Goal: Task Accomplishment & Management: Manage account settings

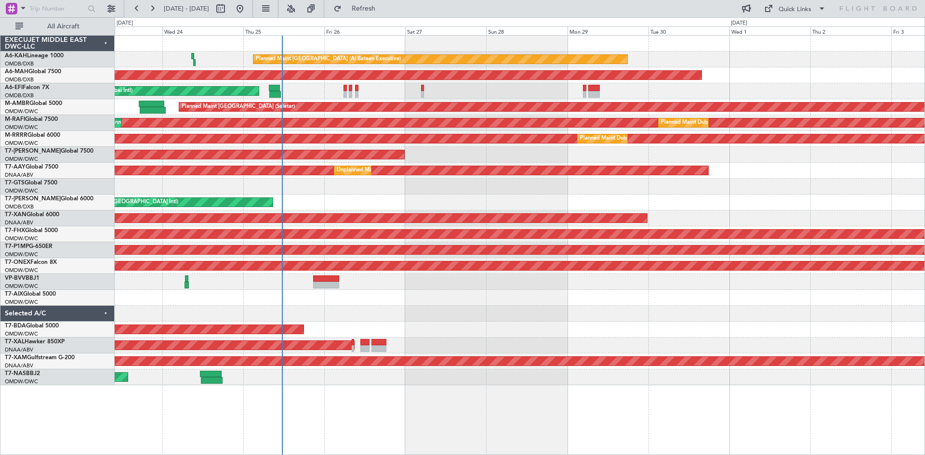
click at [233, 165] on div "Planned Maint [GEOGRAPHIC_DATA] (Al Bateen Executive) Planned Maint [GEOGRAPHIC…" at bounding box center [520, 211] width 810 height 350
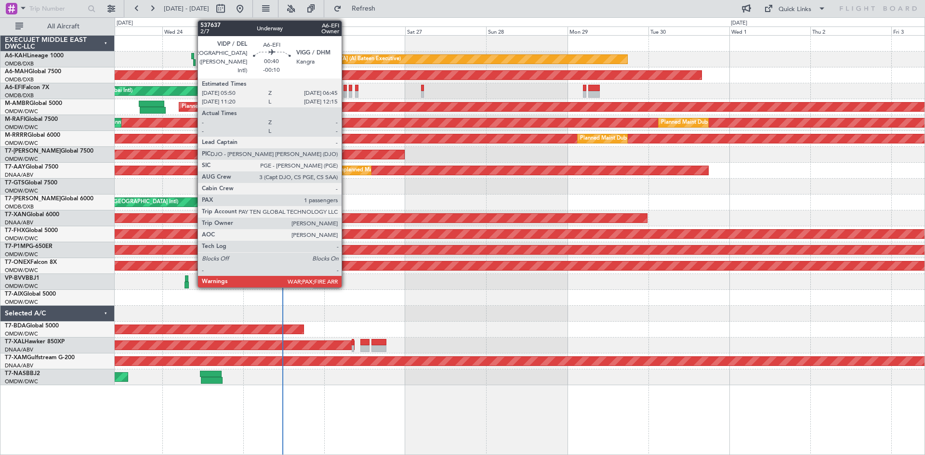
click at [346, 88] on div at bounding box center [345, 88] width 3 height 7
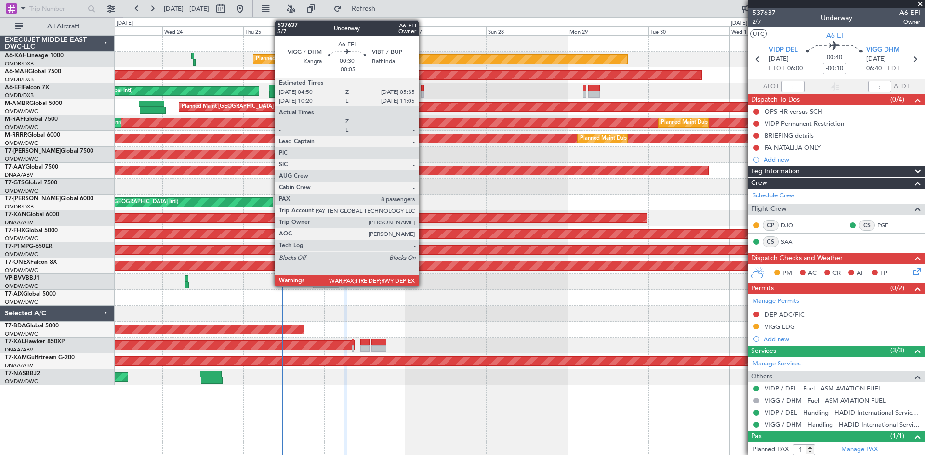
click at [423, 89] on div at bounding box center [422, 88] width 3 height 7
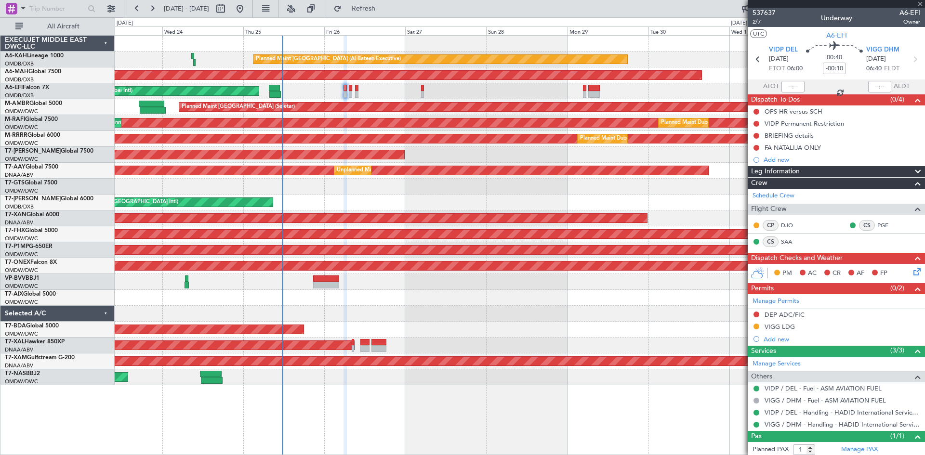
type input "-00:05"
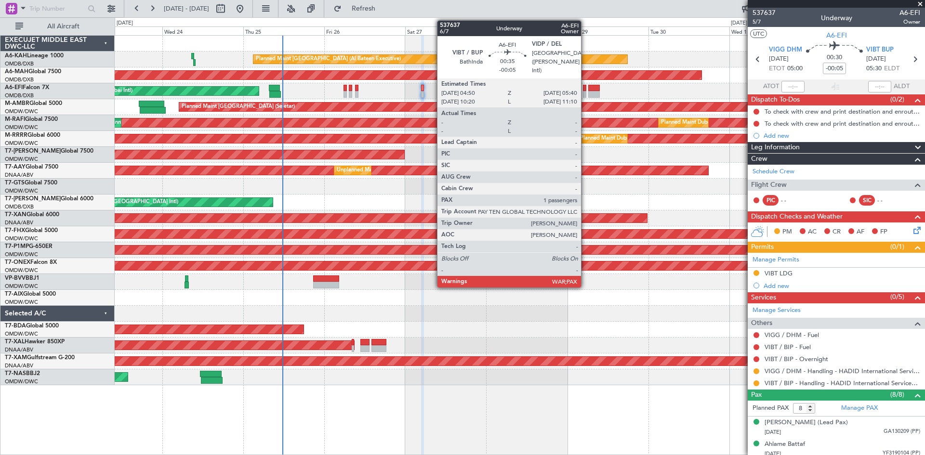
click at [586, 87] on div at bounding box center [584, 88] width 3 height 7
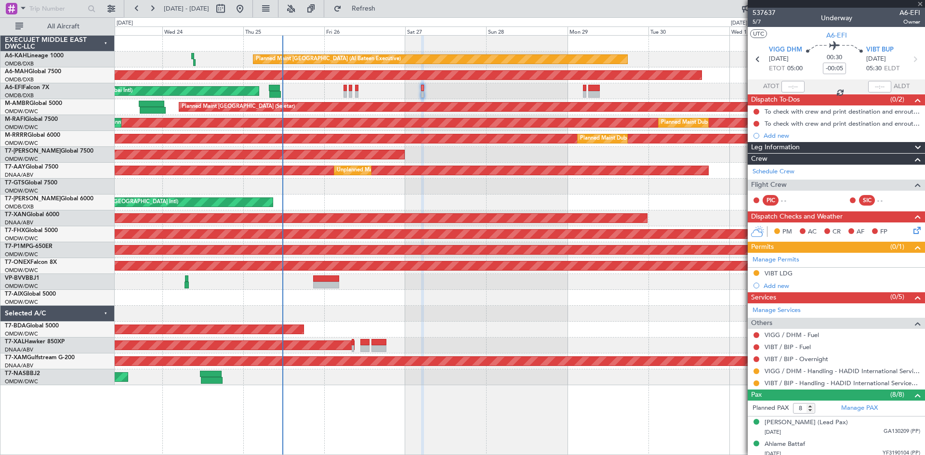
type input "1"
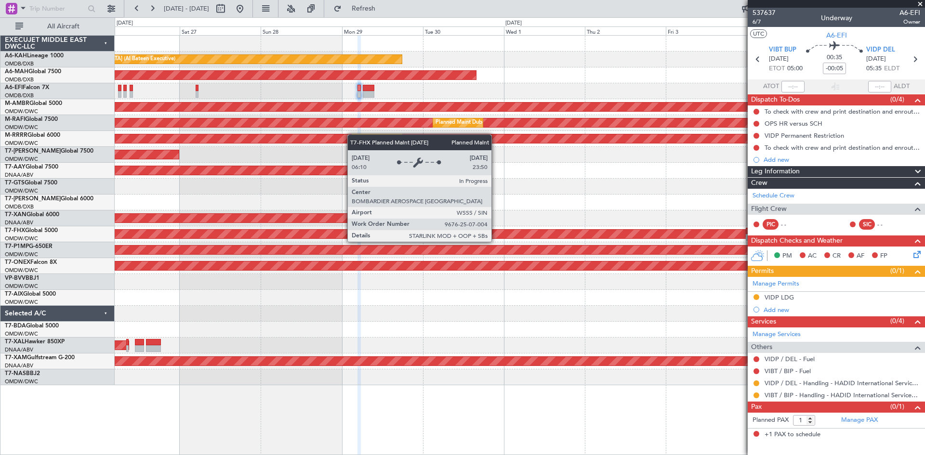
click at [226, 235] on div "Planned Maint [GEOGRAPHIC_DATA] ([GEOGRAPHIC_DATA])" at bounding box center [25, 234] width 1441 height 9
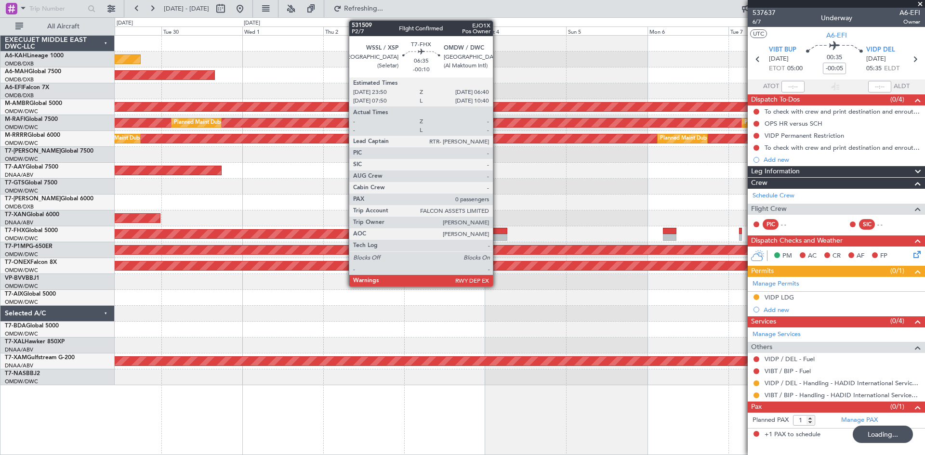
click at [497, 234] on div at bounding box center [495, 237] width 23 height 7
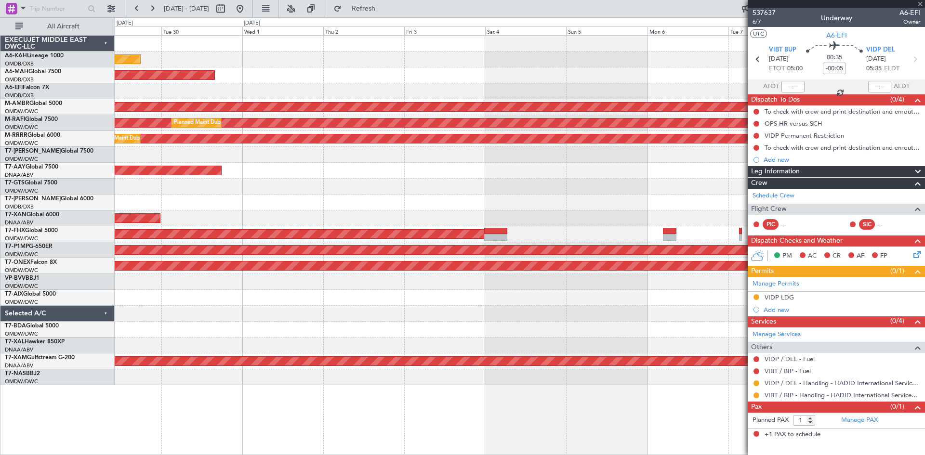
type input "-00:10"
type input "0"
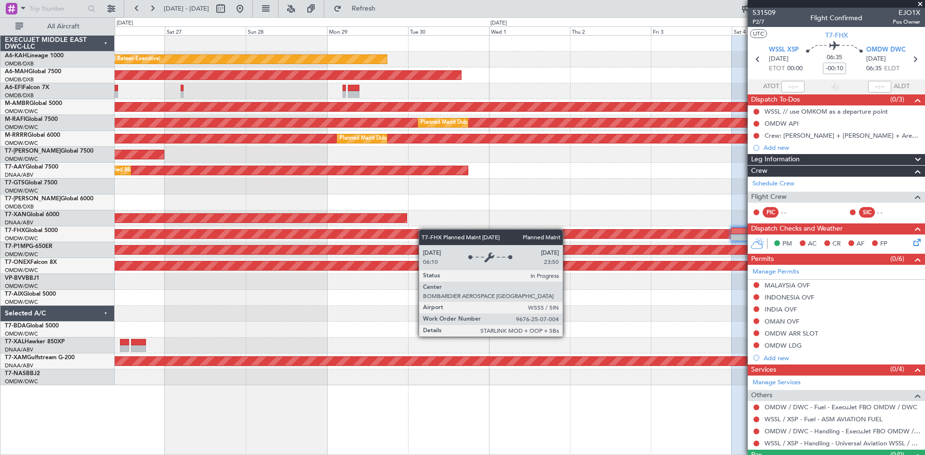
click at [505, 231] on div "Planned Maint [GEOGRAPHIC_DATA] ([GEOGRAPHIC_DATA])" at bounding box center [18, 234] width 1426 height 9
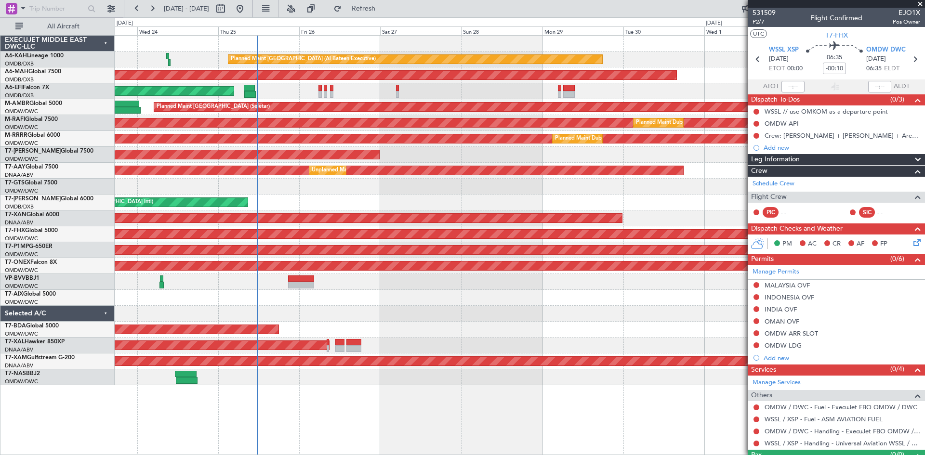
click at [494, 296] on div at bounding box center [520, 298] width 810 height 16
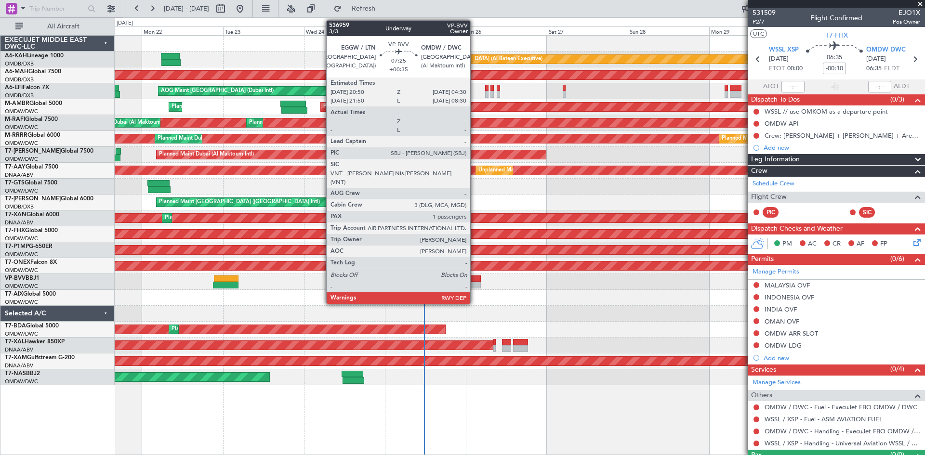
click at [475, 279] on div at bounding box center [468, 279] width 26 height 7
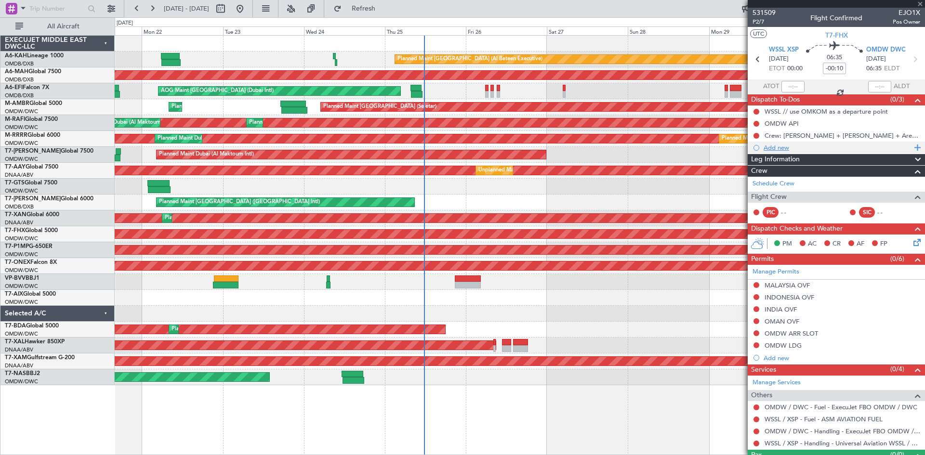
type input "+00:35"
type input "1"
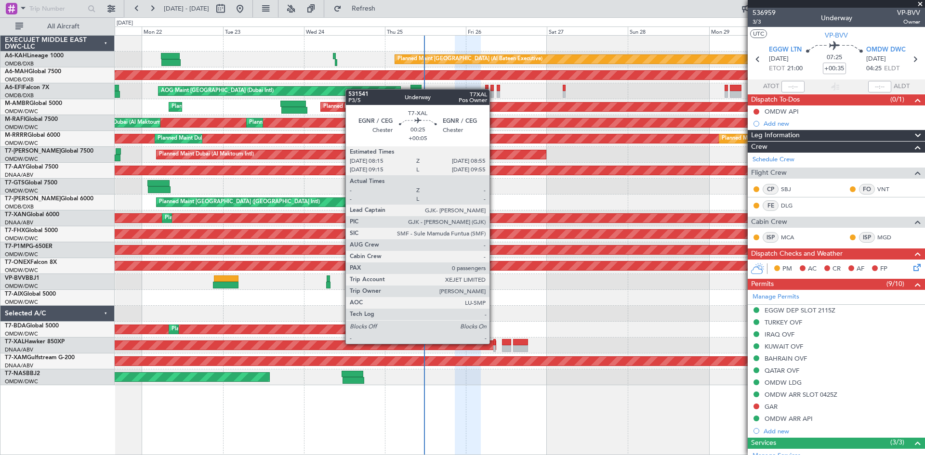
click at [494, 343] on div at bounding box center [494, 342] width 2 height 7
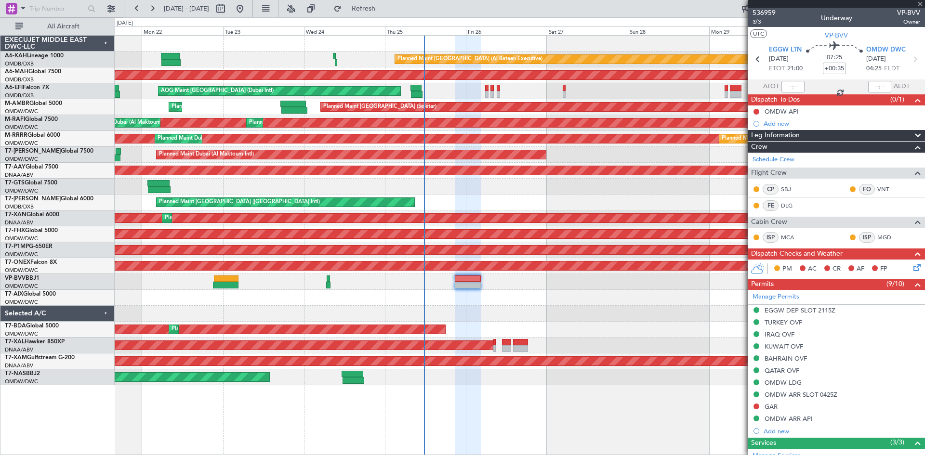
type input "+00:05"
type input "0"
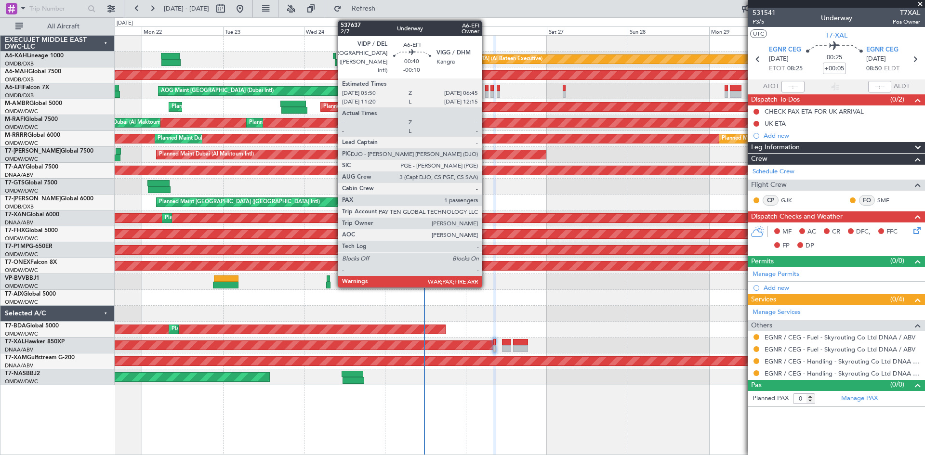
click at [486, 86] on div at bounding box center [486, 88] width 3 height 7
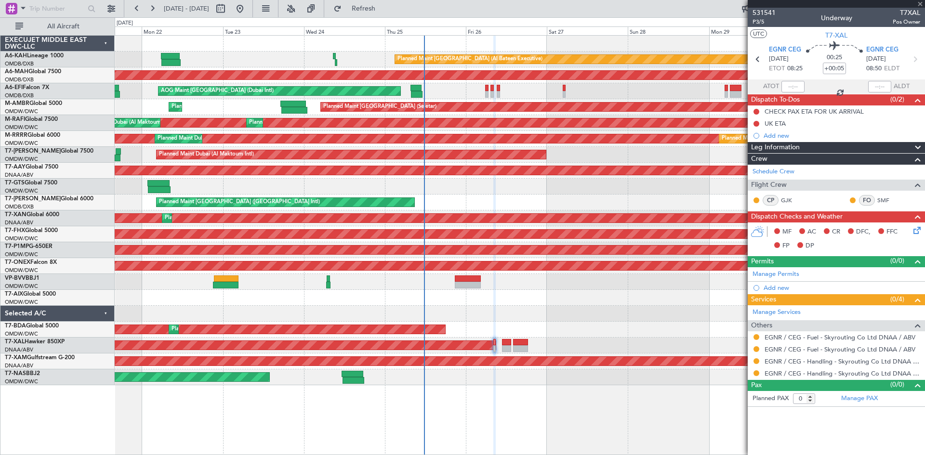
type input "-00:10"
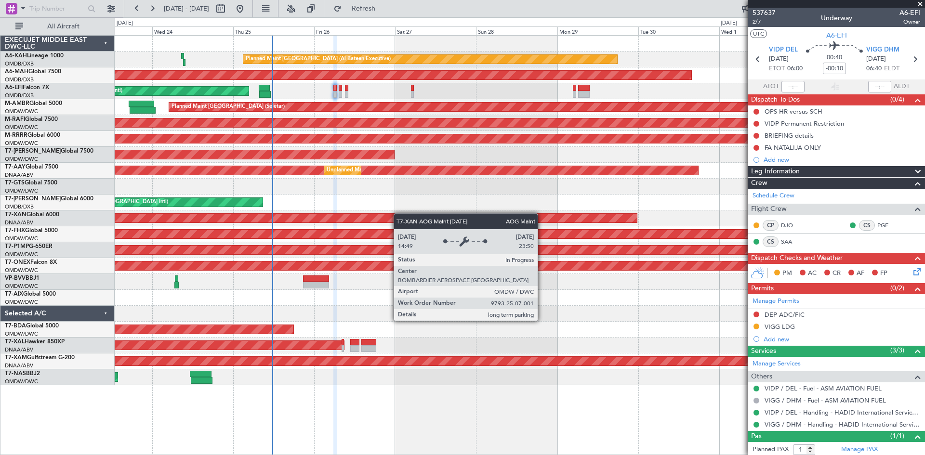
click at [404, 216] on div "Planned Maint [GEOGRAPHIC_DATA] (Al Bateen Executive) Planned Maint [GEOGRAPHIC…" at bounding box center [520, 211] width 810 height 350
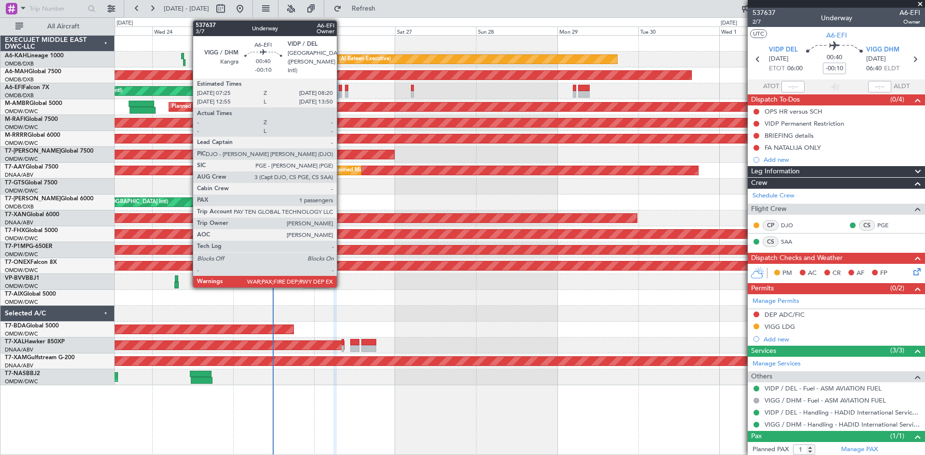
click at [341, 88] on div at bounding box center [340, 88] width 3 height 7
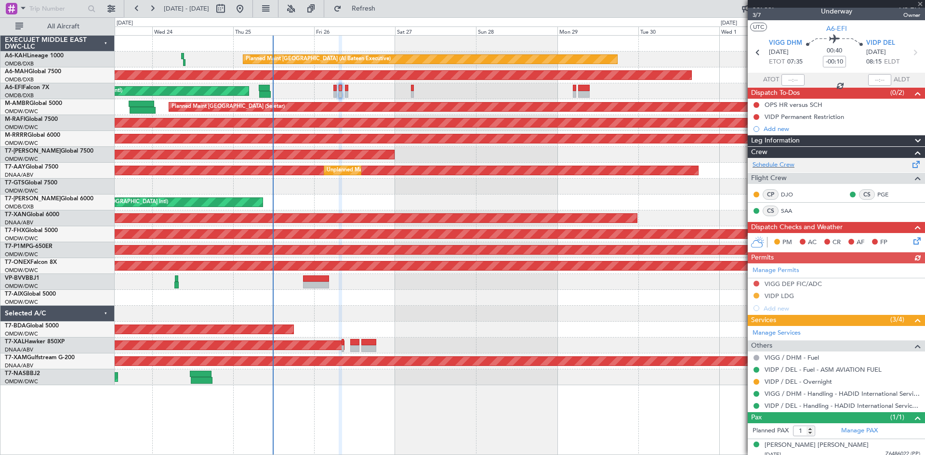
scroll to position [12, 0]
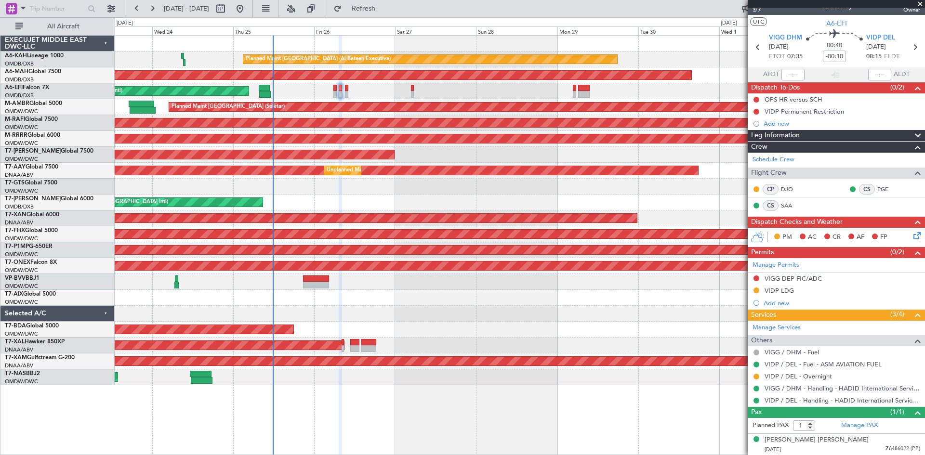
click at [345, 88] on div "AOG Maint [GEOGRAPHIC_DATA] (Dubai Intl) AOG Maint" at bounding box center [520, 91] width 810 height 16
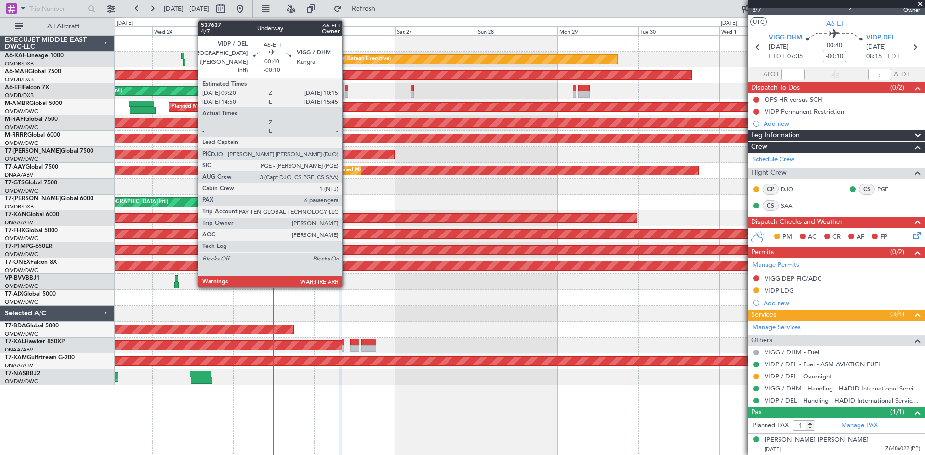
click at [347, 89] on div at bounding box center [346, 88] width 3 height 7
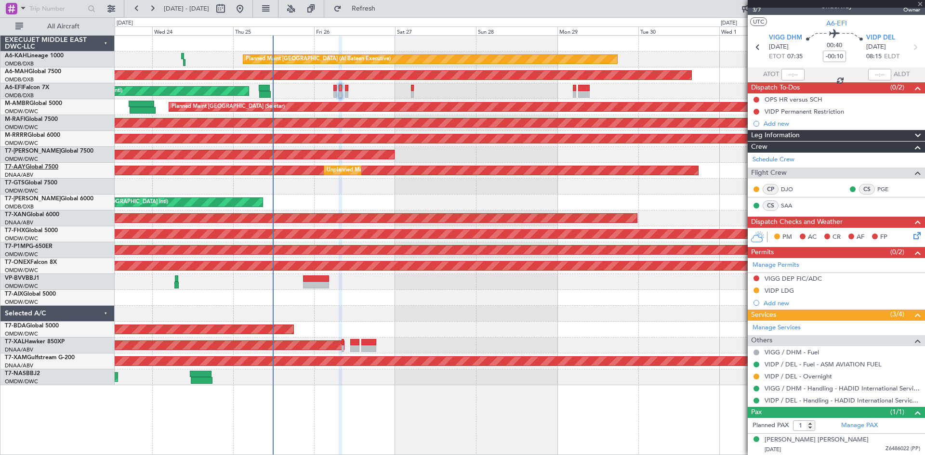
type input "6"
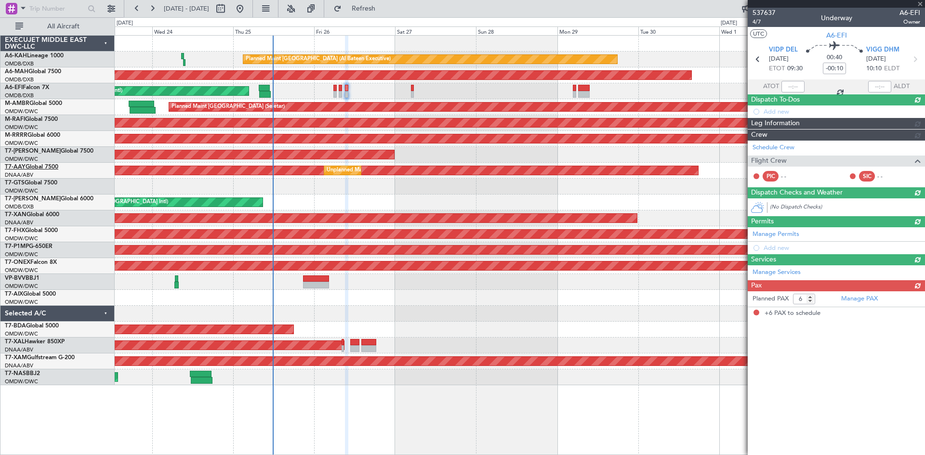
scroll to position [0, 0]
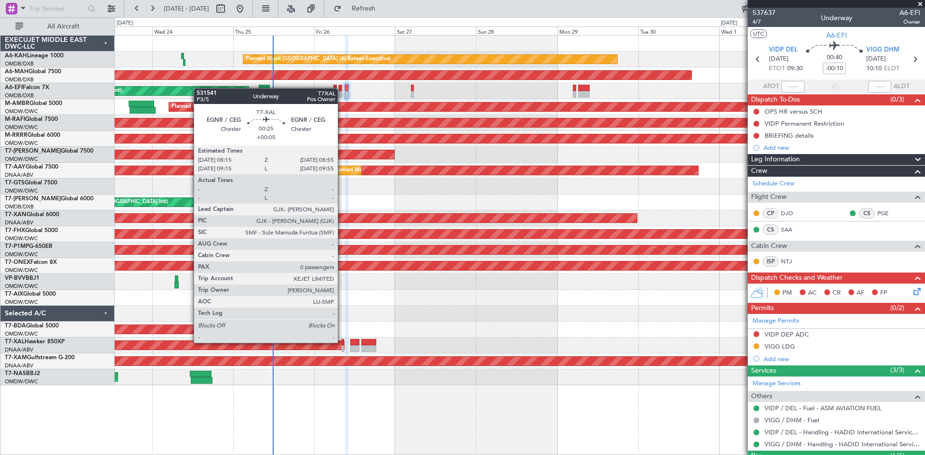
click at [342, 342] on div at bounding box center [343, 342] width 2 height 7
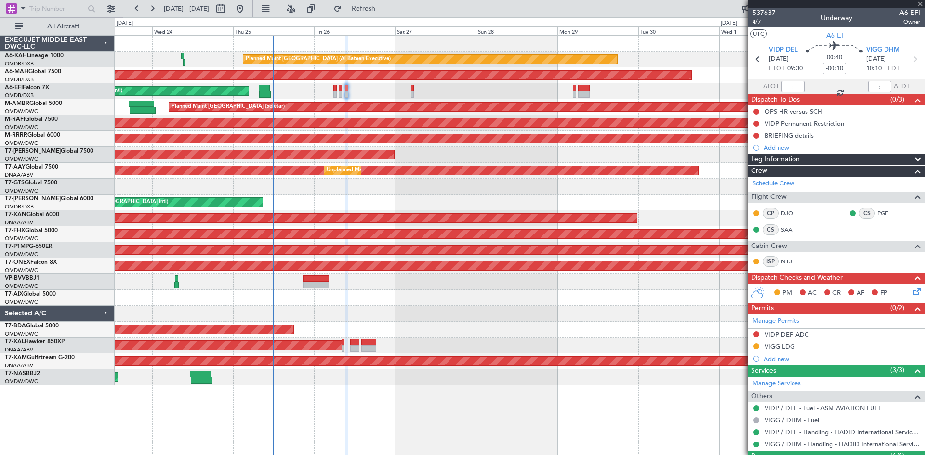
type input "+00:05"
type input "0"
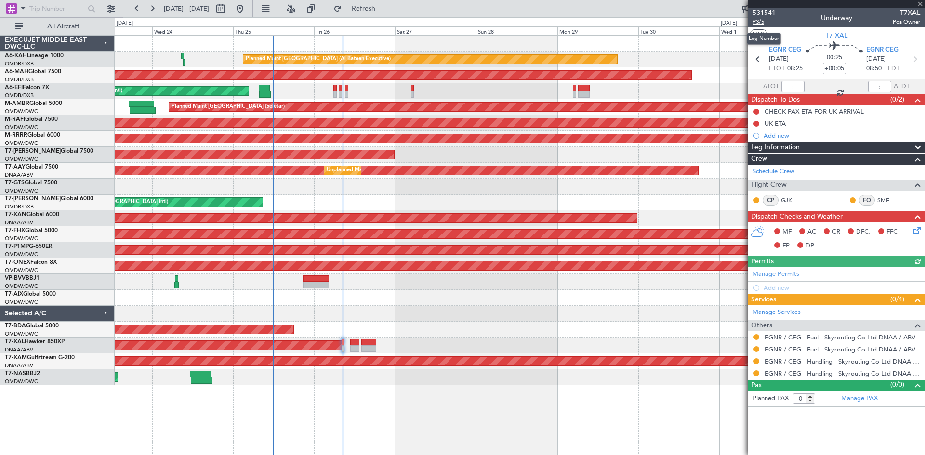
click at [763, 23] on span "P3/5" at bounding box center [764, 22] width 23 height 8
click at [756, 21] on span "P3/5" at bounding box center [764, 22] width 23 height 8
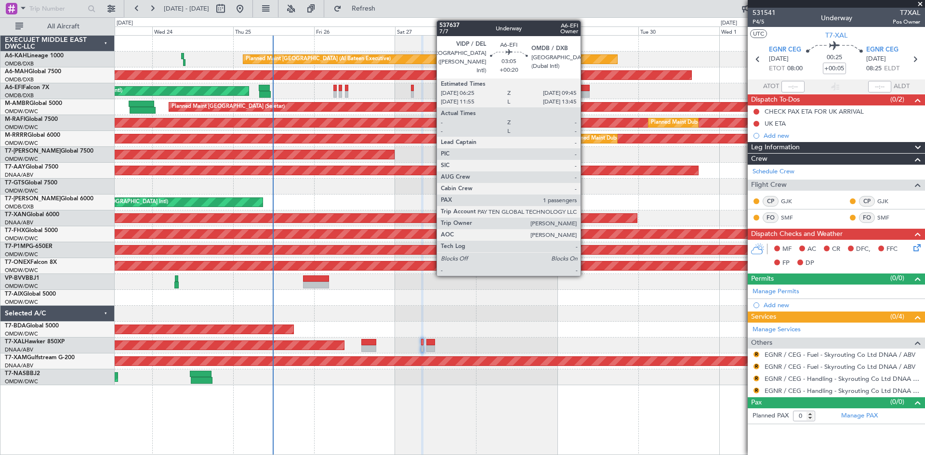
click at [585, 88] on div at bounding box center [584, 88] width 12 height 7
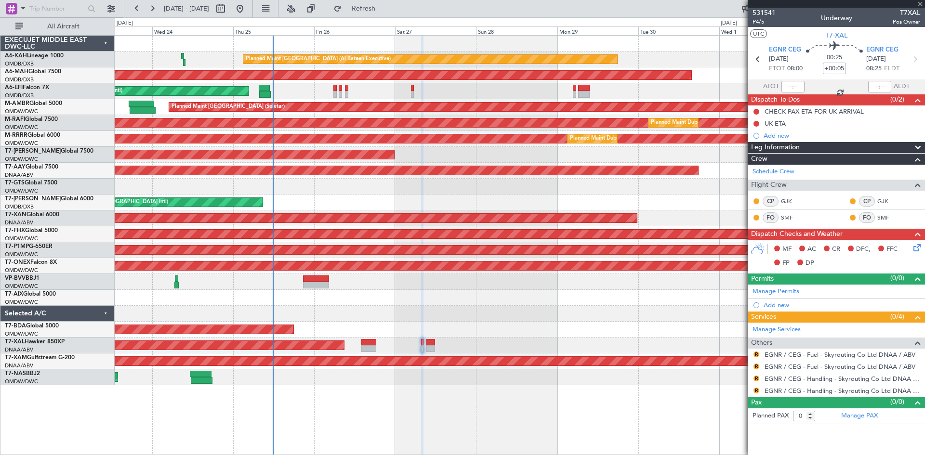
type input "+00:20"
type input "1"
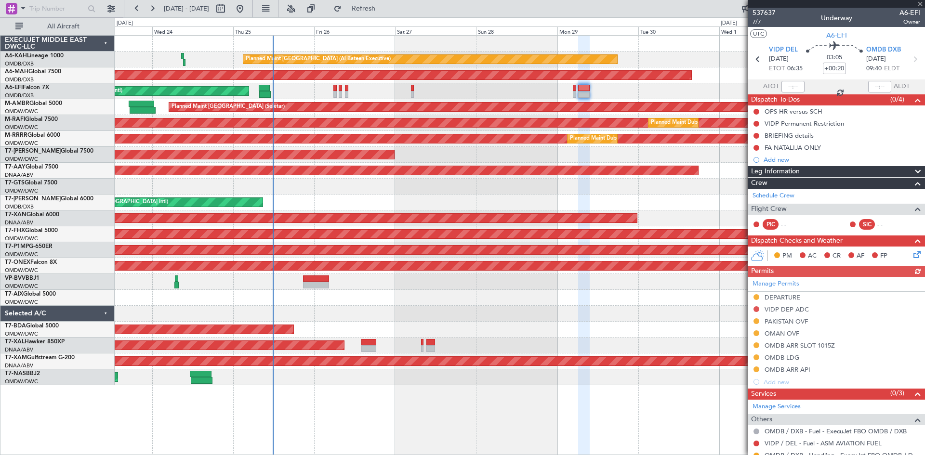
click at [790, 346] on div "Manage Permits DEPARTURE VIDP DEP ADC [GEOGRAPHIC_DATA] OVF OMAN OVF OMDB ARR S…" at bounding box center [836, 332] width 177 height 111
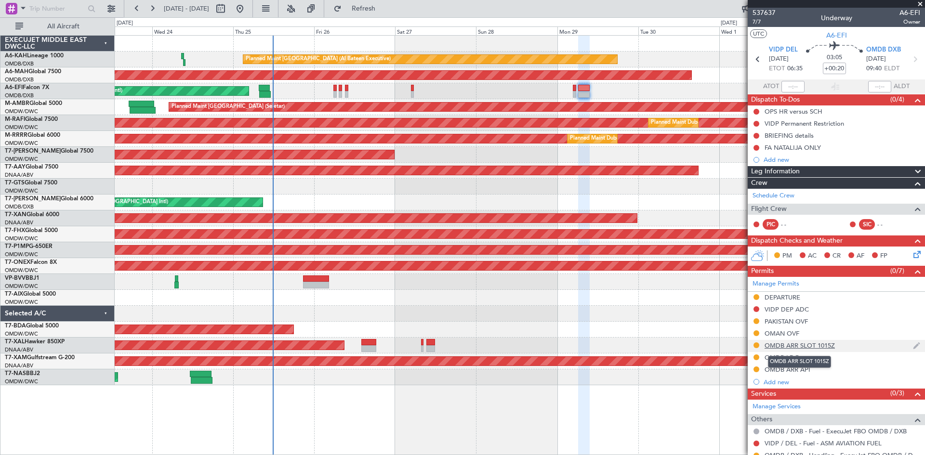
click at [801, 342] on div "OMDB ARR SLOT 1015Z" at bounding box center [800, 346] width 70 height 8
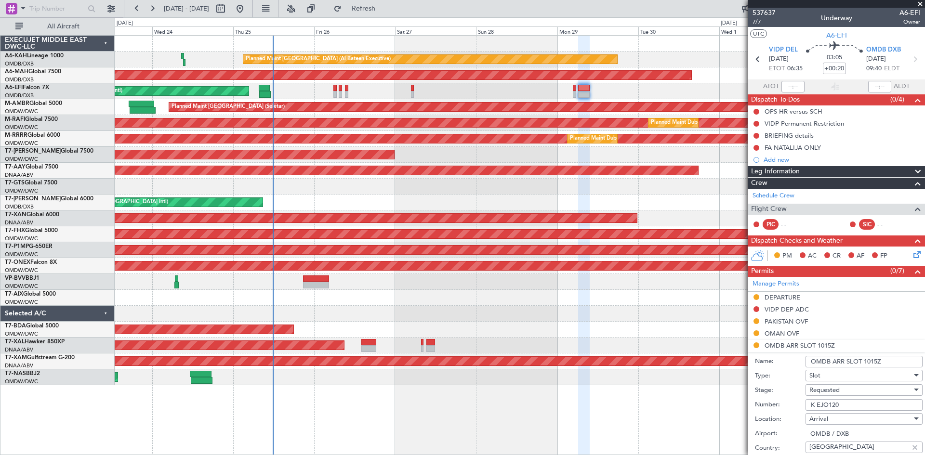
scroll to position [96, 0]
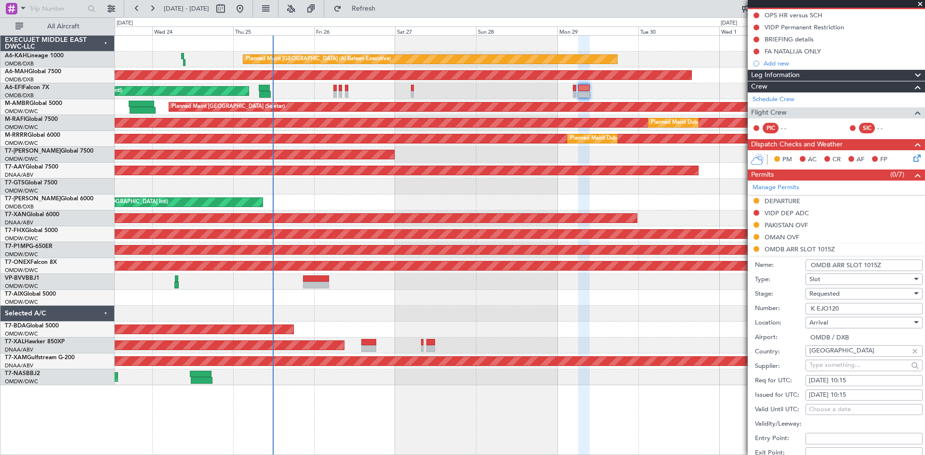
drag, startPoint x: 845, startPoint y: 307, endPoint x: 657, endPoint y: 303, distance: 188.5
click at [657, 303] on fb-app "[DATE] - [DATE] Refresh Quick Links All Aircraft Planned Maint [GEOGRAPHIC_DATA…" at bounding box center [462, 231] width 925 height 448
paste input "EJO121"
type input "EJO121"
click at [831, 325] on div "Arrival" at bounding box center [861, 323] width 103 height 14
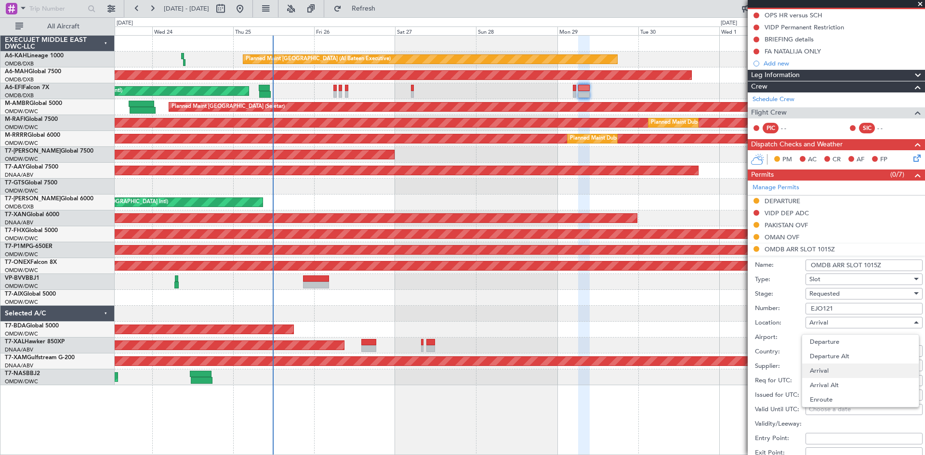
click at [835, 373] on span "Arrival" at bounding box center [860, 371] width 101 height 14
click at [833, 290] on span "Requested" at bounding box center [825, 294] width 30 height 9
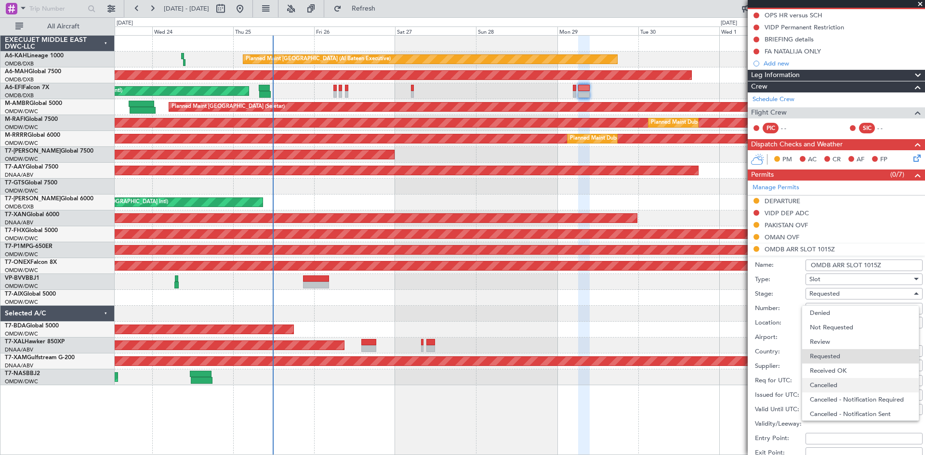
scroll to position [4, 0]
click at [836, 368] on span "Received OK" at bounding box center [860, 367] width 101 height 14
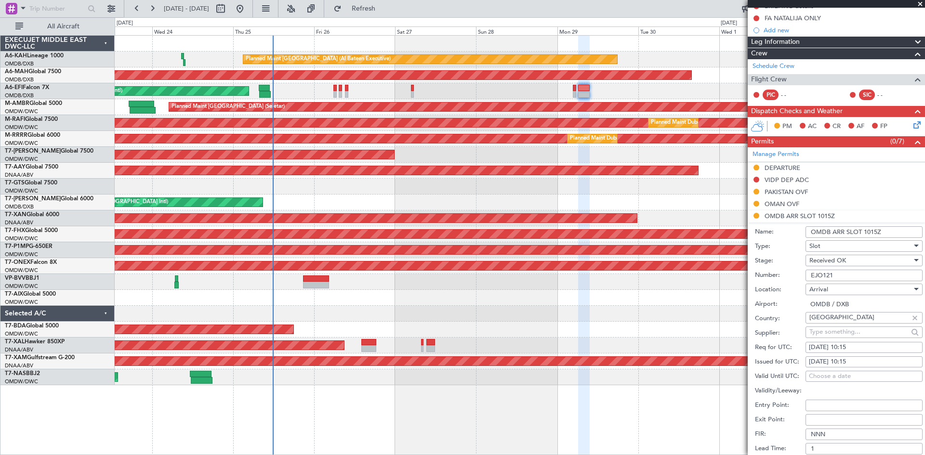
scroll to position [145, 0]
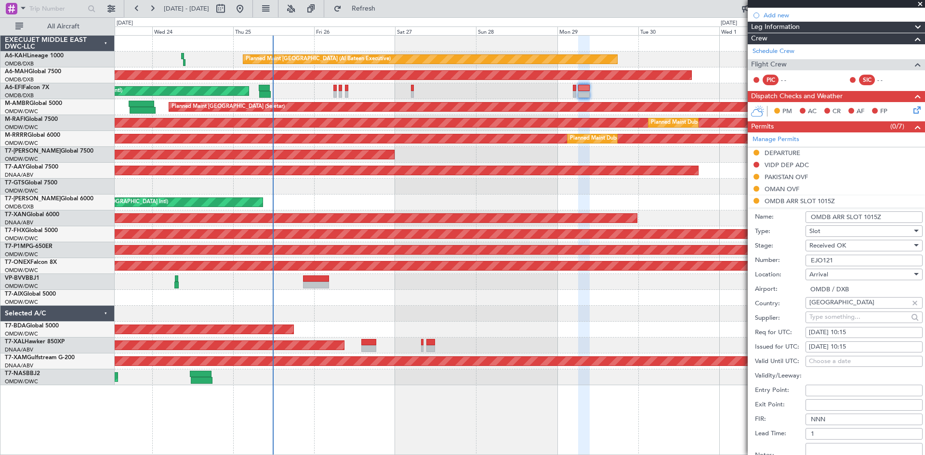
click at [844, 334] on div "[DATE] 10:15" at bounding box center [864, 333] width 110 height 10
select select "9"
select select "2025"
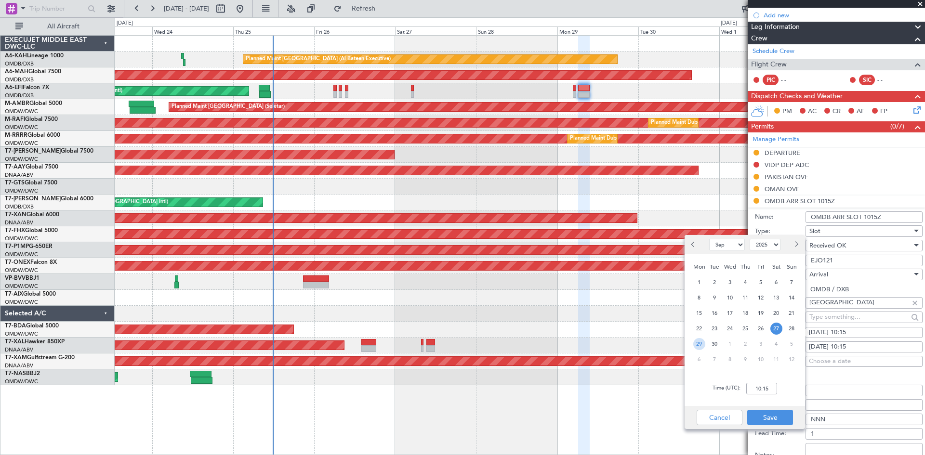
click at [703, 342] on span "29" at bounding box center [699, 344] width 12 height 12
click at [752, 393] on input "00:00" at bounding box center [762, 389] width 31 height 12
type input "09:40"
click at [775, 421] on button "Save" at bounding box center [770, 417] width 46 height 15
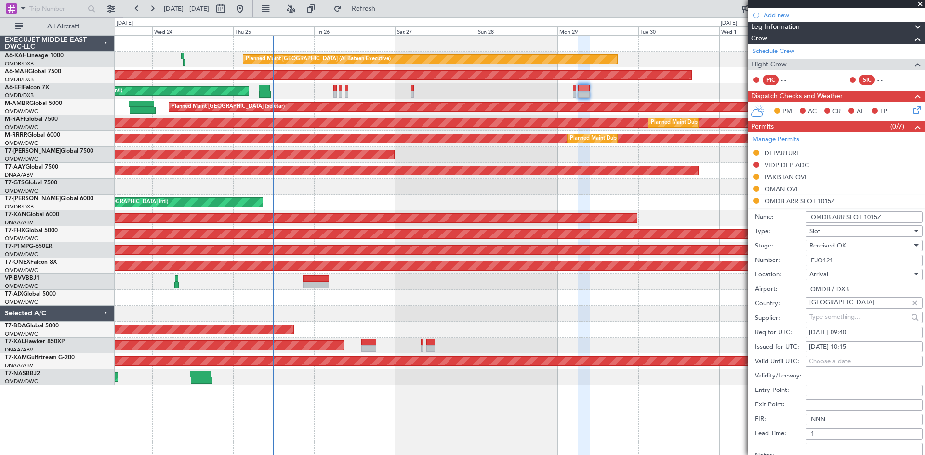
click at [822, 347] on div "[DATE] 10:15" at bounding box center [864, 348] width 110 height 10
select select "9"
select select "2025"
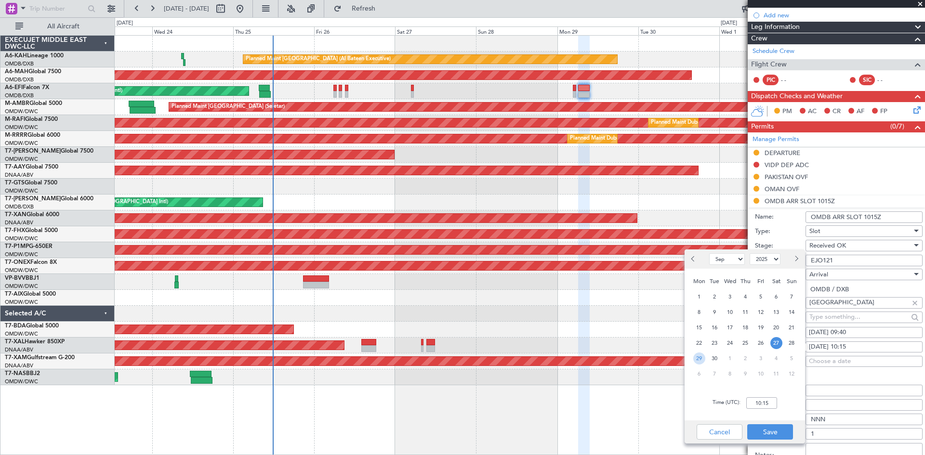
click at [701, 358] on span "29" at bounding box center [699, 359] width 12 height 12
click at [757, 405] on input "00:00" at bounding box center [762, 404] width 31 height 12
type input "09:40"
click at [773, 430] on button "Save" at bounding box center [770, 432] width 46 height 15
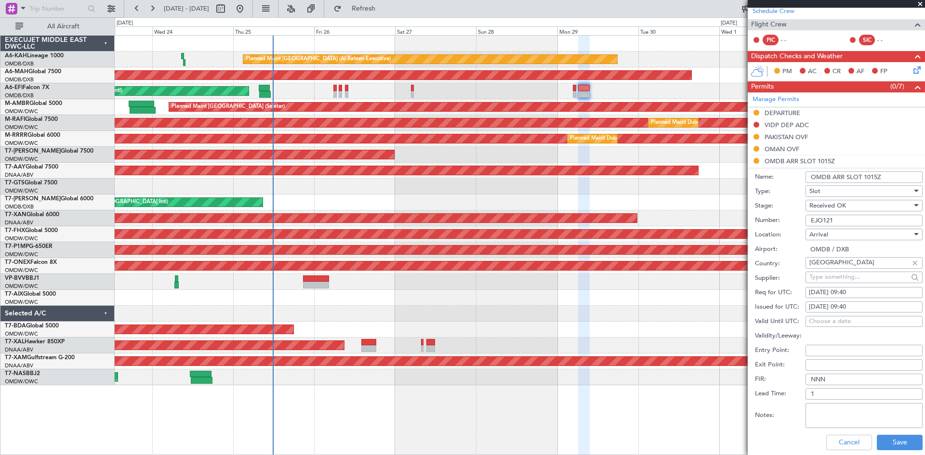
scroll to position [289, 0]
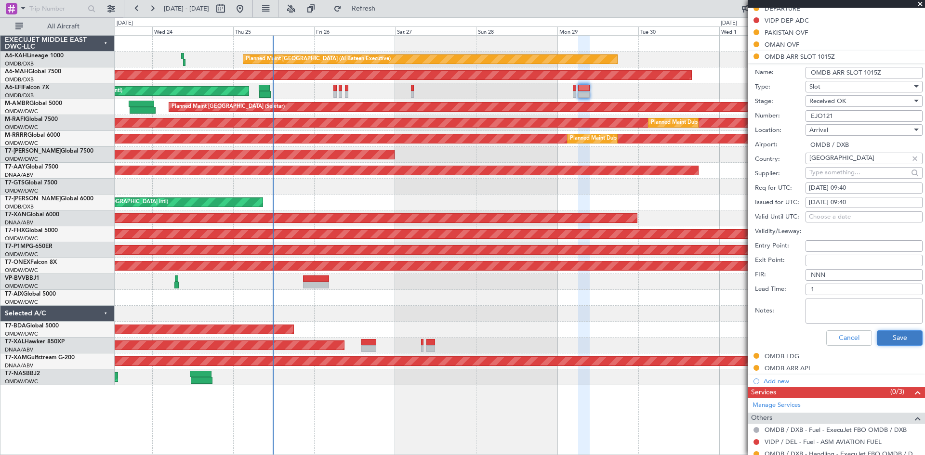
click at [893, 338] on button "Save" at bounding box center [900, 338] width 46 height 15
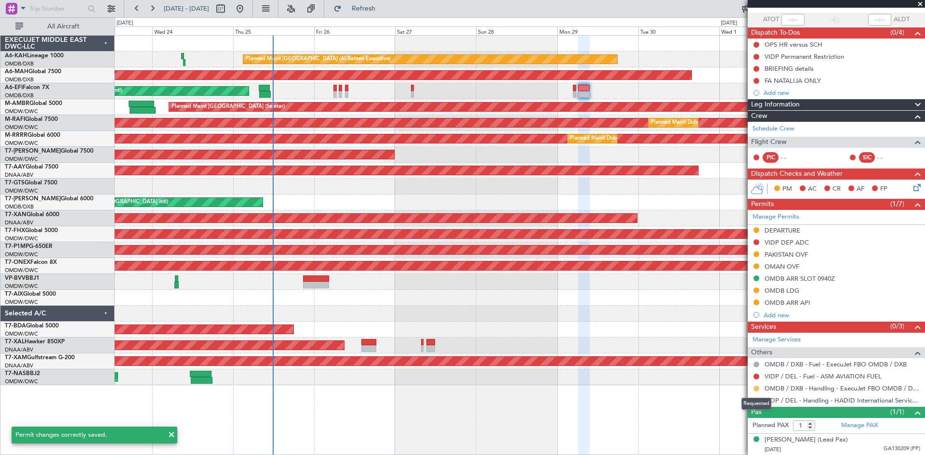
click at [755, 388] on button at bounding box center [757, 389] width 6 height 6
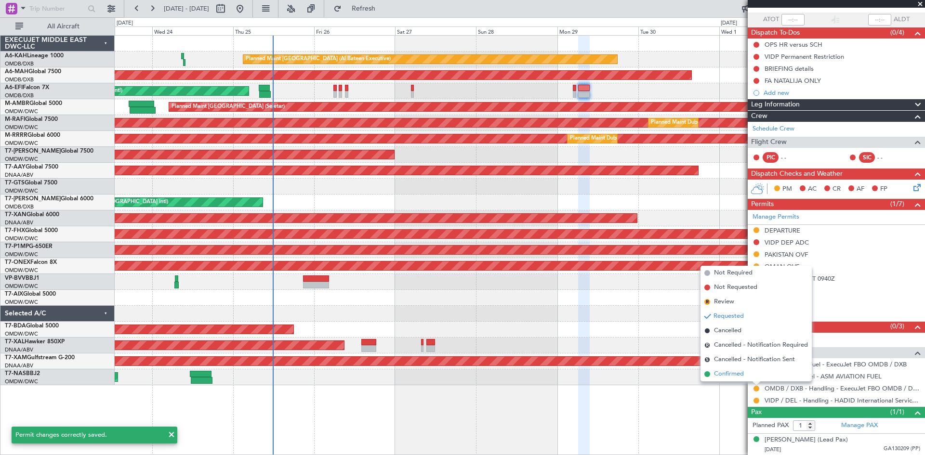
click at [727, 373] on span "Confirmed" at bounding box center [729, 375] width 30 height 10
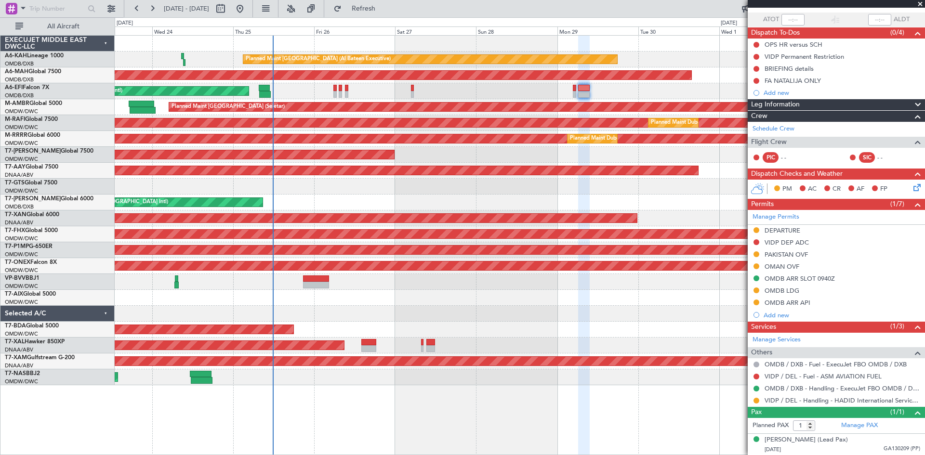
click at [919, 1] on span at bounding box center [921, 4] width 10 height 9
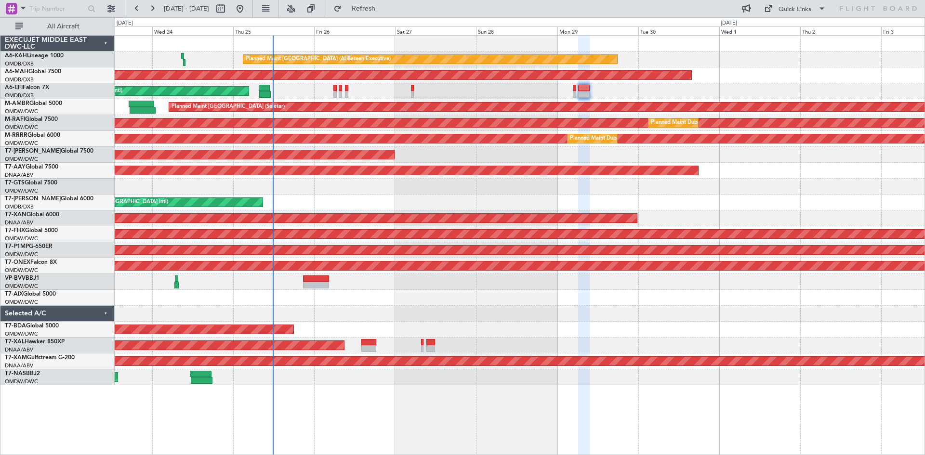
type input "0"
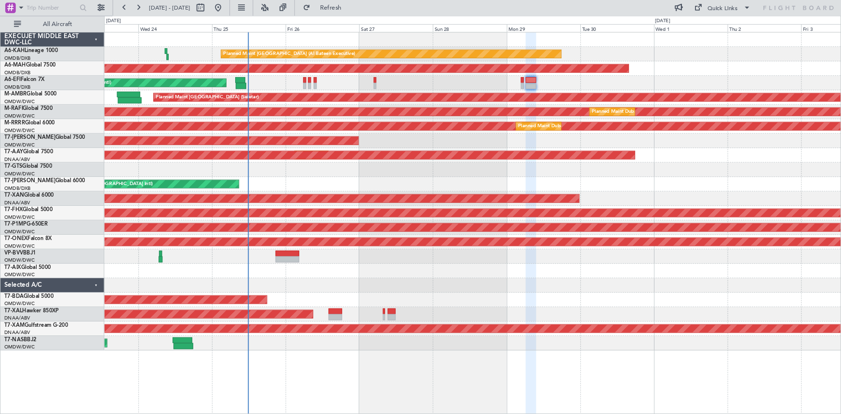
scroll to position [0, 0]
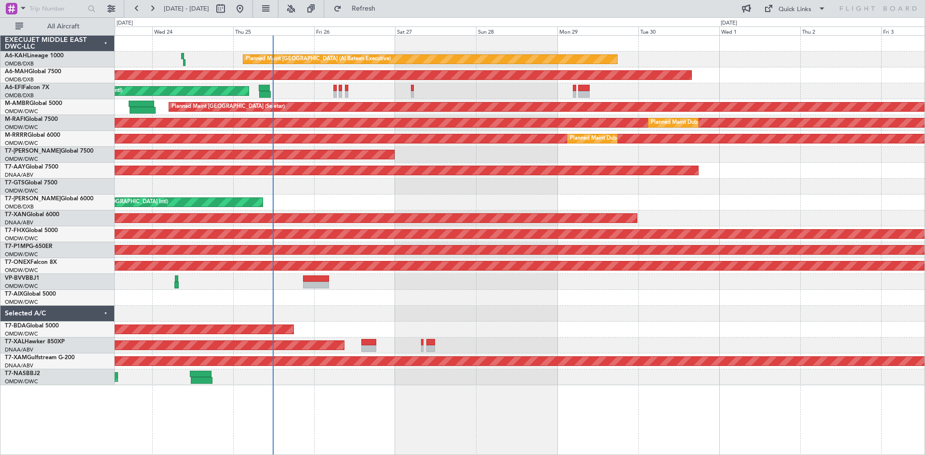
click at [678, 9] on div "[DATE] - [DATE] Refresh Quick Links All Aircraft" at bounding box center [462, 8] width 925 height 17
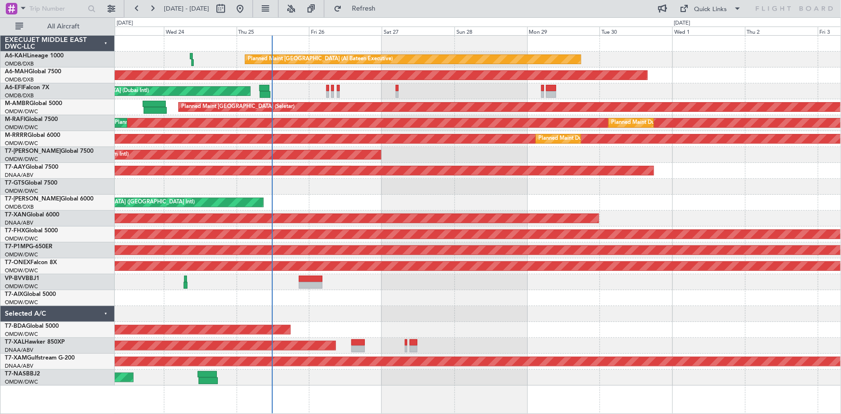
click at [444, 190] on div "AOG Maint [GEOGRAPHIC_DATA] (Seletar)" at bounding box center [478, 187] width 726 height 16
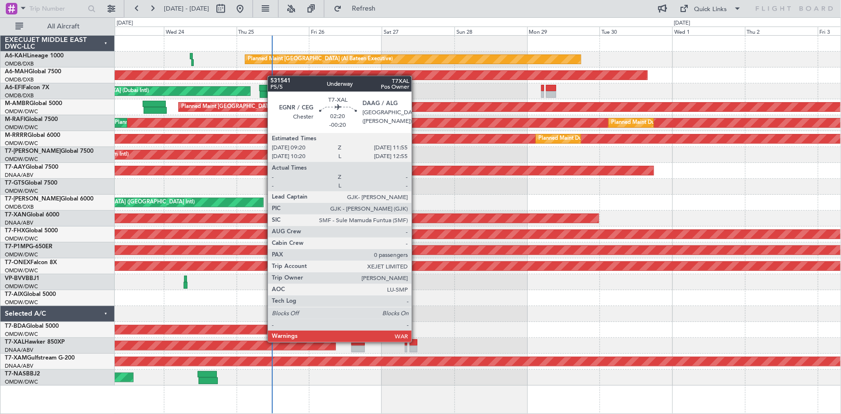
click at [416, 341] on div at bounding box center [414, 342] width 8 height 7
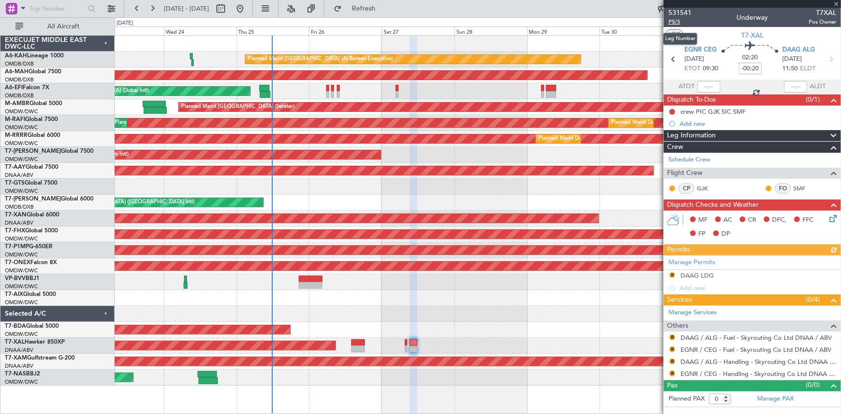
click at [675, 22] on span "P5/5" at bounding box center [679, 22] width 23 height 8
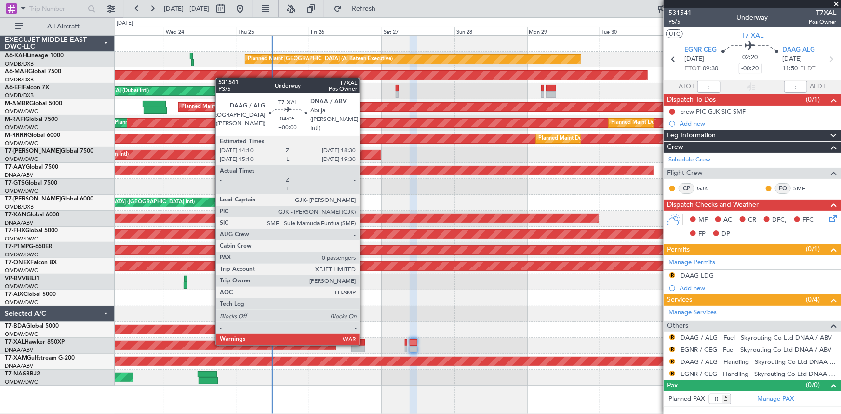
click at [364, 343] on div at bounding box center [357, 342] width 13 height 7
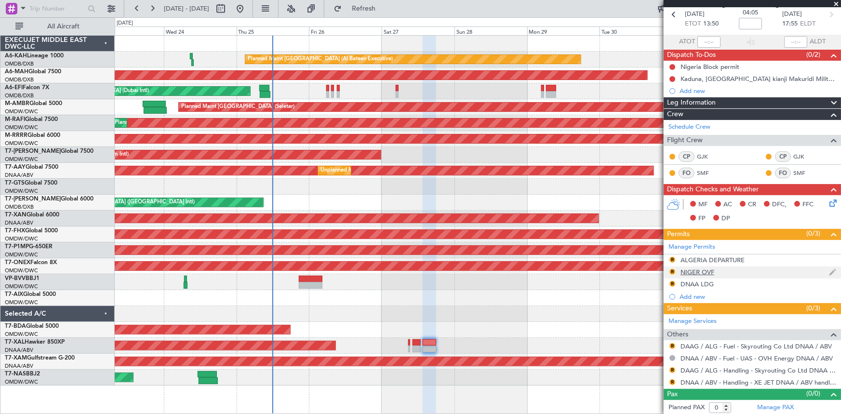
scroll to position [45, 0]
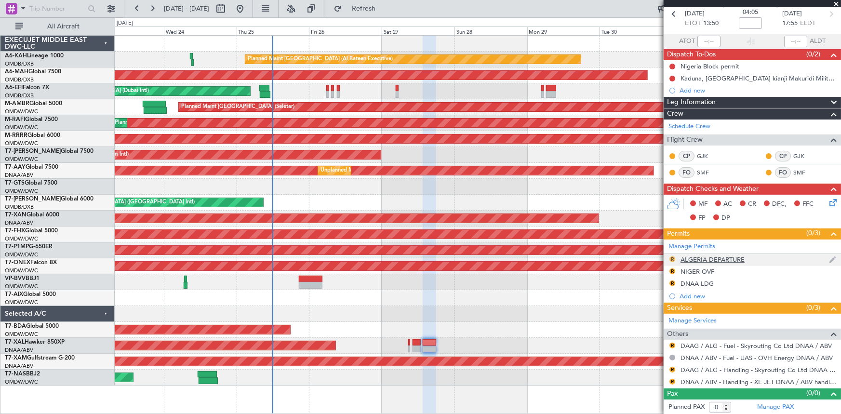
click at [672, 258] on button "R" at bounding box center [672, 259] width 6 height 6
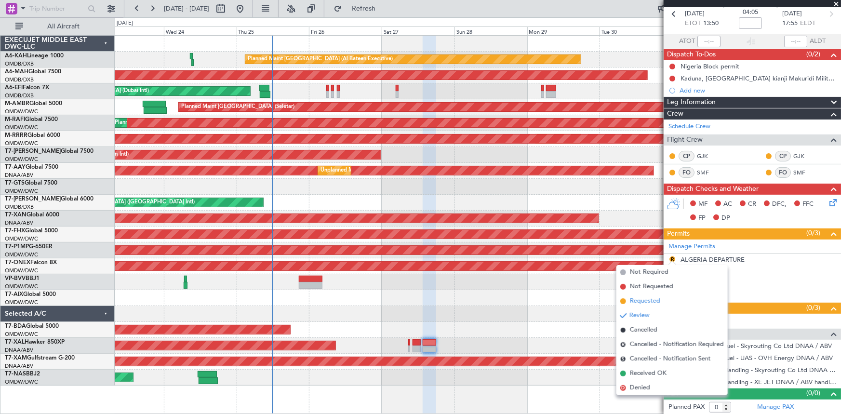
click at [649, 299] on span "Requested" at bounding box center [645, 301] width 30 height 10
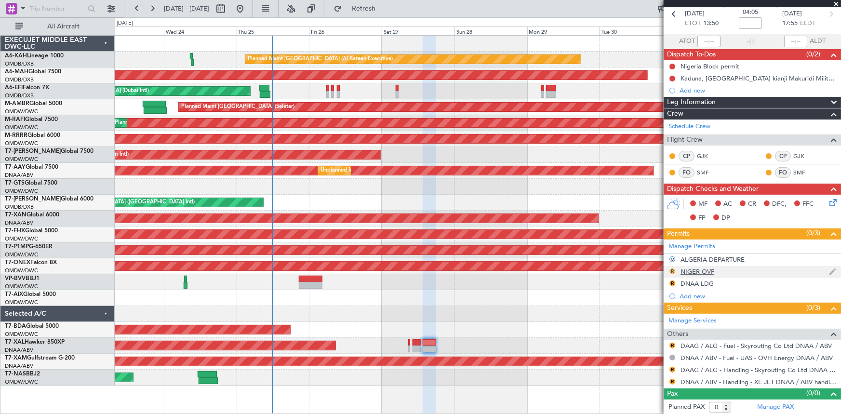
click at [672, 269] on button "R" at bounding box center [672, 271] width 6 height 6
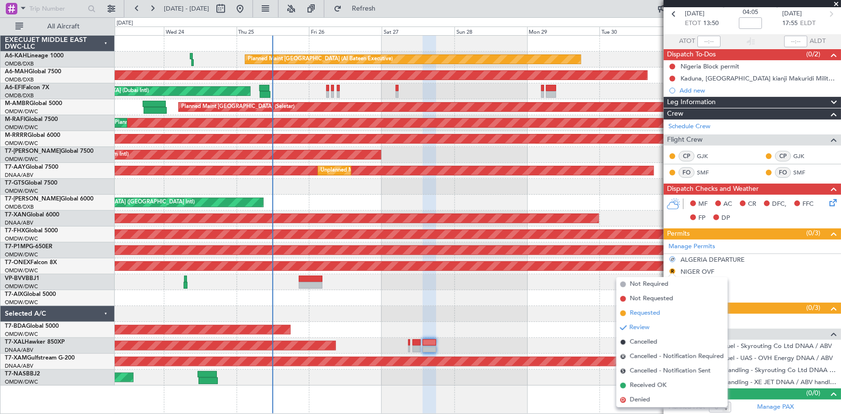
click at [642, 311] on span "Requested" at bounding box center [645, 313] width 30 height 10
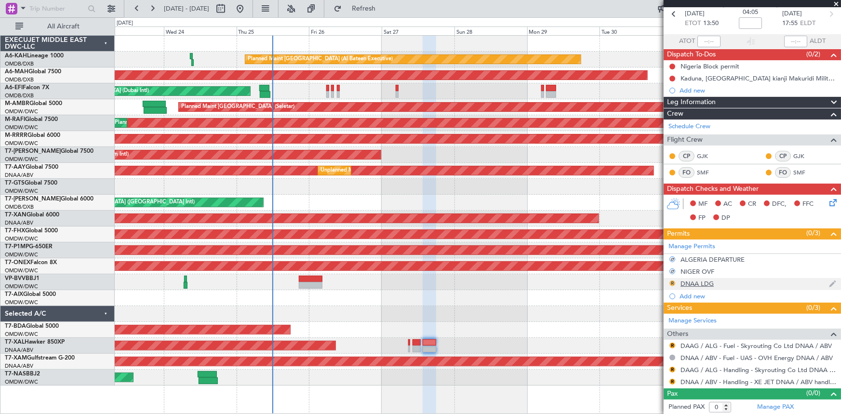
click at [673, 282] on button "R" at bounding box center [672, 283] width 6 height 6
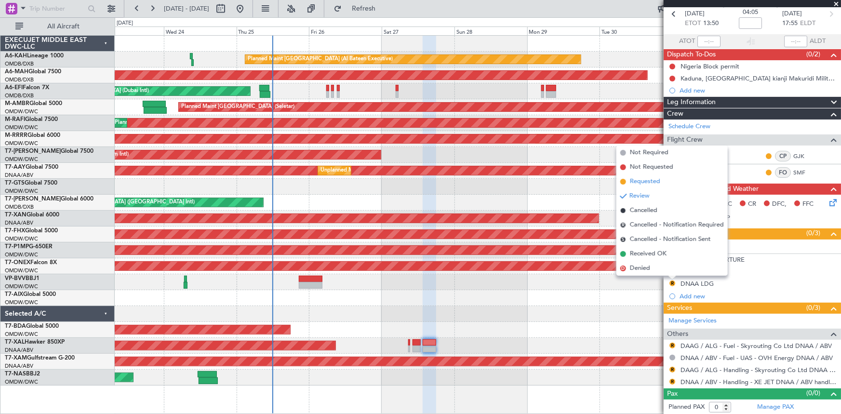
click at [647, 183] on span "Requested" at bounding box center [645, 182] width 30 height 10
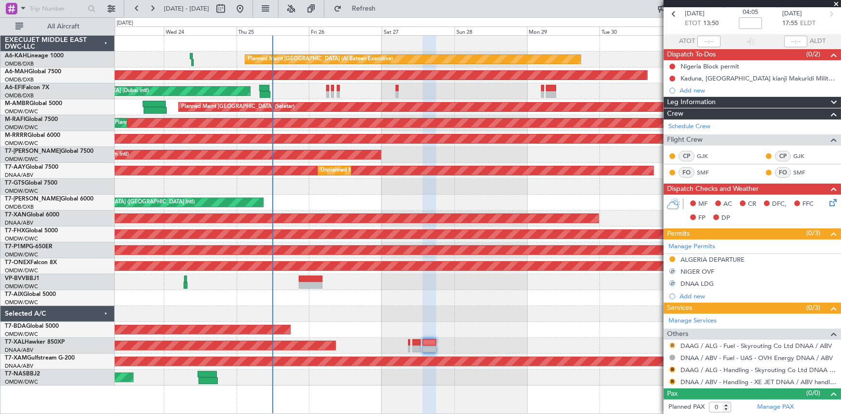
click at [672, 343] on button "R" at bounding box center [672, 346] width 6 height 6
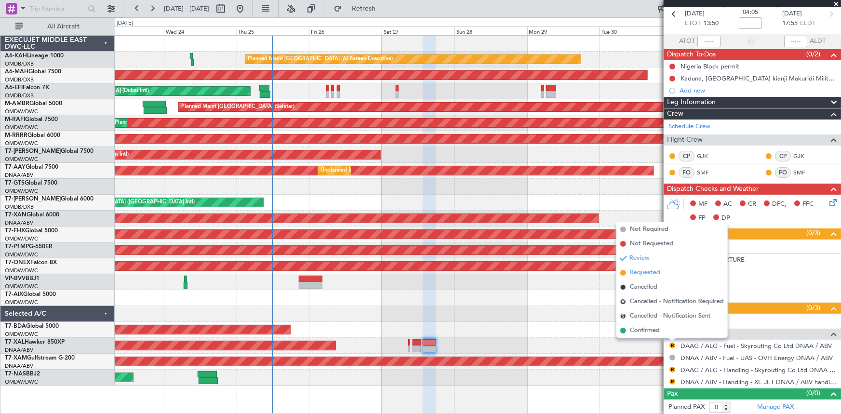
click at [634, 271] on span "Requested" at bounding box center [645, 273] width 30 height 10
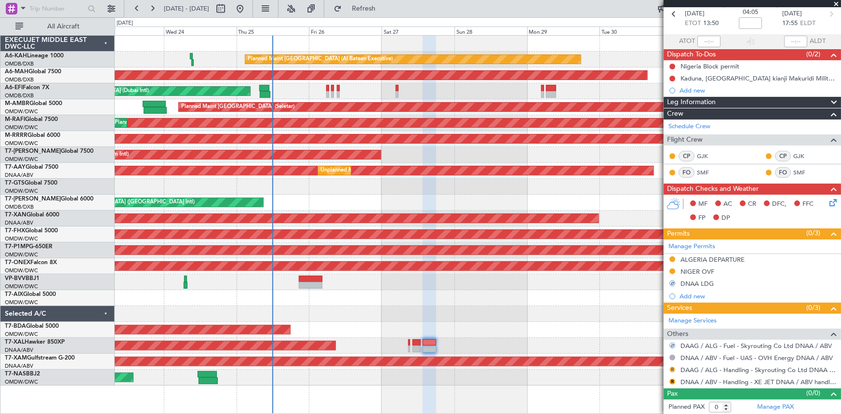
click at [674, 368] on button "R" at bounding box center [672, 370] width 6 height 6
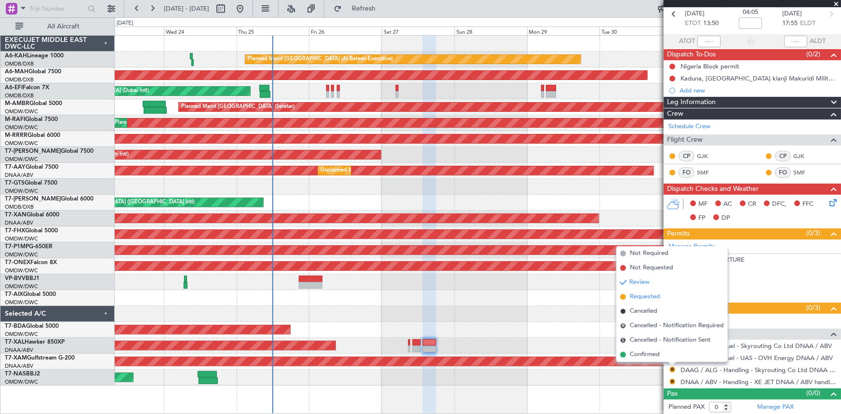
click at [644, 296] on span "Requested" at bounding box center [645, 297] width 30 height 10
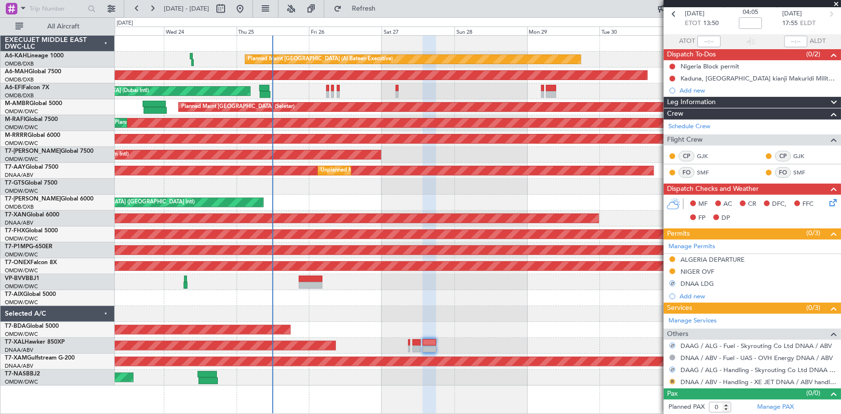
click at [671, 381] on button "R" at bounding box center [672, 382] width 6 height 6
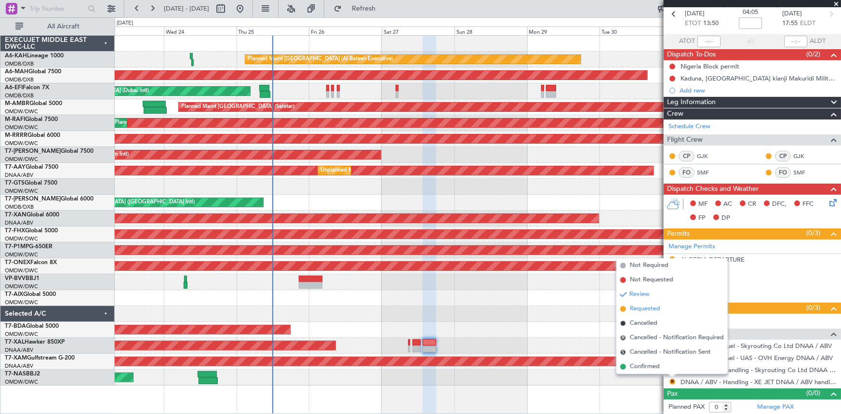
click at [643, 308] on span "Requested" at bounding box center [645, 309] width 30 height 10
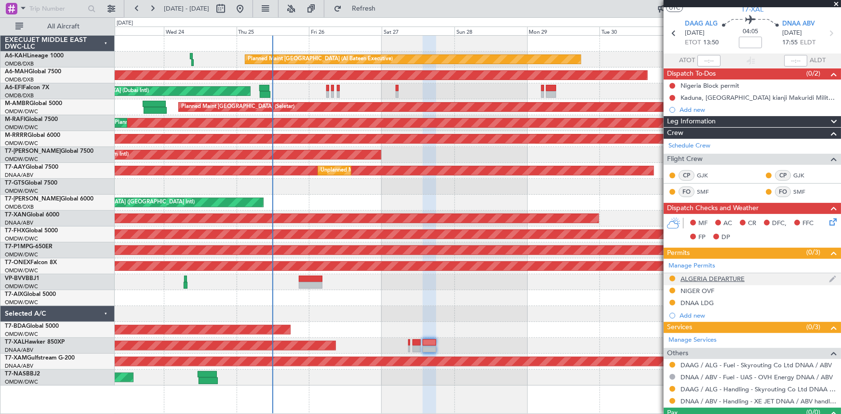
scroll to position [0, 0]
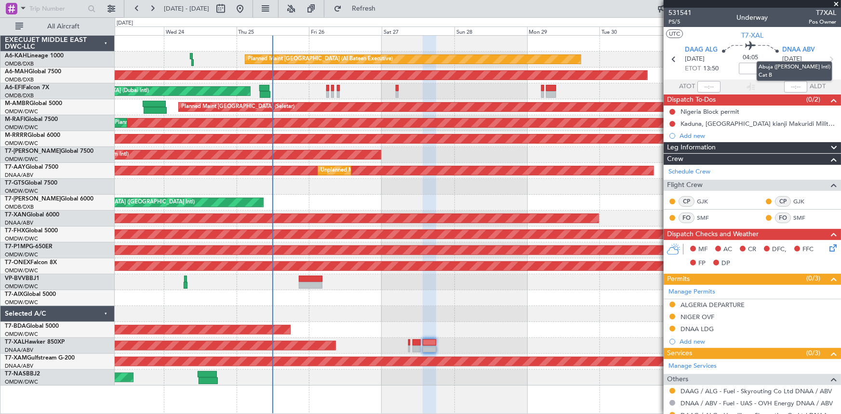
click at [827, 56] on mat-tooltip-component "Abuja ([PERSON_NAME] Intl) Cat B" at bounding box center [794, 70] width 89 height 33
click at [674, 56] on icon at bounding box center [673, 59] width 13 height 13
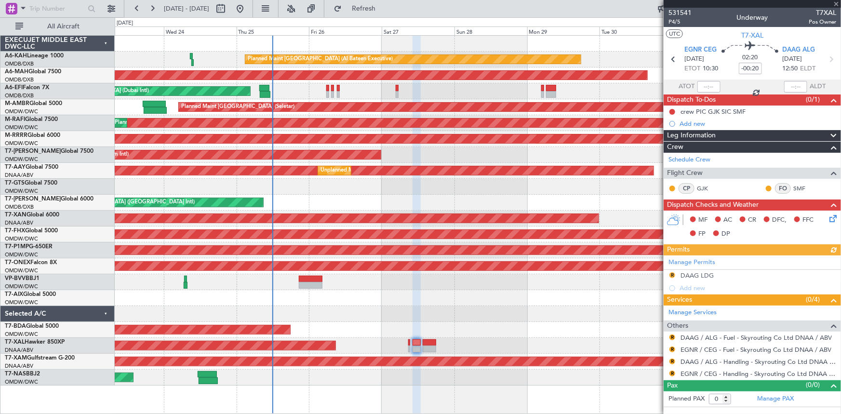
click at [673, 276] on div "Manage Permits R DAAG LDG Add new" at bounding box center [752, 274] width 177 height 39
click at [670, 274] on button "R" at bounding box center [672, 275] width 6 height 6
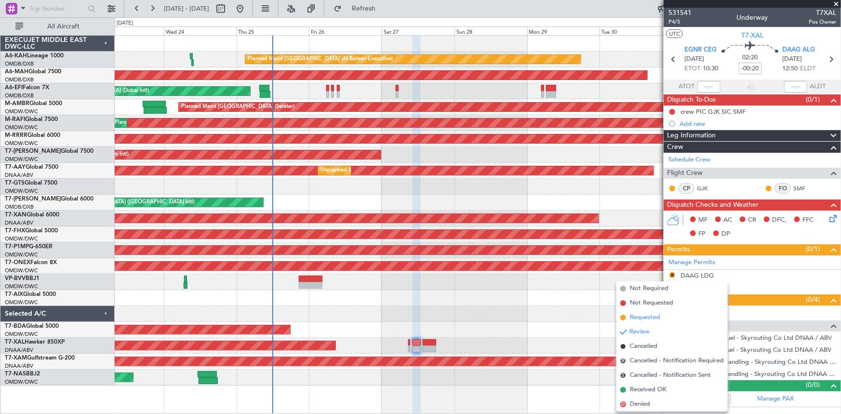
click at [641, 320] on span "Requested" at bounding box center [645, 318] width 30 height 10
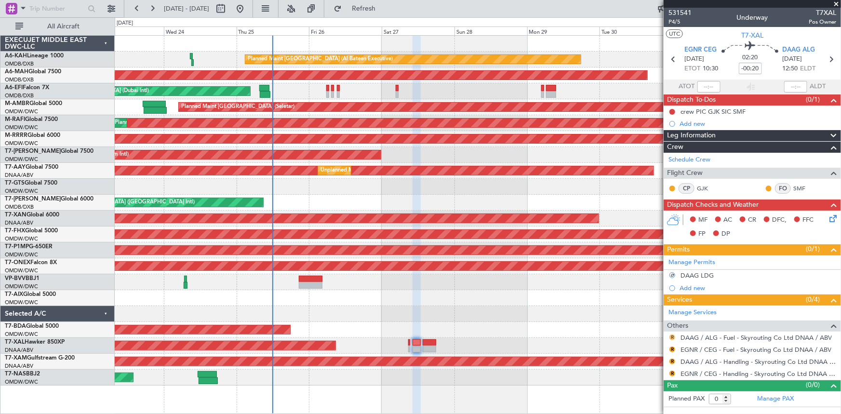
click at [673, 337] on button "R" at bounding box center [672, 337] width 6 height 6
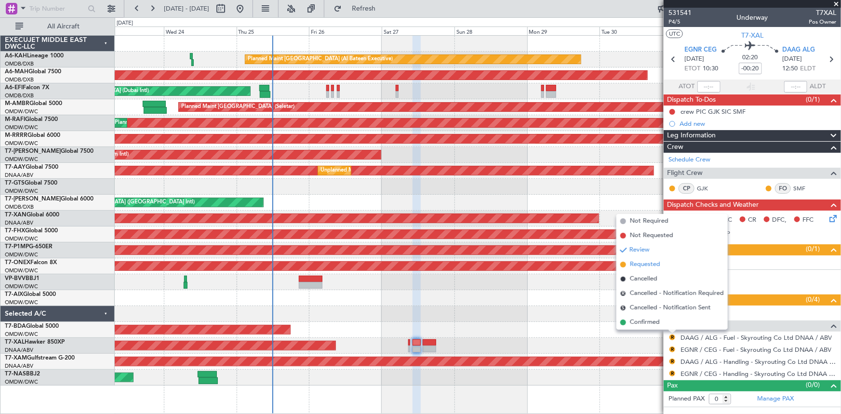
click at [641, 265] on span "Requested" at bounding box center [645, 265] width 30 height 10
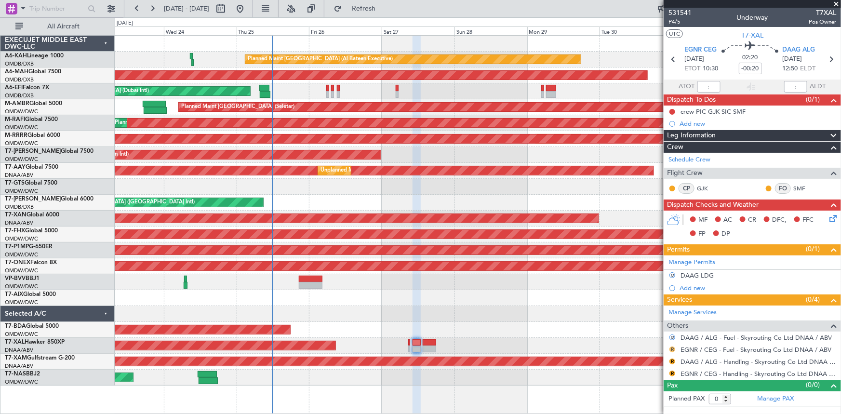
click at [671, 349] on button "R" at bounding box center [672, 350] width 6 height 6
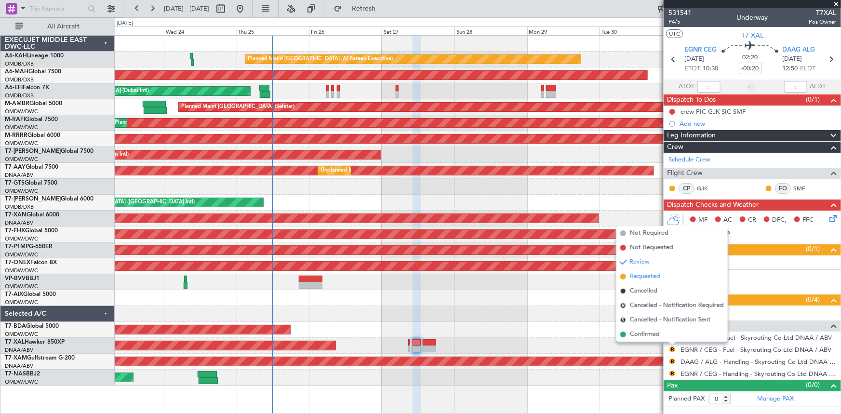
click at [639, 275] on span "Requested" at bounding box center [645, 277] width 30 height 10
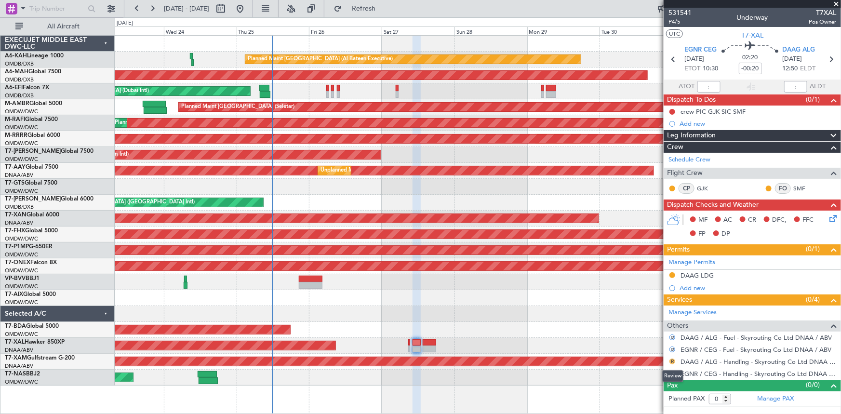
click at [672, 360] on button "R" at bounding box center [672, 362] width 6 height 6
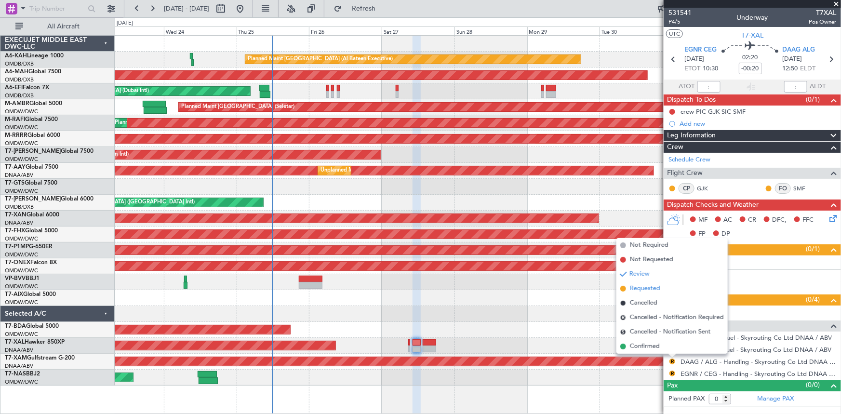
click at [641, 288] on span "Requested" at bounding box center [645, 289] width 30 height 10
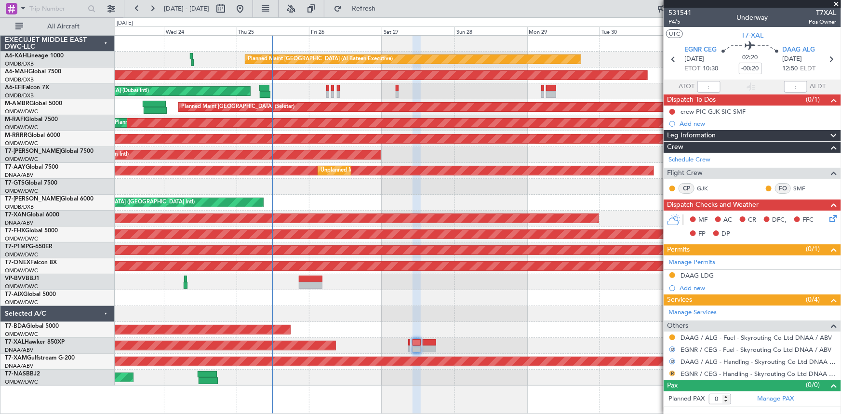
click at [674, 371] on button "R" at bounding box center [672, 374] width 6 height 6
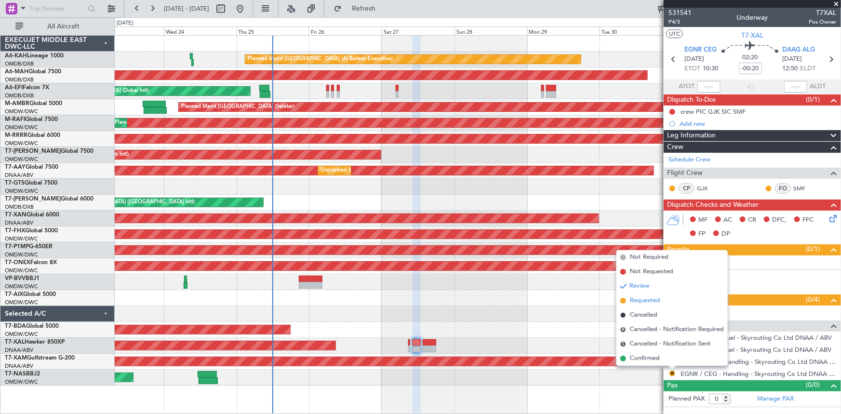
click at [649, 300] on span "Requested" at bounding box center [645, 301] width 30 height 10
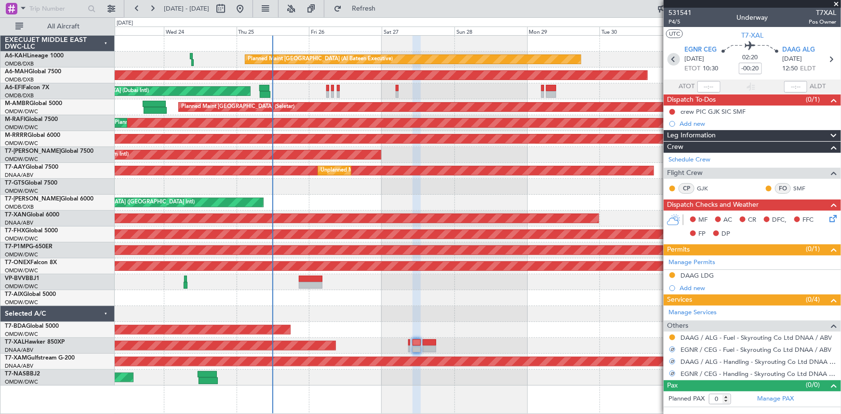
click at [674, 58] on icon at bounding box center [673, 59] width 13 height 13
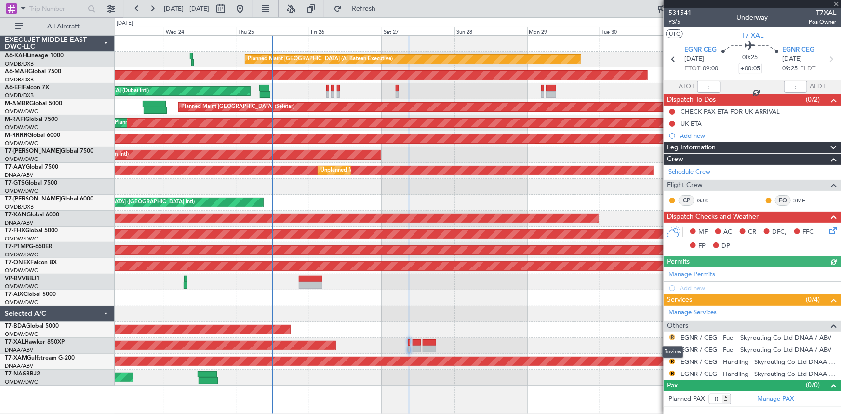
click at [671, 336] on button "R" at bounding box center [672, 337] width 6 height 6
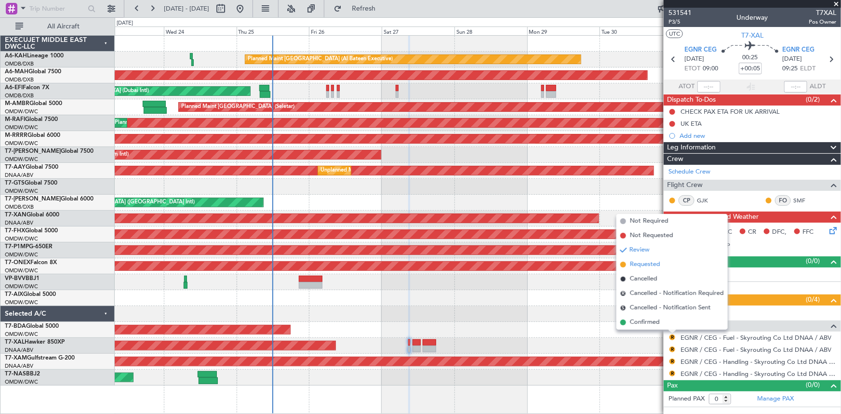
click at [640, 266] on span "Requested" at bounding box center [645, 265] width 30 height 10
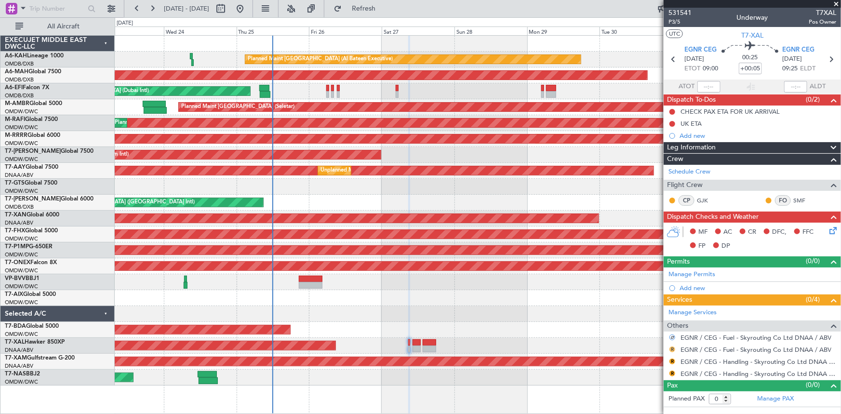
click at [672, 347] on button "R" at bounding box center [672, 350] width 6 height 6
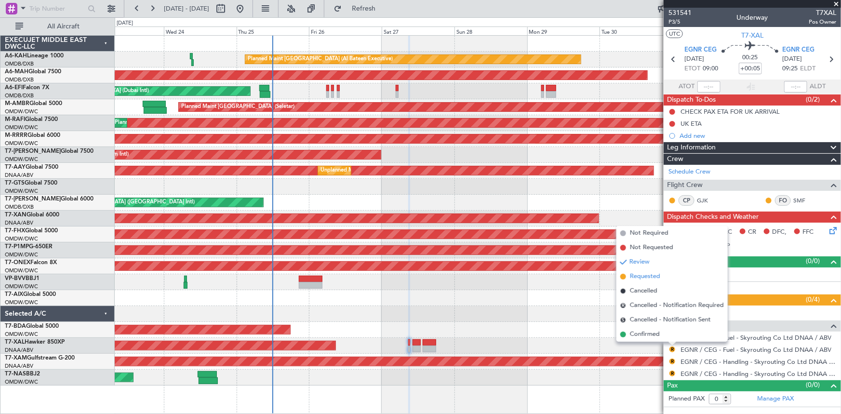
click at [655, 274] on span "Requested" at bounding box center [645, 277] width 30 height 10
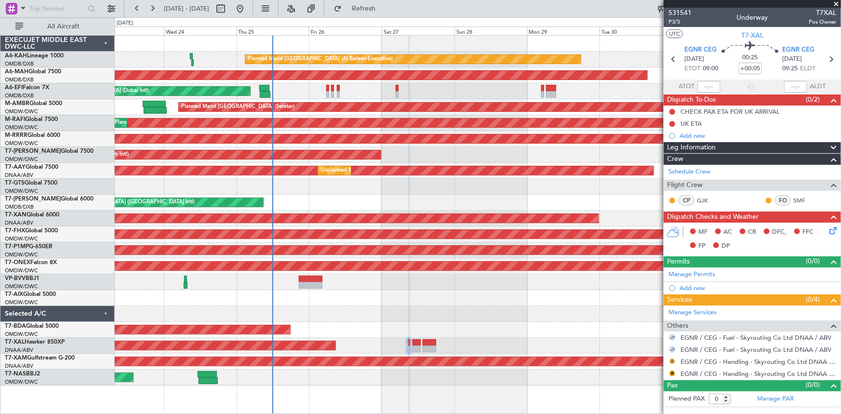
click at [672, 359] on button "R" at bounding box center [672, 362] width 6 height 6
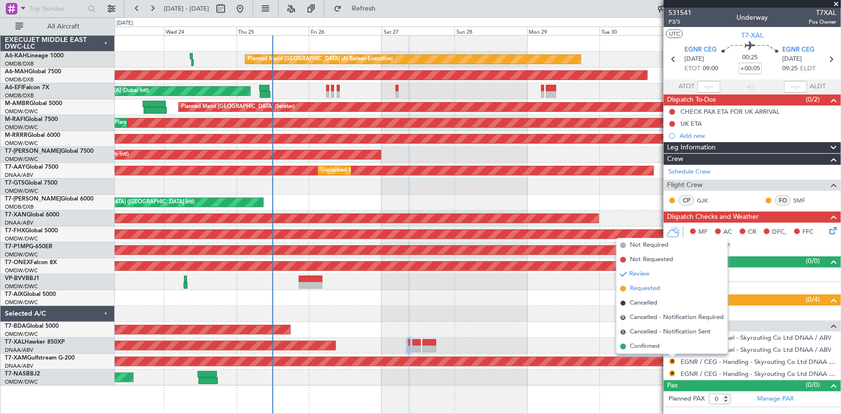
click at [657, 284] on span "Requested" at bounding box center [645, 289] width 30 height 10
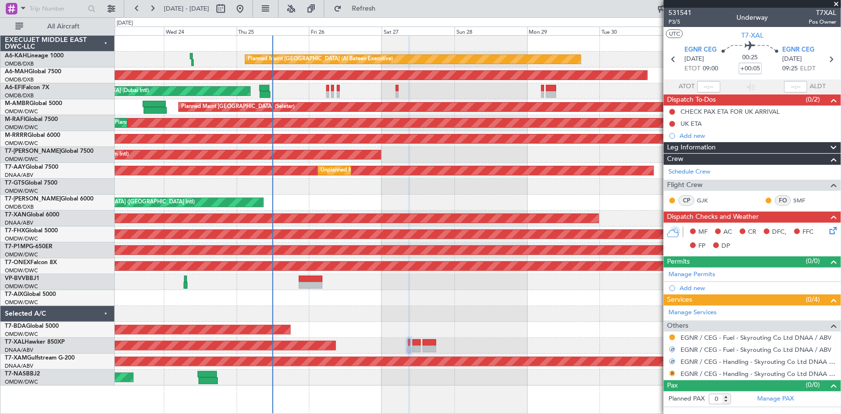
click at [675, 371] on button "R" at bounding box center [672, 374] width 6 height 6
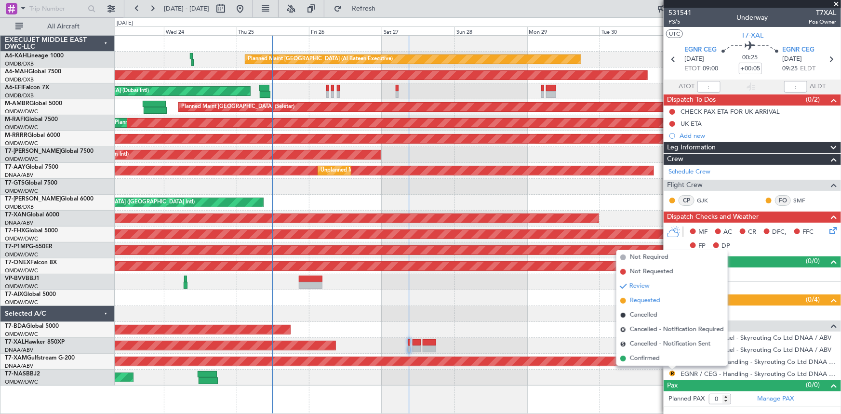
click at [647, 304] on span "Requested" at bounding box center [645, 301] width 30 height 10
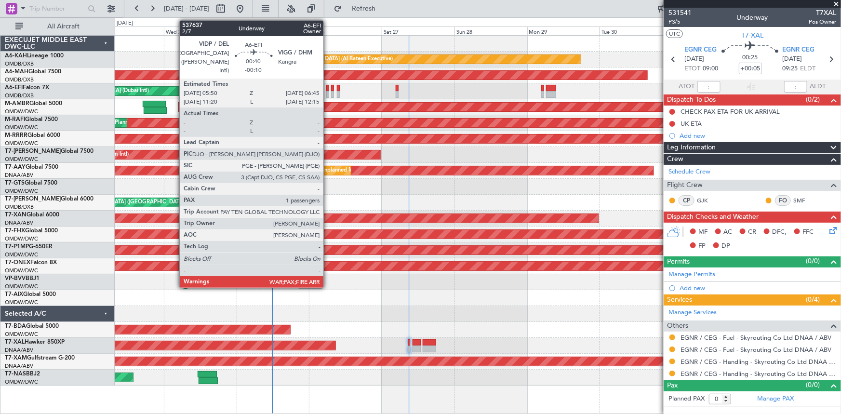
click at [328, 88] on div at bounding box center [327, 88] width 3 height 7
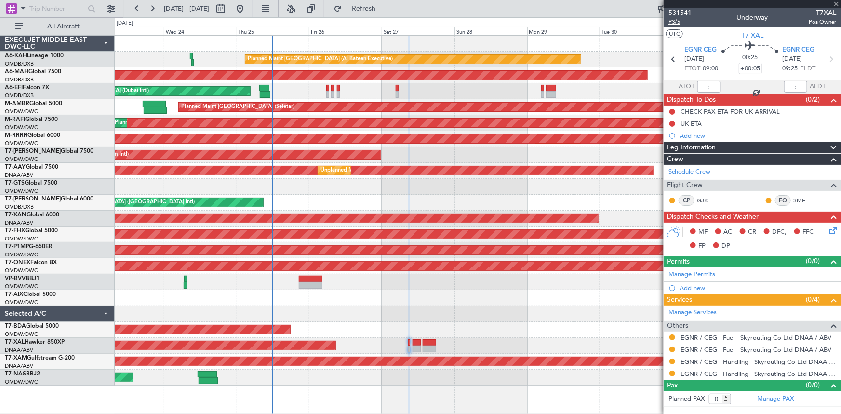
type input "-00:10"
type input "1"
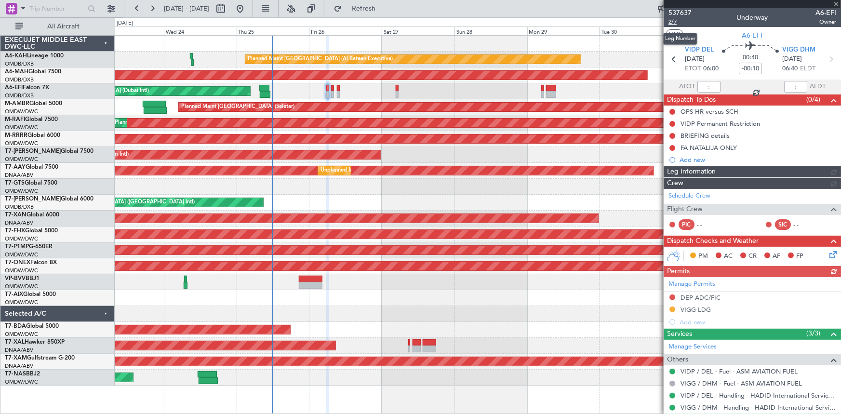
click at [678, 20] on span "2/7" at bounding box center [679, 22] width 23 height 8
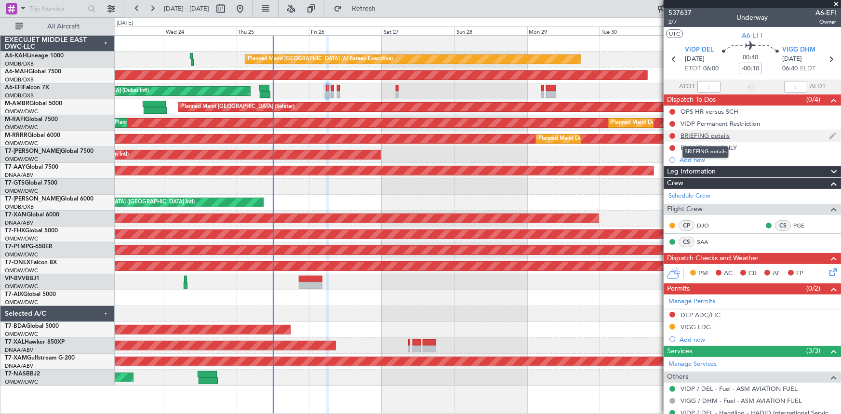
click at [690, 134] on div "BRIEFING details" at bounding box center [704, 136] width 49 height 8
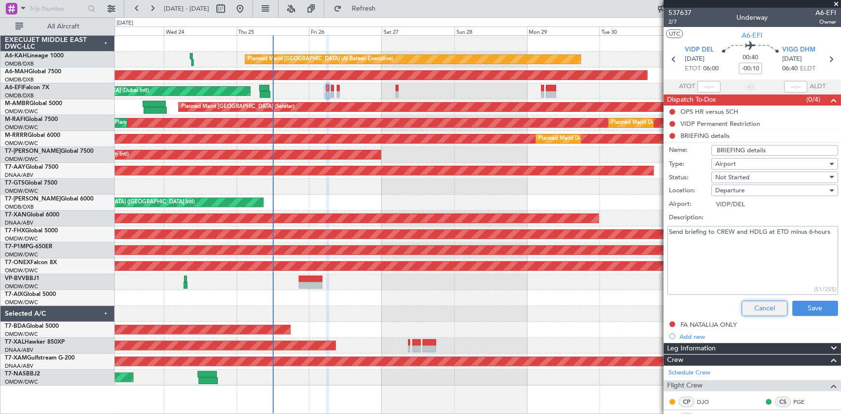
click at [764, 304] on button "Cancel" at bounding box center [765, 308] width 46 height 15
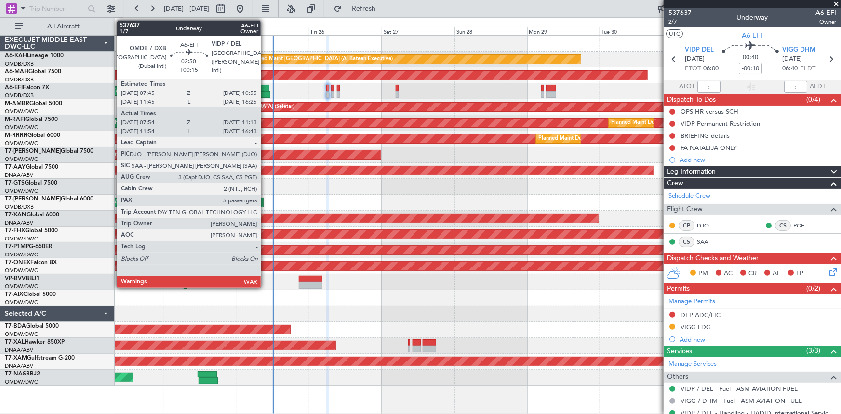
click at [265, 87] on div at bounding box center [264, 88] width 10 height 7
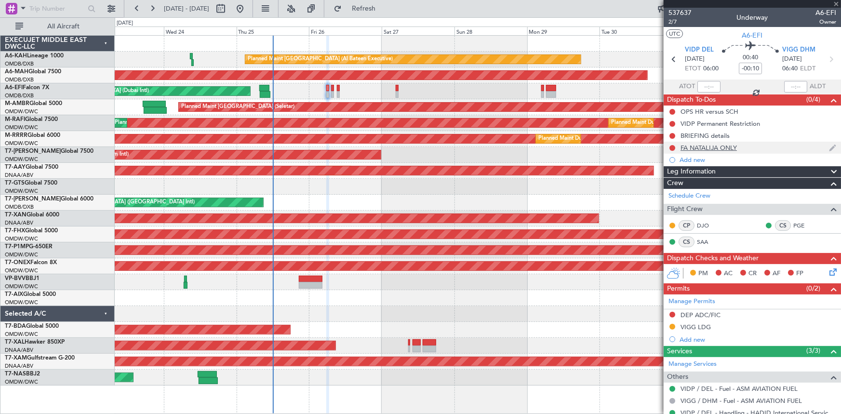
type input "+00:15"
type input "08:09"
type input "11:08"
type input "5"
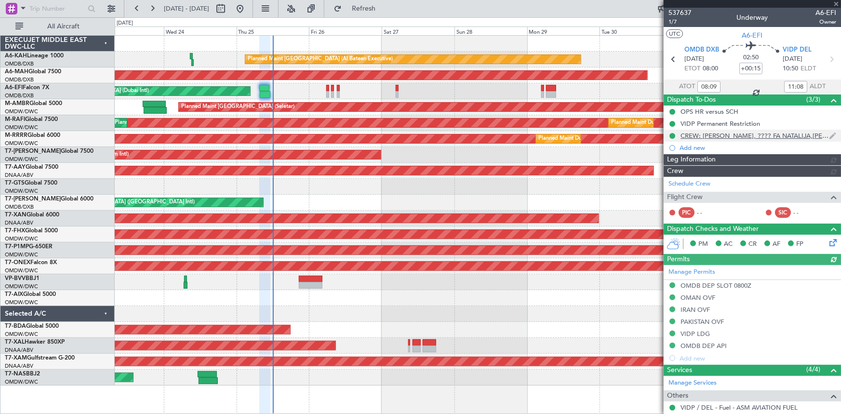
type input "[PERSON_NAME] (ANI)"
type input "7352"
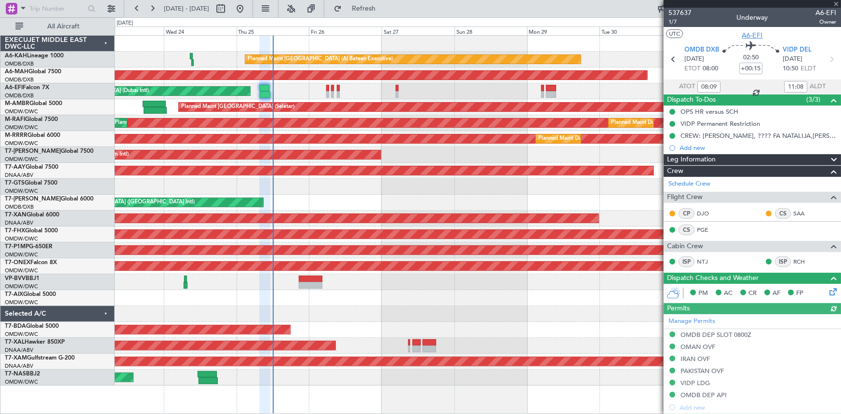
click at [747, 30] on span "A6-EFI" at bounding box center [752, 35] width 21 height 10
type input "[PERSON_NAME] (ANI)"
type input "7352"
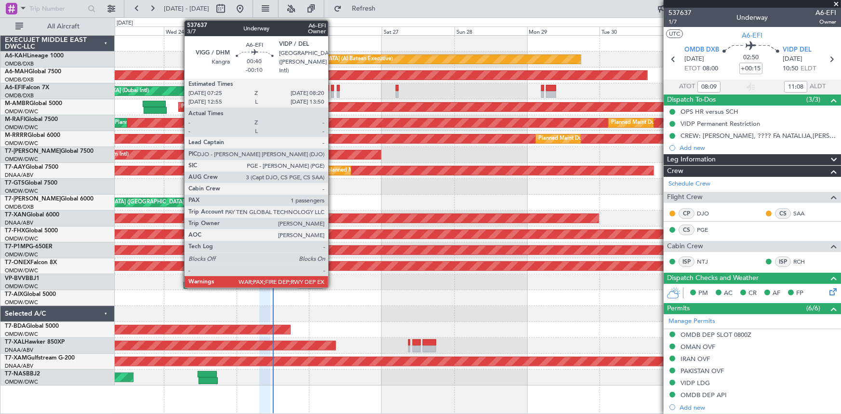
click at [333, 87] on div at bounding box center [332, 88] width 3 height 7
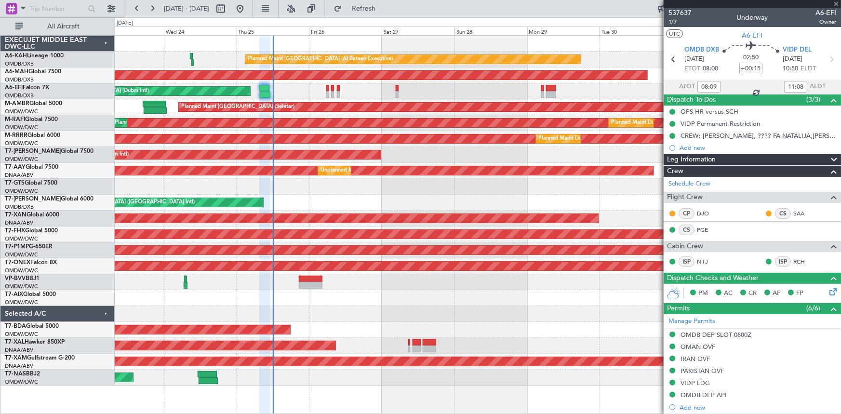
type input "-00:10"
type input "1"
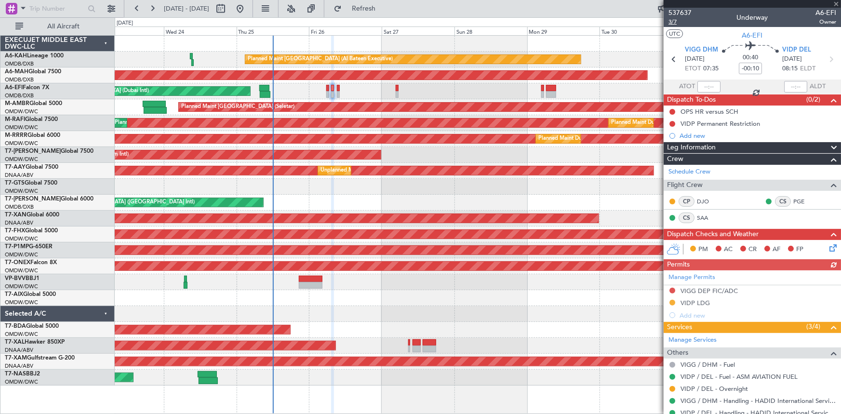
click at [675, 22] on span "3/7" at bounding box center [679, 22] width 23 height 8
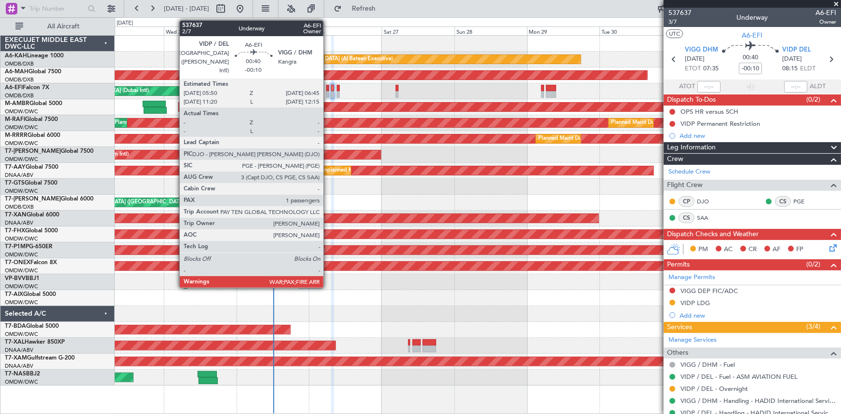
click at [328, 86] on div at bounding box center [327, 88] width 3 height 7
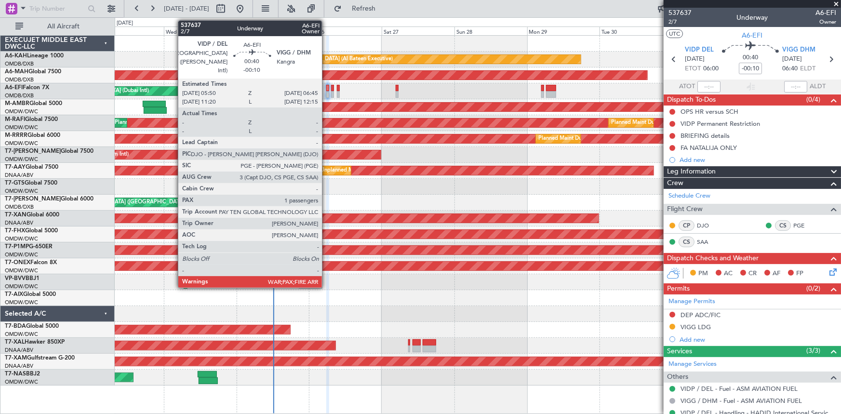
click at [326, 87] on div at bounding box center [327, 88] width 3 height 7
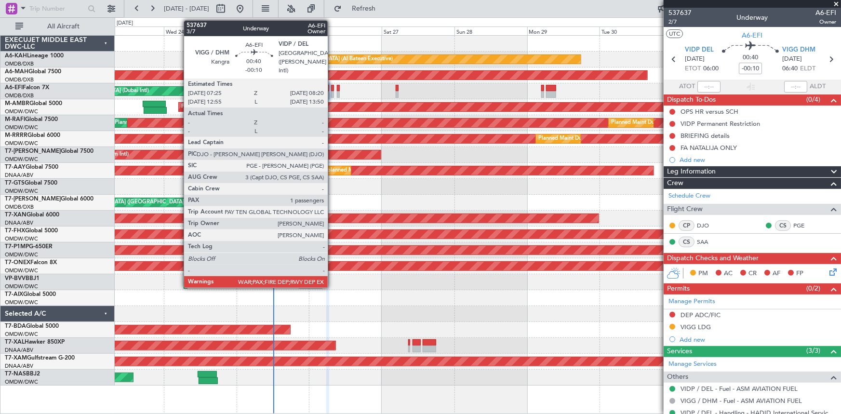
click at [332, 86] on div at bounding box center [332, 88] width 3 height 7
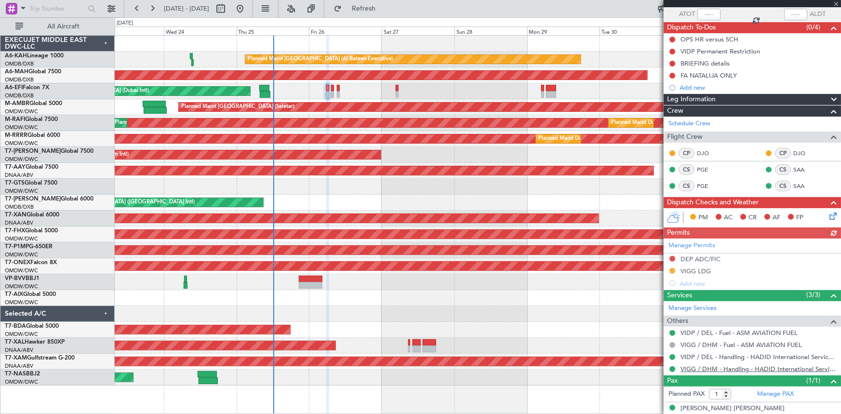
scroll to position [81, 0]
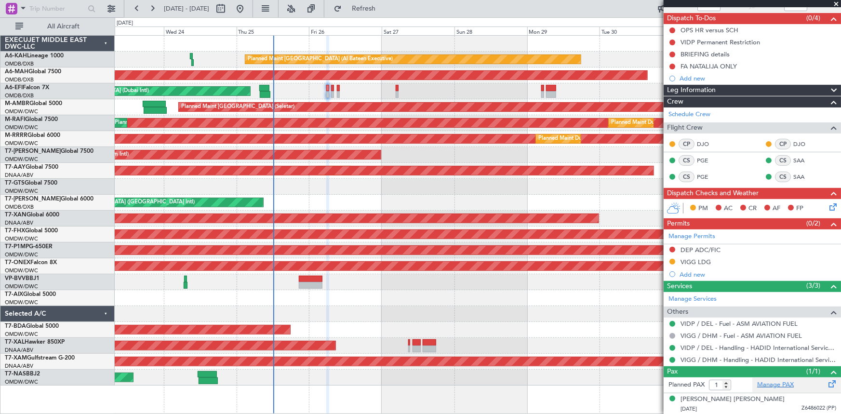
click at [778, 380] on link "Manage PAX" at bounding box center [775, 385] width 37 height 10
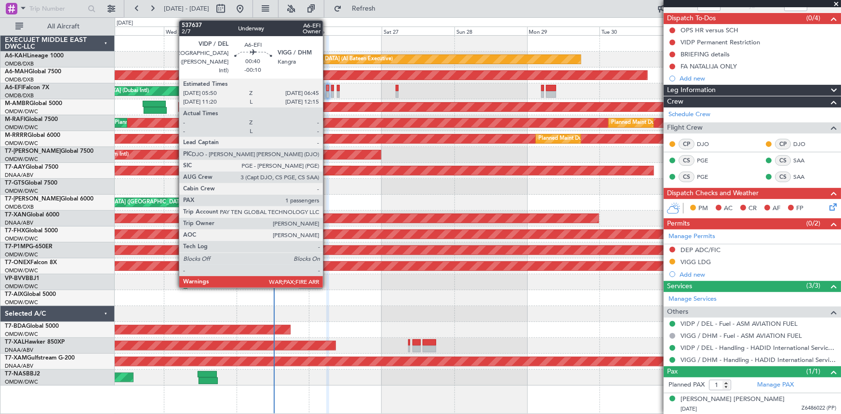
click at [327, 88] on div at bounding box center [327, 88] width 3 height 7
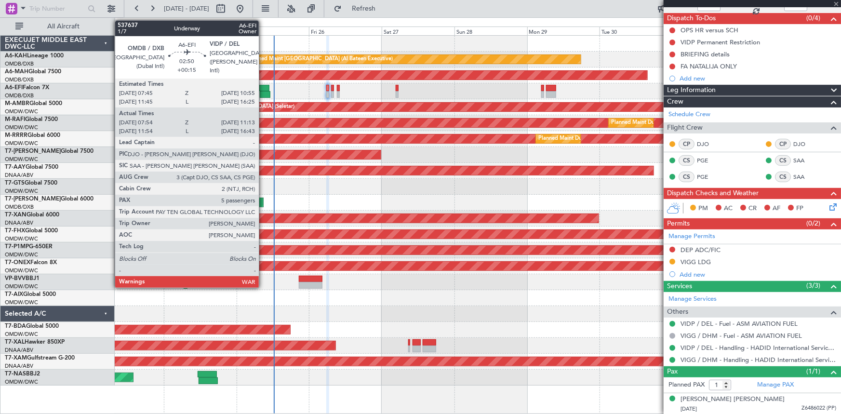
click at [263, 89] on div at bounding box center [264, 88] width 10 height 7
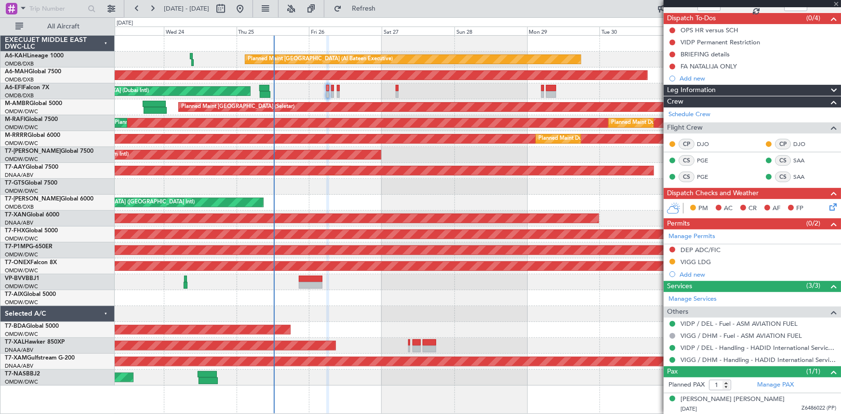
type input "+00:15"
type input "08:09"
type input "11:08"
type input "5"
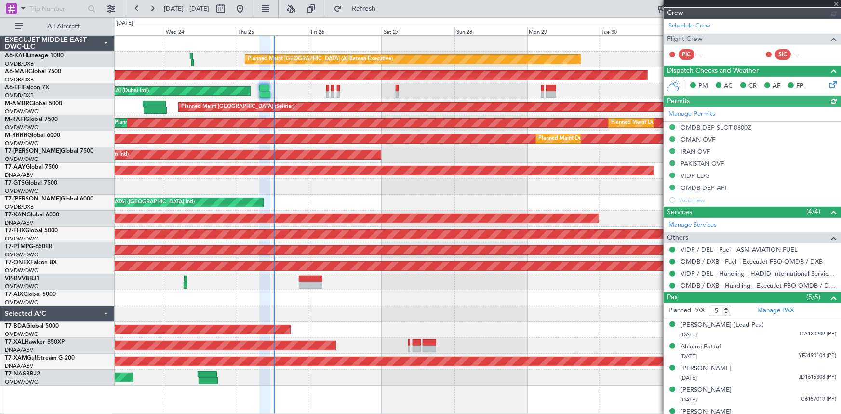
type input "[PERSON_NAME] (ANI)"
type input "7352"
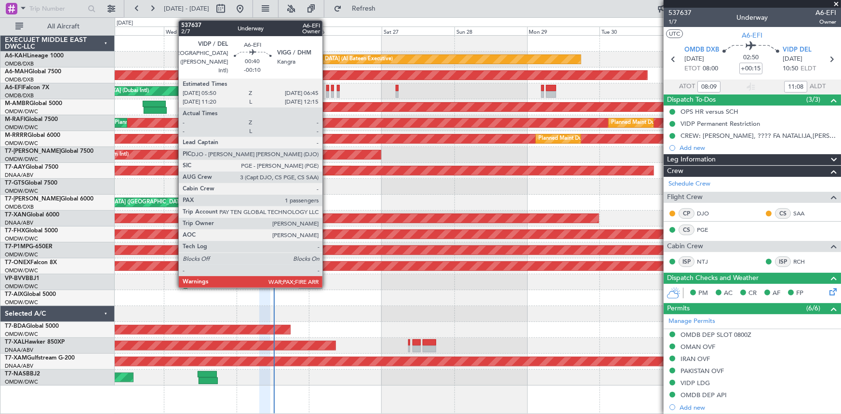
click at [327, 88] on div at bounding box center [327, 88] width 3 height 7
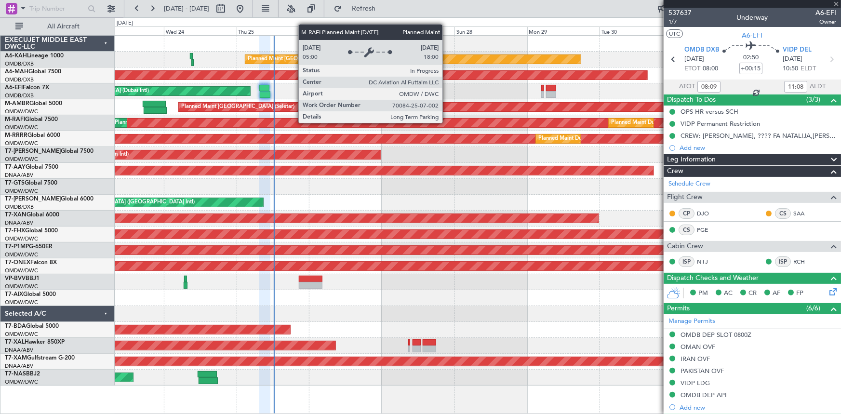
type input "-00:10"
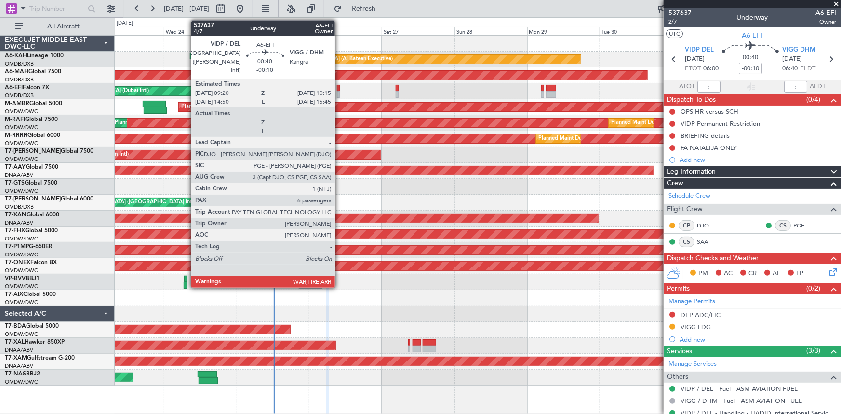
click at [339, 88] on div at bounding box center [338, 88] width 3 height 7
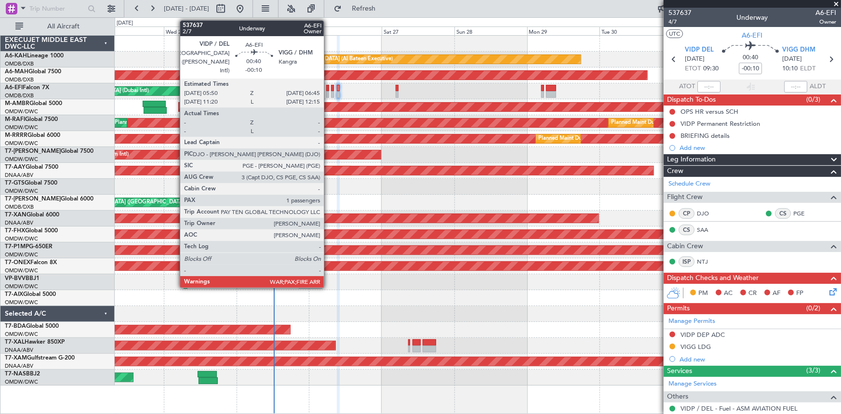
click at [328, 90] on div at bounding box center [327, 88] width 3 height 7
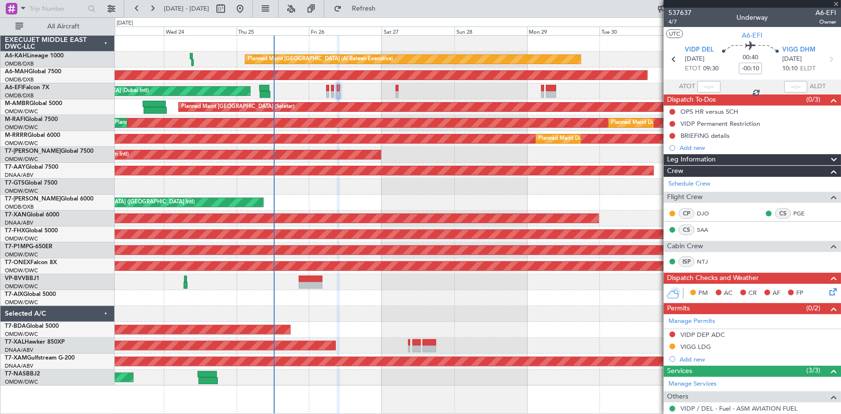
type input "1"
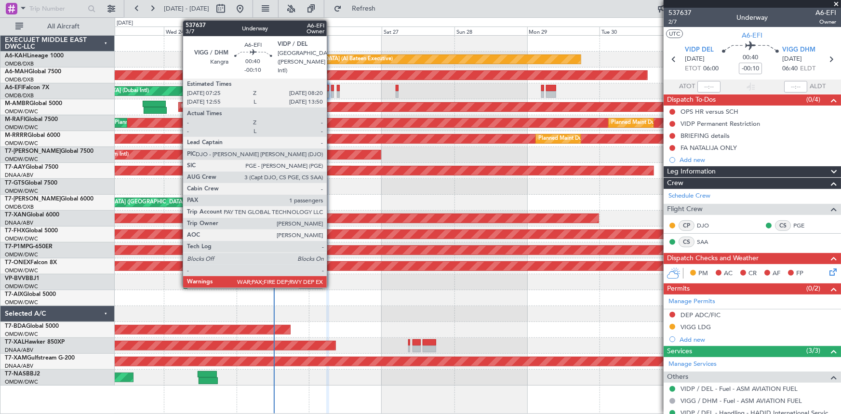
click at [331, 86] on div at bounding box center [332, 88] width 3 height 7
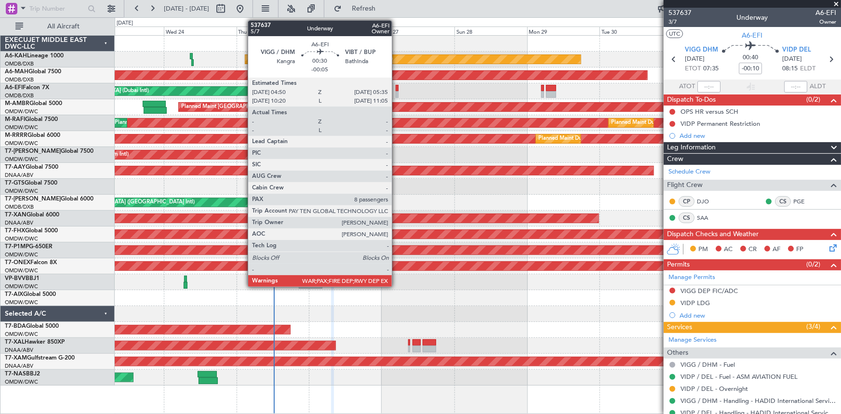
click at [396, 85] on div at bounding box center [397, 88] width 2 height 7
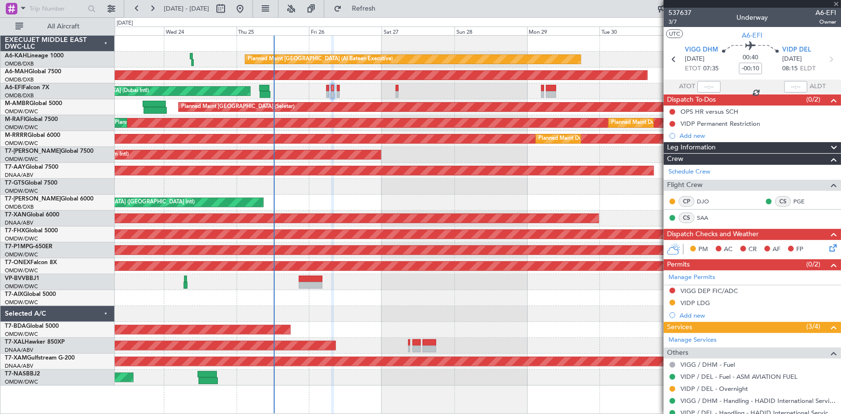
type input "-00:05"
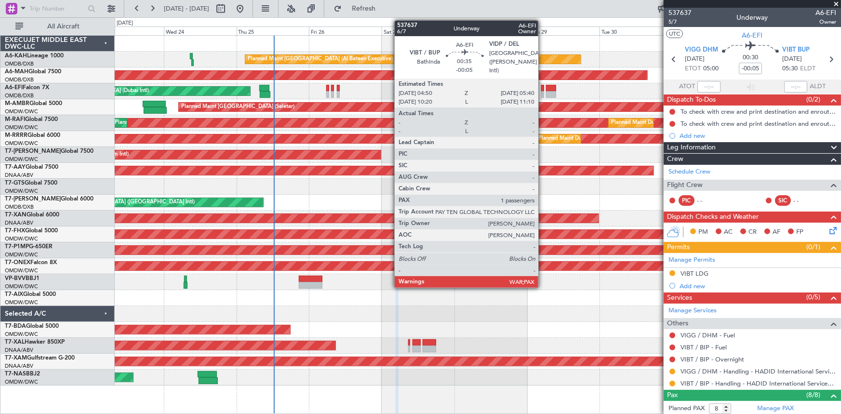
click at [543, 87] on div at bounding box center [542, 88] width 3 height 7
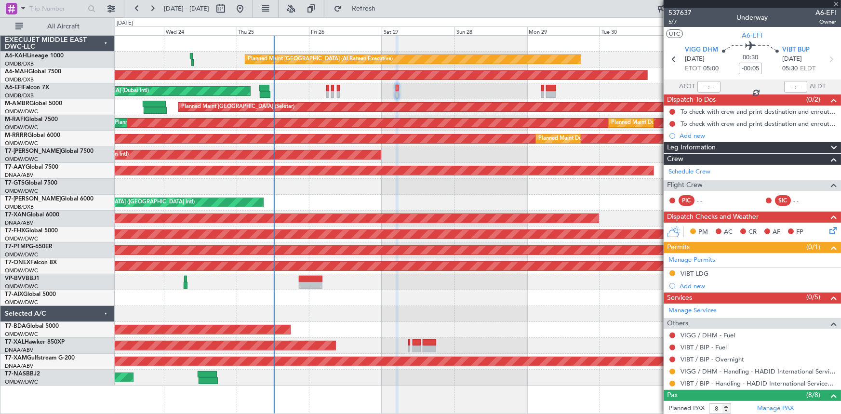
type input "1"
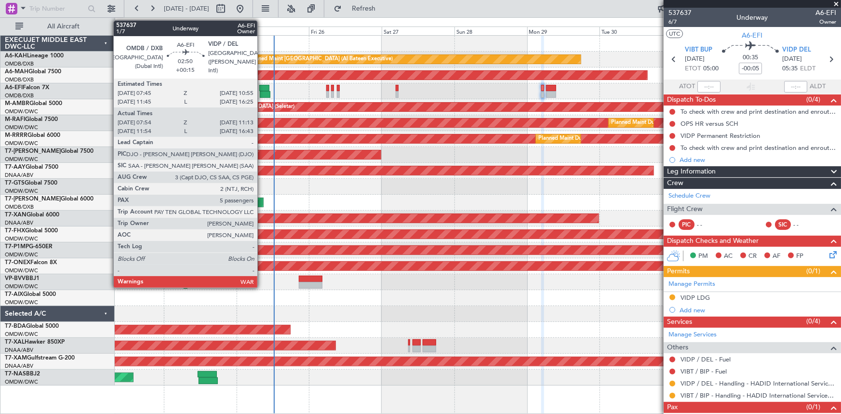
click at [262, 85] on div at bounding box center [264, 88] width 10 height 7
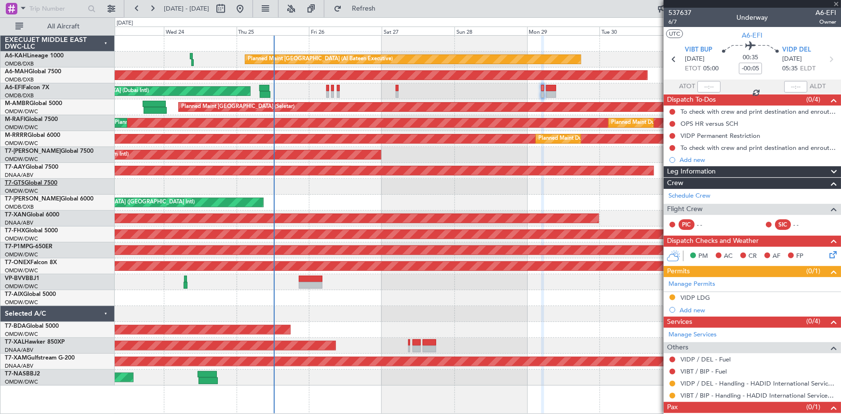
type input "+00:15"
type input "08:09"
type input "11:08"
type input "5"
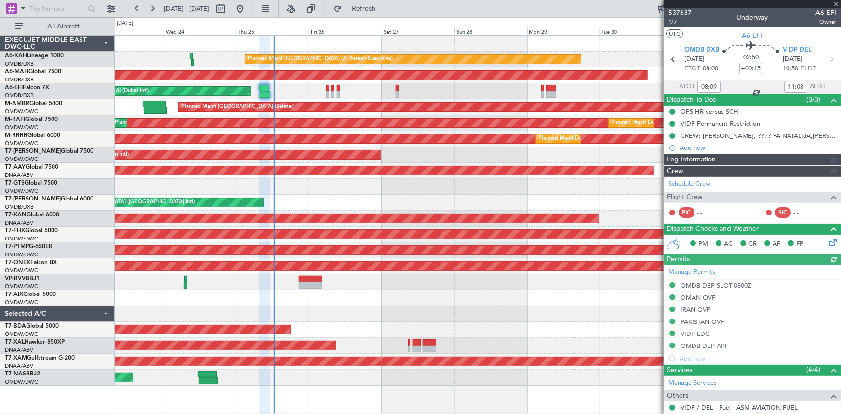
type input "[PERSON_NAME] (ANI)"
type input "7352"
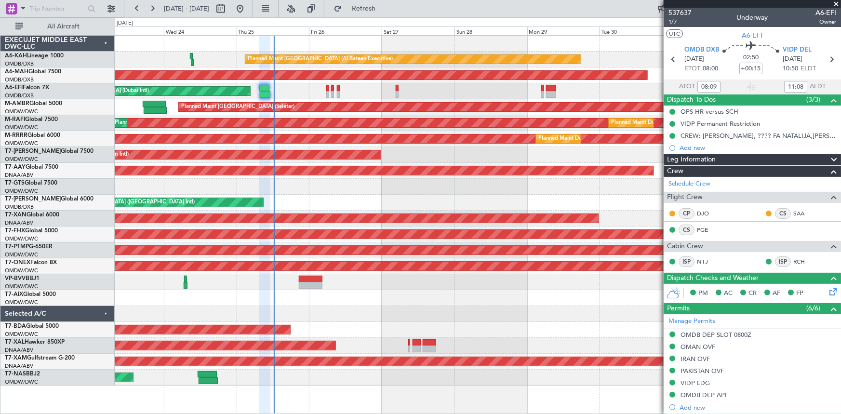
type input "12:09"
type input "16:38"
type input "08:09"
type input "11:08"
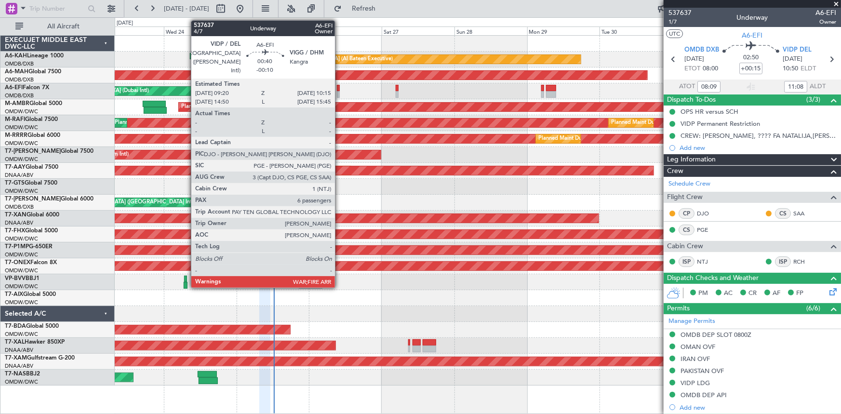
click at [339, 86] on div at bounding box center [338, 88] width 3 height 7
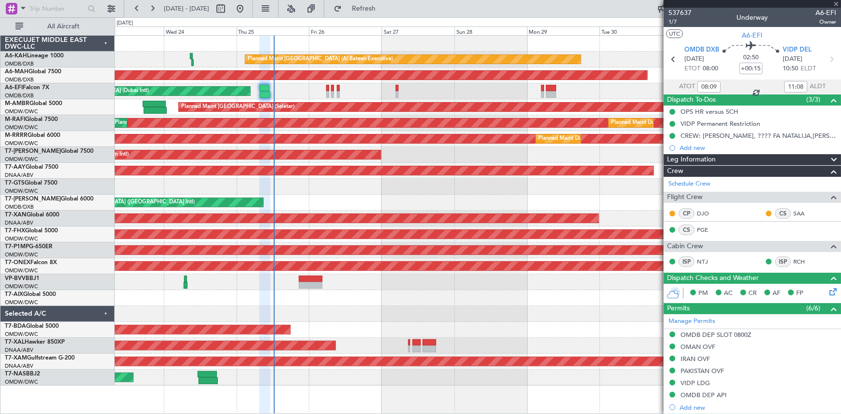
type input "-00:10"
type input "6"
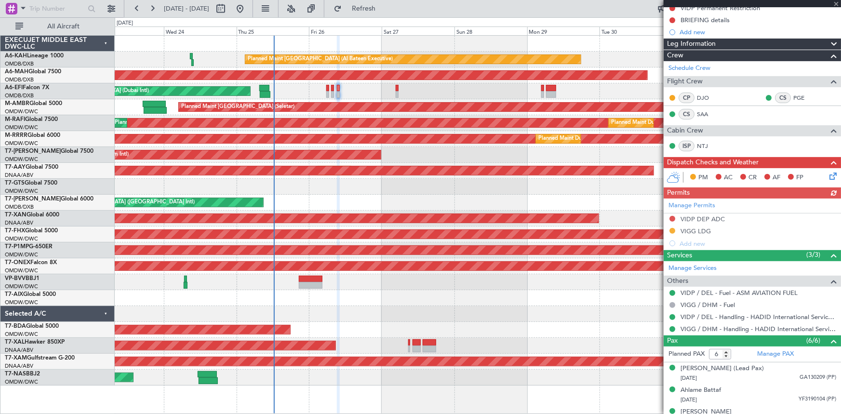
scroll to position [193, 0]
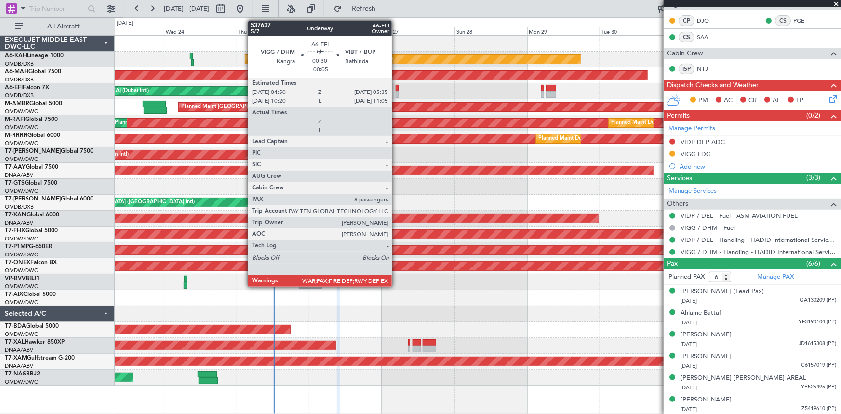
click at [396, 86] on div at bounding box center [397, 88] width 2 height 7
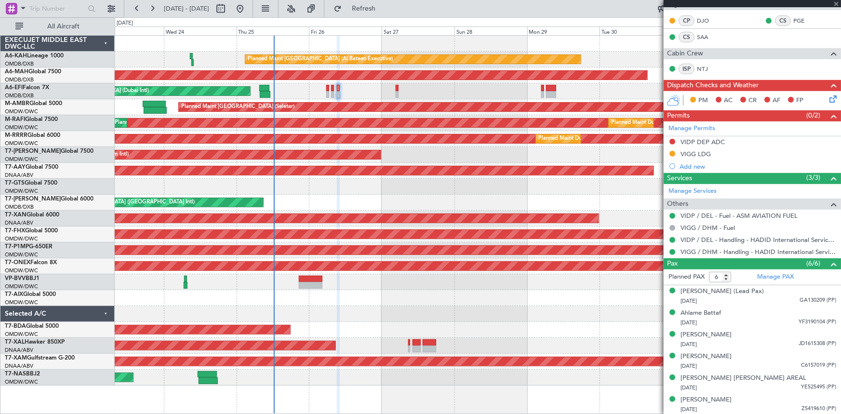
type input "-00:05"
type input "8"
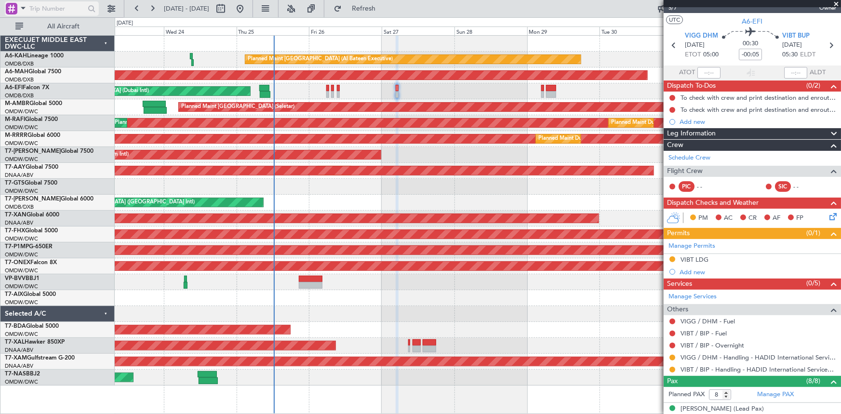
scroll to position [0, 0]
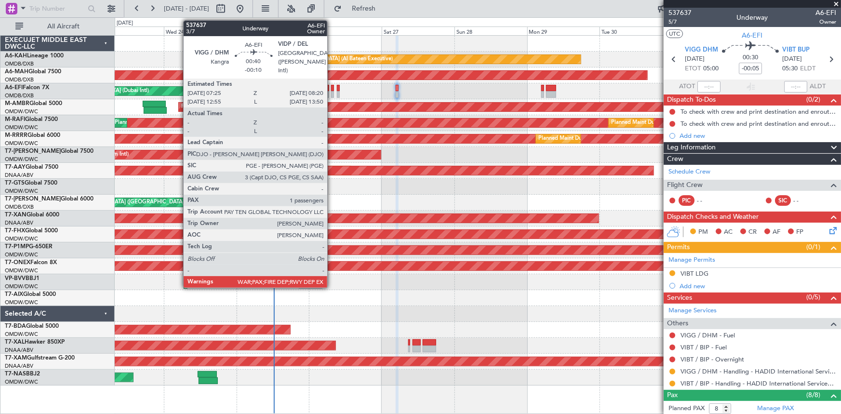
click at [332, 88] on div at bounding box center [332, 88] width 3 height 7
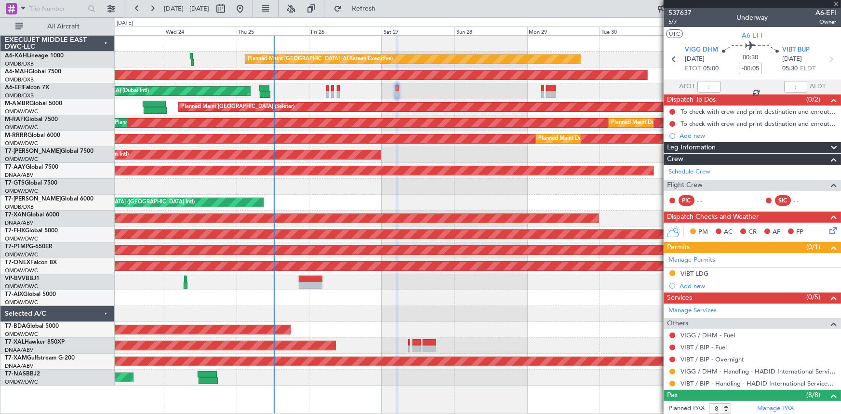
type input "-00:10"
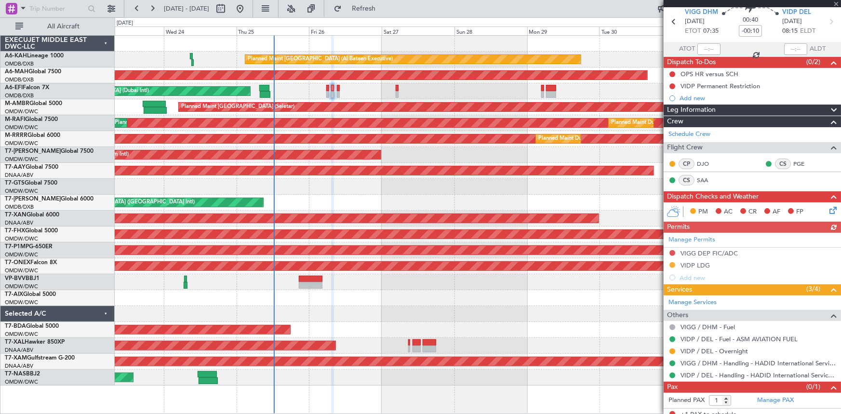
scroll to position [43, 0]
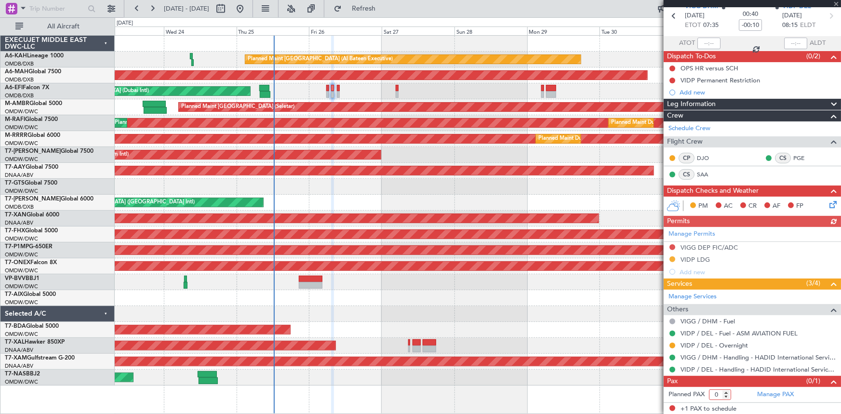
type input "0"
click at [727, 394] on input "0" at bounding box center [720, 394] width 22 height 11
click at [384, 10] on span "Refresh" at bounding box center [364, 8] width 40 height 7
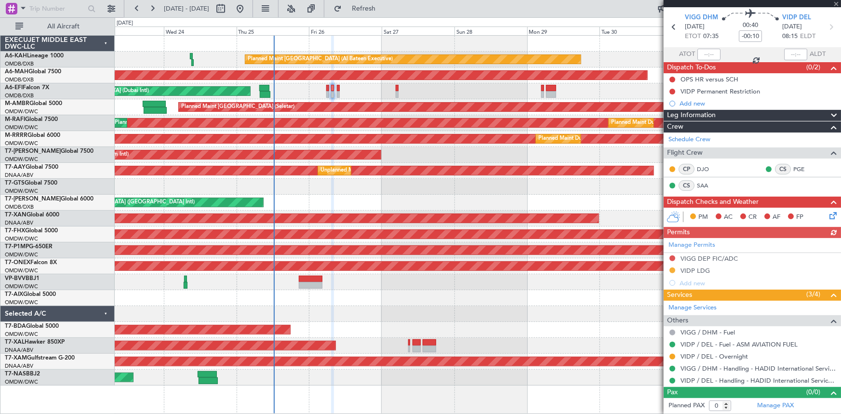
scroll to position [31, 0]
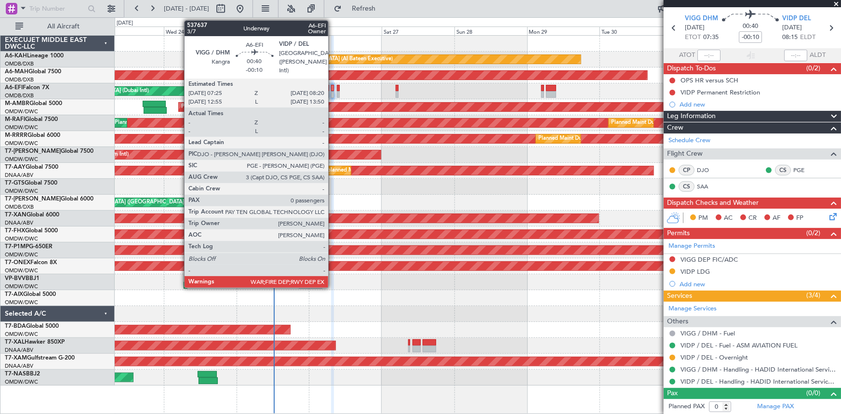
click at [333, 89] on div at bounding box center [332, 88] width 3 height 7
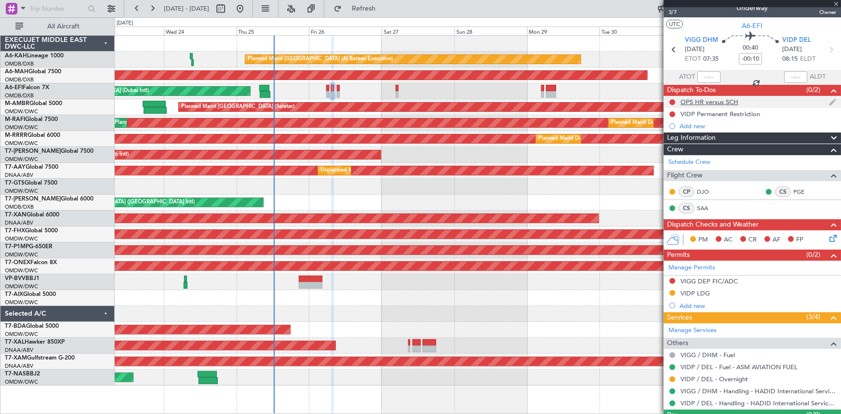
scroll to position [0, 0]
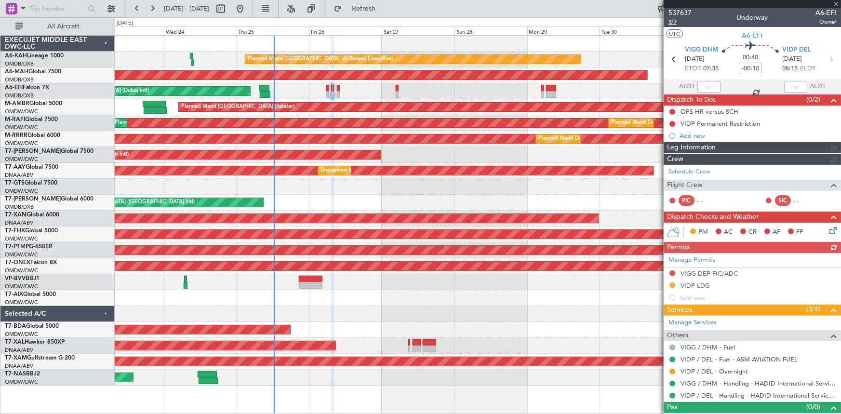
click at [672, 21] on span "3/7" at bounding box center [679, 22] width 23 height 8
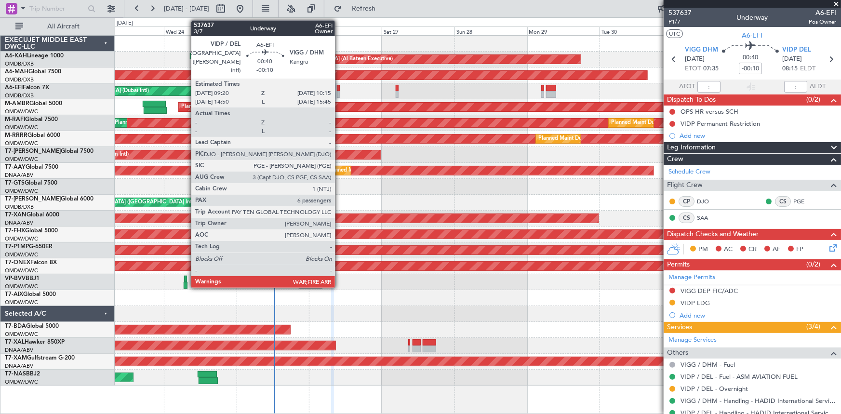
click at [338, 90] on div at bounding box center [338, 88] width 3 height 7
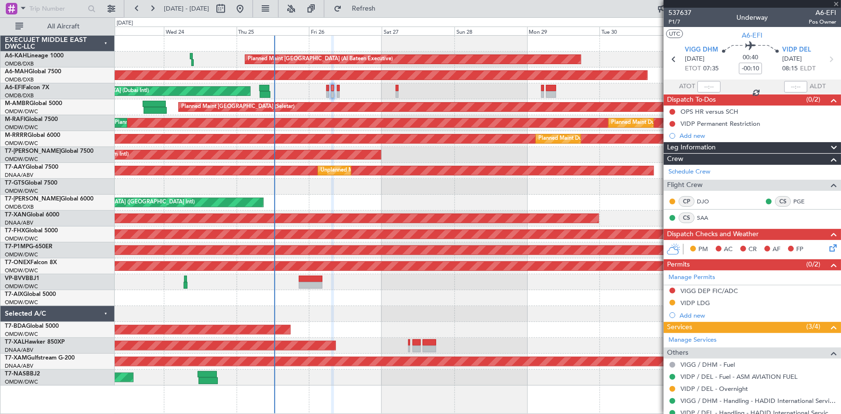
type input "6"
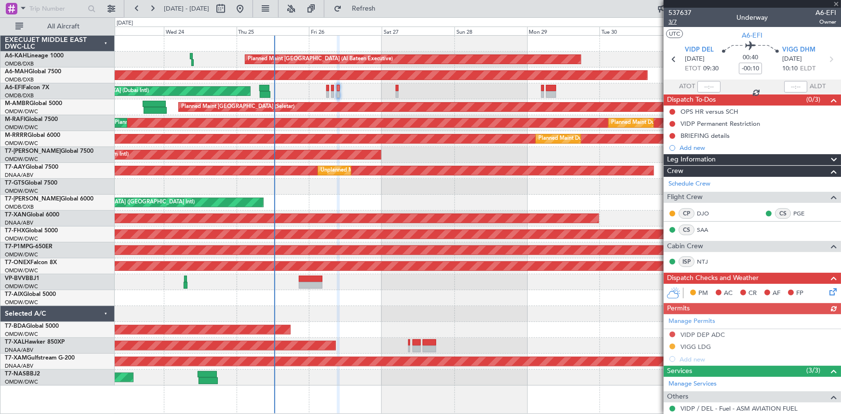
click at [675, 22] on span "3/7" at bounding box center [679, 22] width 23 height 8
click at [676, 23] on span "3/7" at bounding box center [679, 22] width 23 height 8
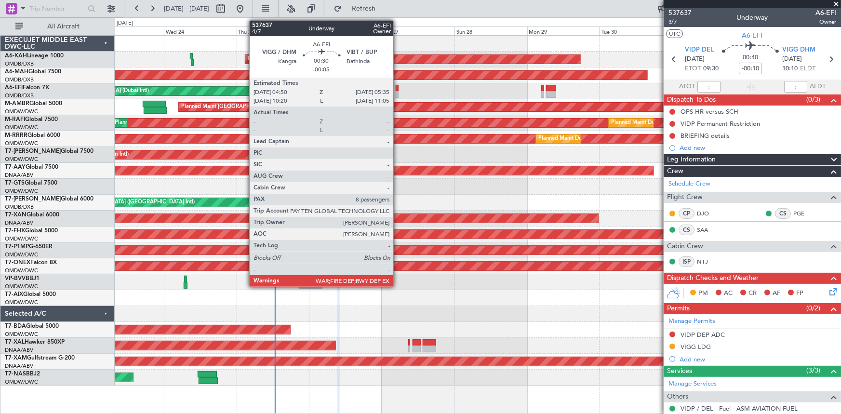
click at [398, 91] on div at bounding box center [397, 94] width 2 height 7
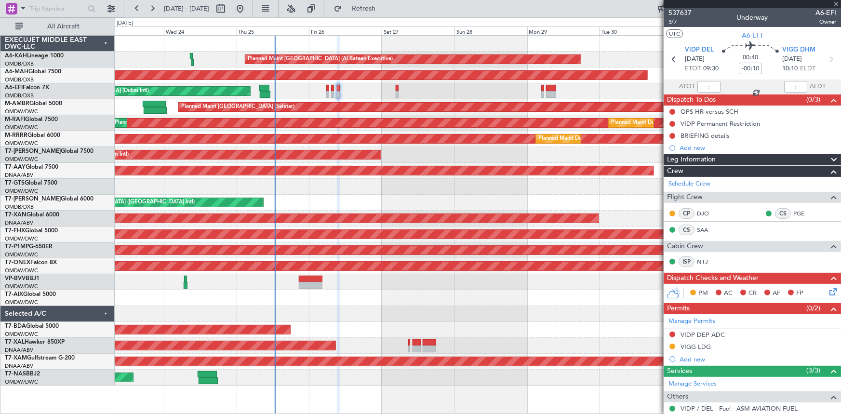
type input "-00:05"
type input "8"
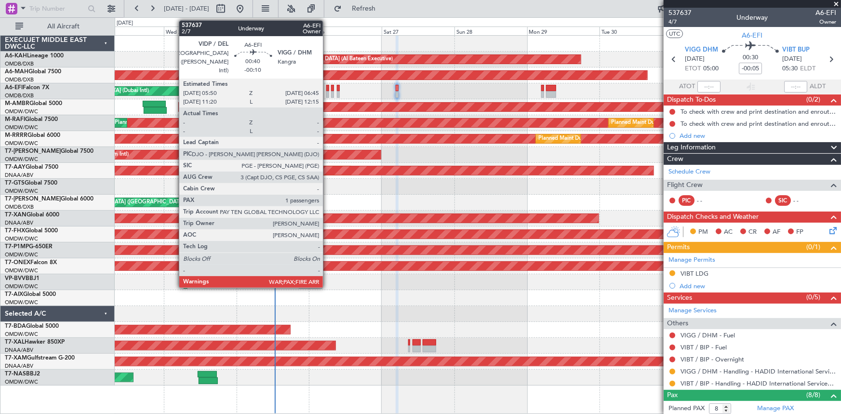
click at [327, 89] on div at bounding box center [327, 88] width 3 height 7
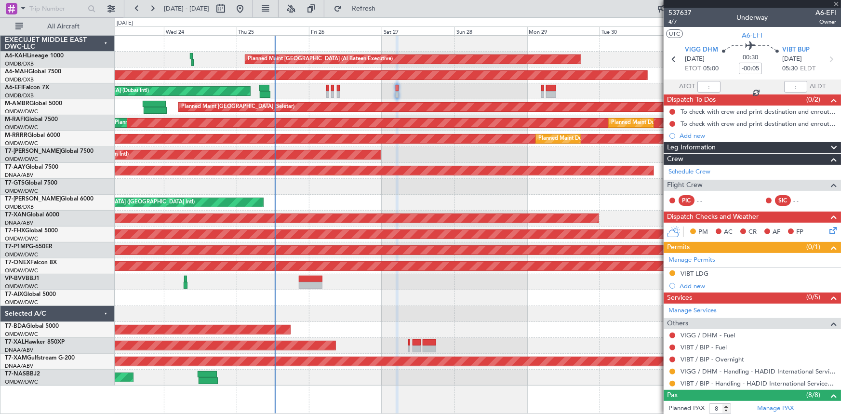
type input "-00:10"
type input "1"
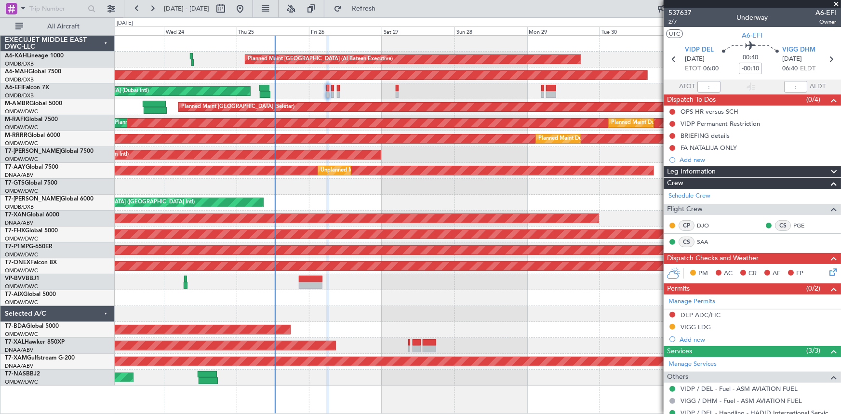
click at [556, 86] on div "AOG Maint [GEOGRAPHIC_DATA] (Dubai Intl) AOG Maint" at bounding box center [478, 91] width 726 height 16
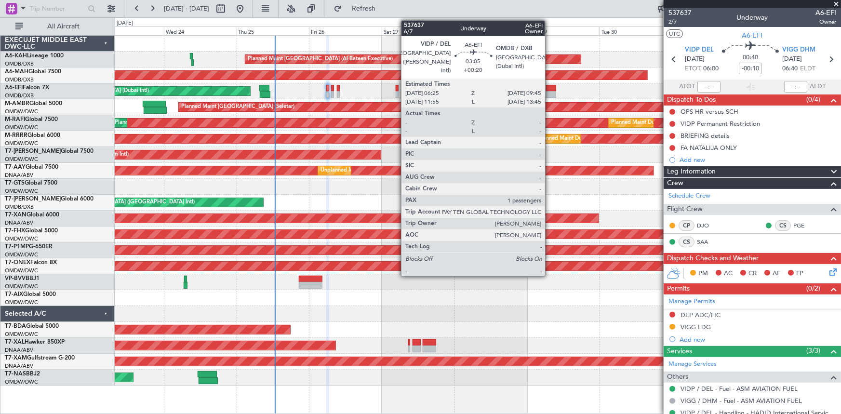
click at [549, 86] on div at bounding box center [551, 88] width 10 height 7
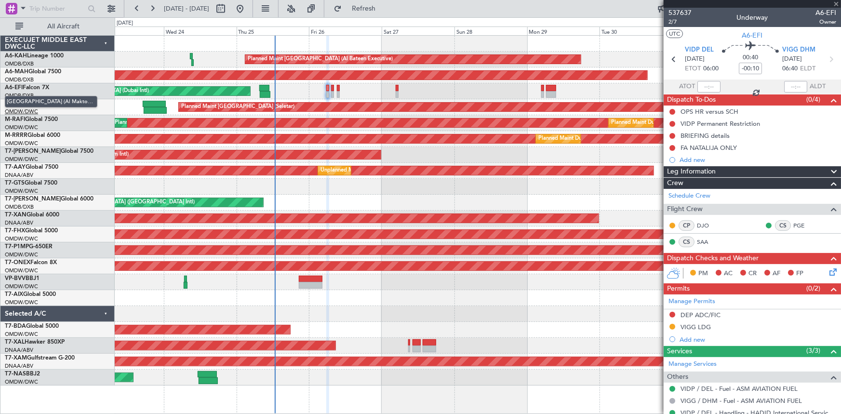
type input "+00:20"
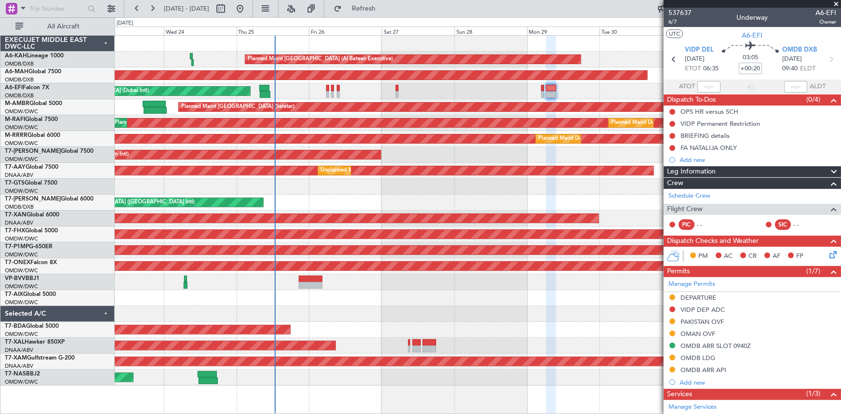
drag, startPoint x: 700, startPoint y: 317, endPoint x: 727, endPoint y: 319, distance: 27.1
click at [700, 318] on div "PAKISTAN OVF" at bounding box center [701, 322] width 43 height 8
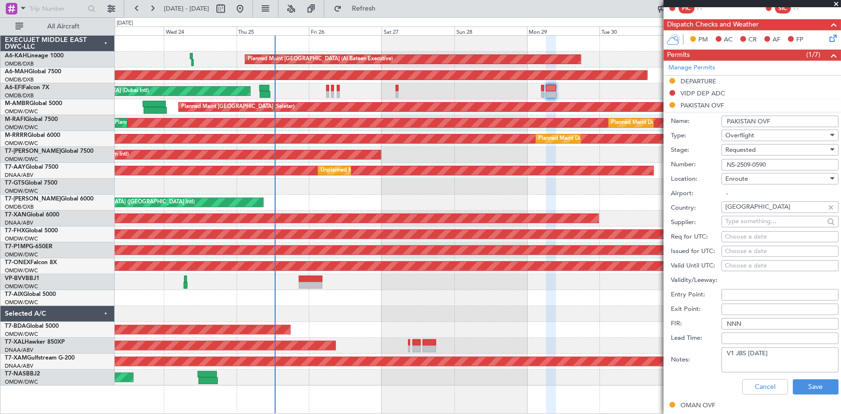
scroll to position [263, 0]
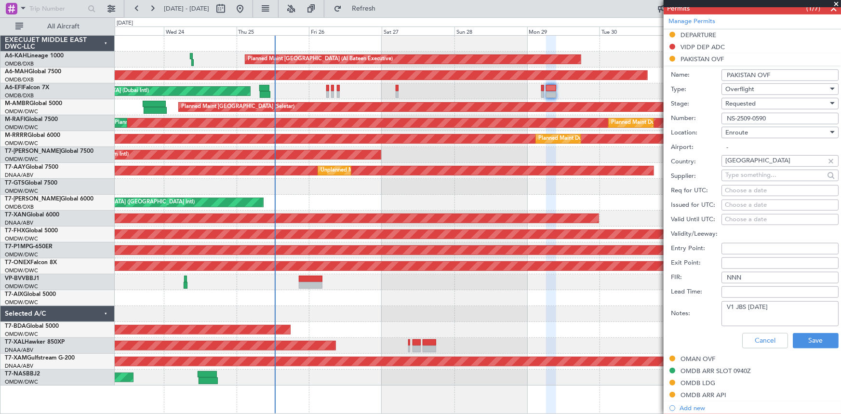
click at [781, 308] on textarea "V1 JBS [DATE]" at bounding box center [779, 313] width 117 height 25
click at [743, 102] on span "Requested" at bounding box center [740, 103] width 30 height 9
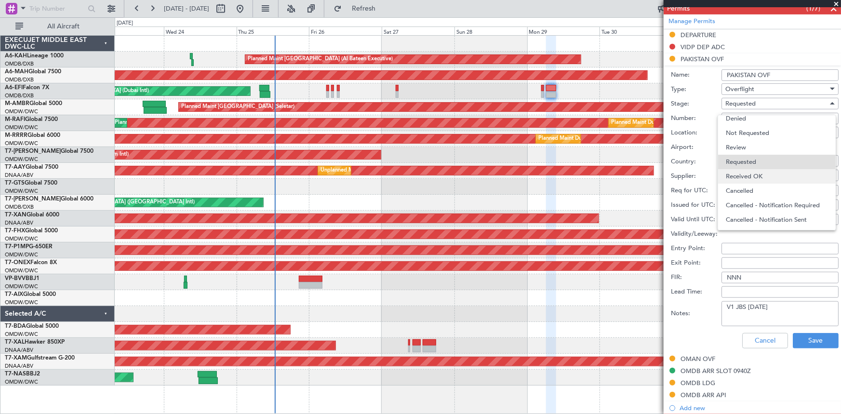
click at [748, 177] on span "Received OK" at bounding box center [777, 176] width 102 height 14
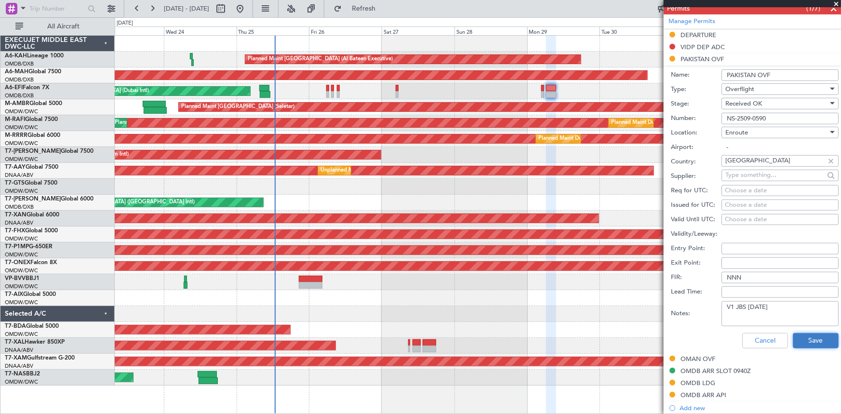
click at [814, 342] on button "Save" at bounding box center [816, 340] width 46 height 15
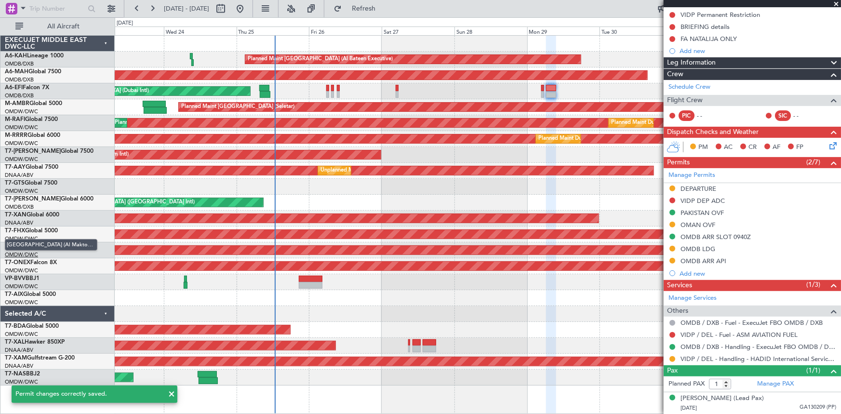
scroll to position [108, 0]
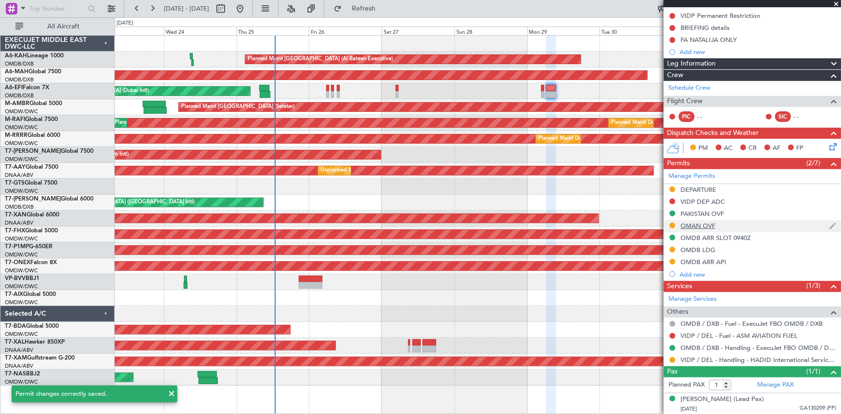
click at [694, 225] on div "OMAN OVF" at bounding box center [697, 226] width 35 height 8
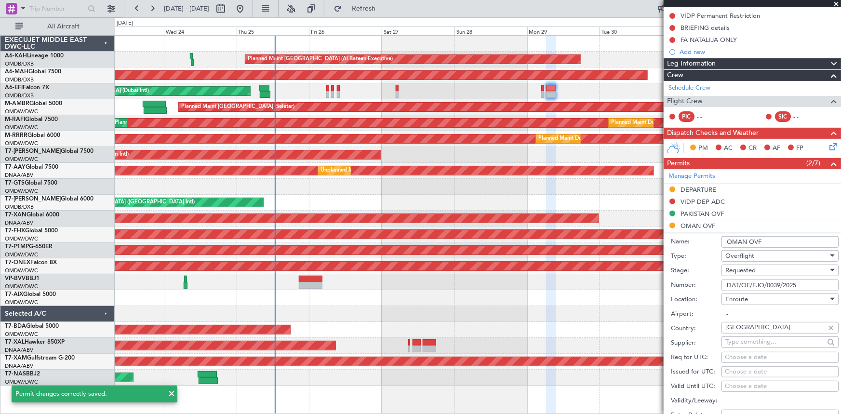
scroll to position [263, 0]
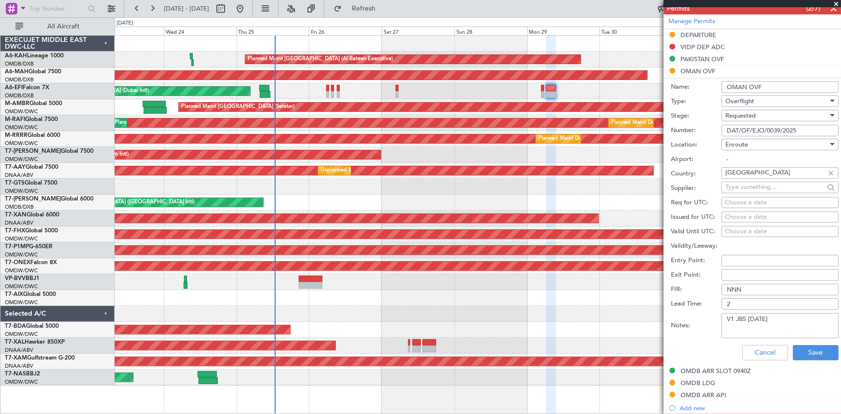
click at [746, 118] on span "Requested" at bounding box center [740, 115] width 30 height 9
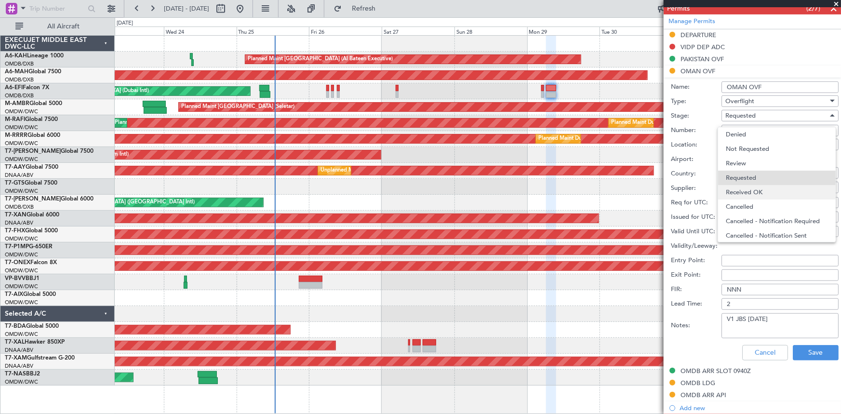
scroll to position [4, 0]
click at [750, 190] on span "Received OK" at bounding box center [777, 188] width 102 height 14
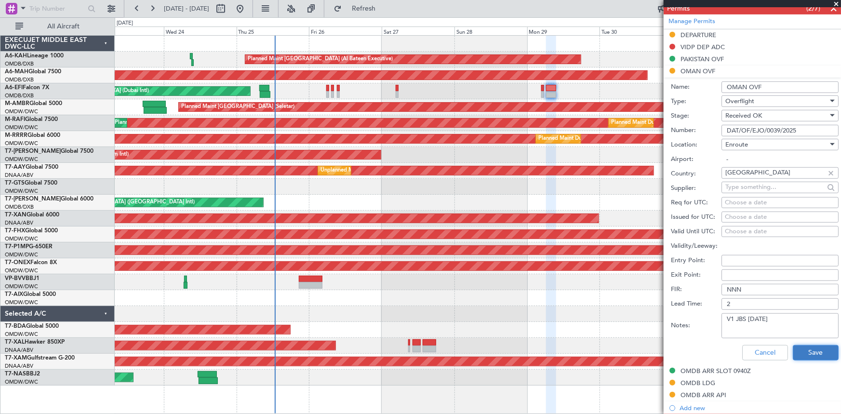
click at [817, 355] on button "Save" at bounding box center [816, 352] width 46 height 15
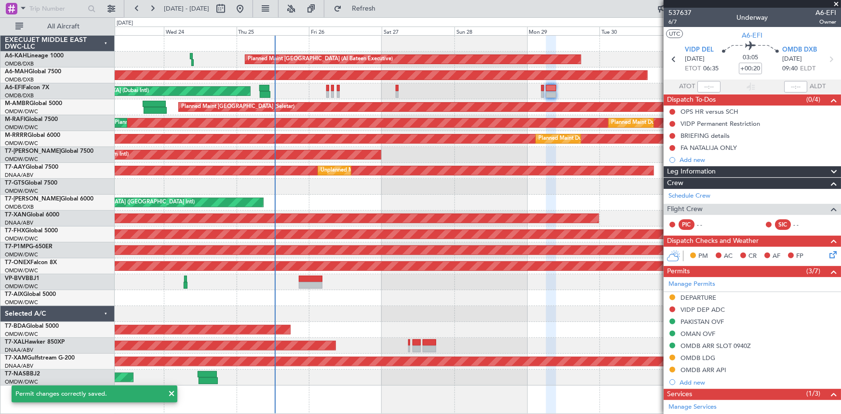
scroll to position [108, 0]
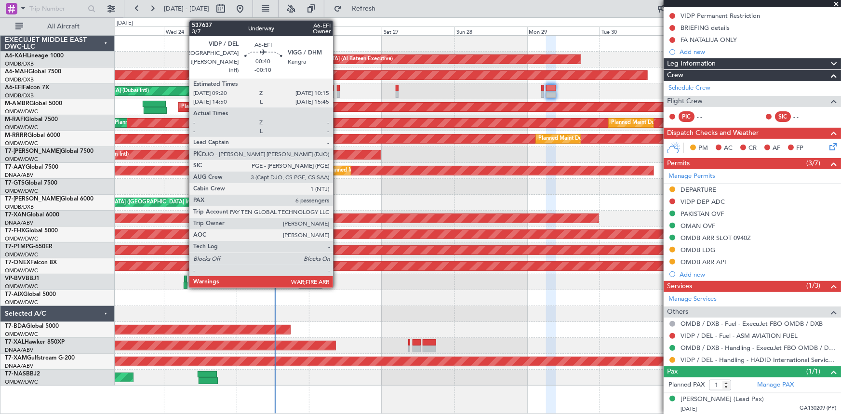
click at [337, 87] on div at bounding box center [338, 88] width 3 height 7
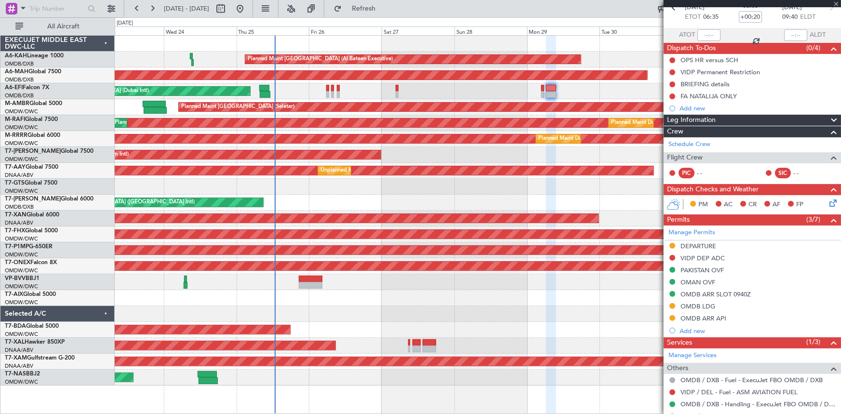
scroll to position [0, 0]
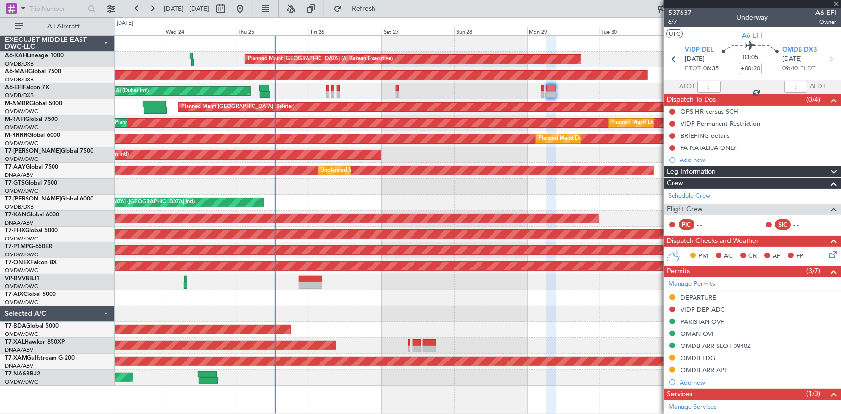
type input "-00:10"
type input "6"
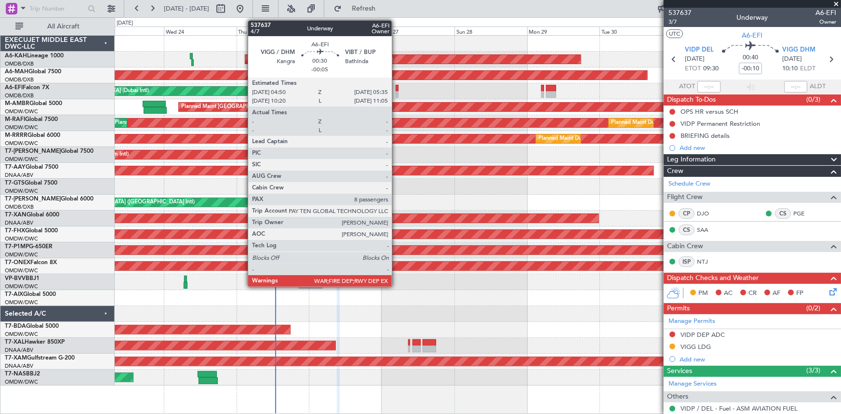
click at [396, 87] on div at bounding box center [397, 88] width 2 height 7
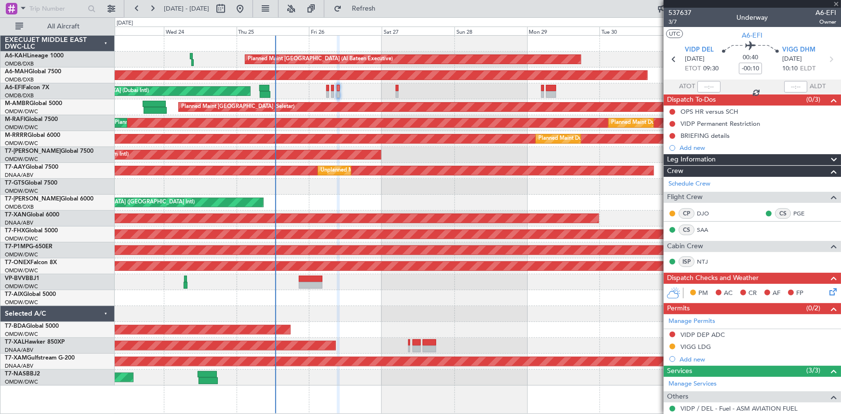
type input "-00:05"
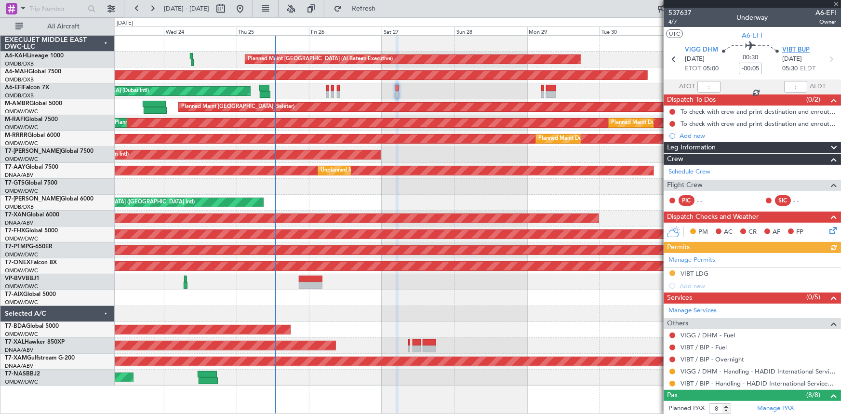
click at [793, 47] on span "VIBT BUP" at bounding box center [795, 50] width 27 height 10
click at [693, 48] on span "VIGG DHM" at bounding box center [701, 50] width 33 height 10
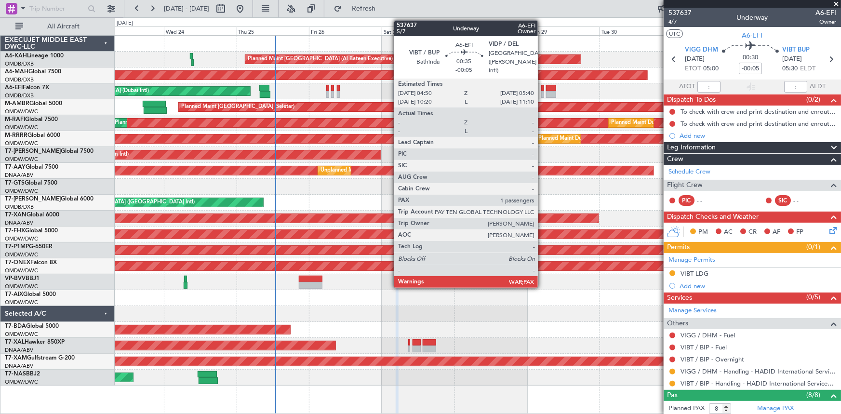
click at [542, 85] on div at bounding box center [542, 88] width 3 height 7
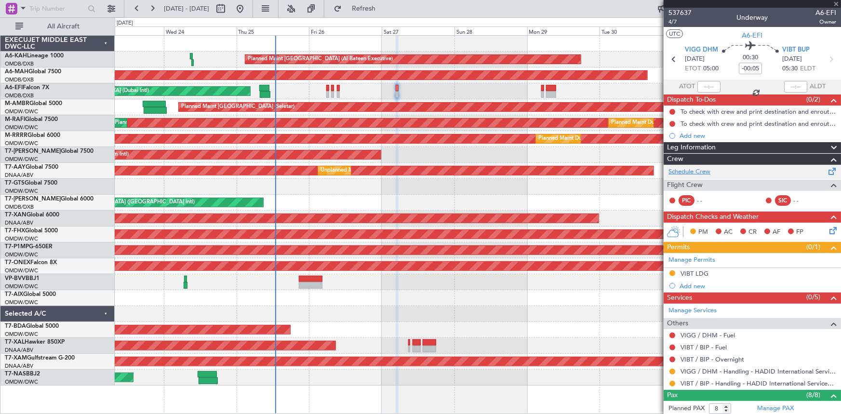
type input "1"
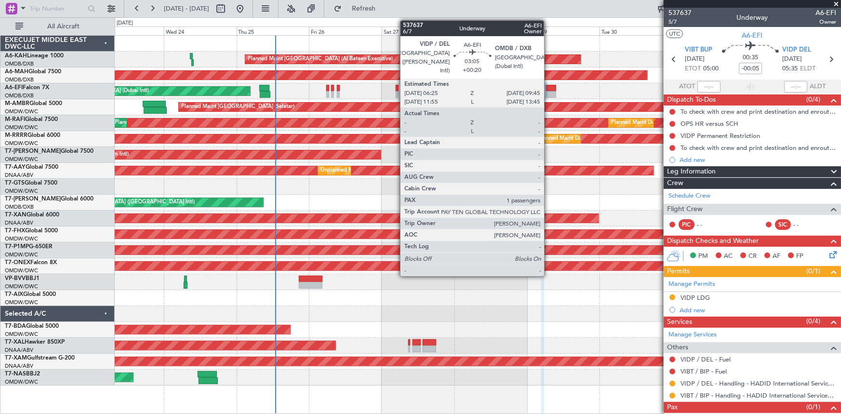
click at [548, 92] on div at bounding box center [551, 94] width 10 height 7
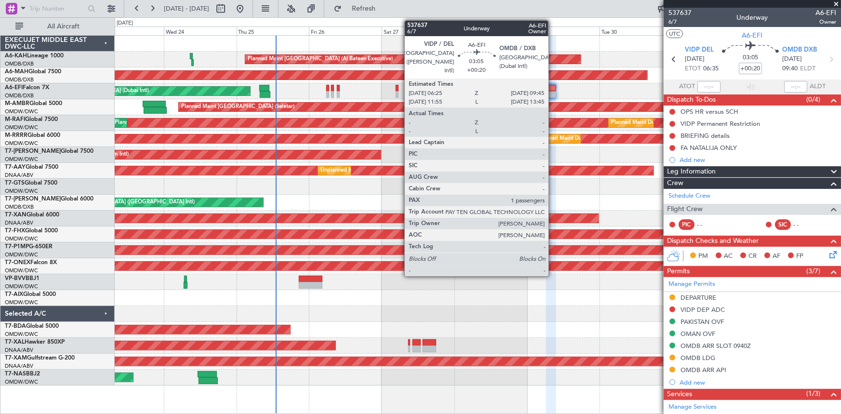
click at [553, 86] on div at bounding box center [551, 88] width 10 height 7
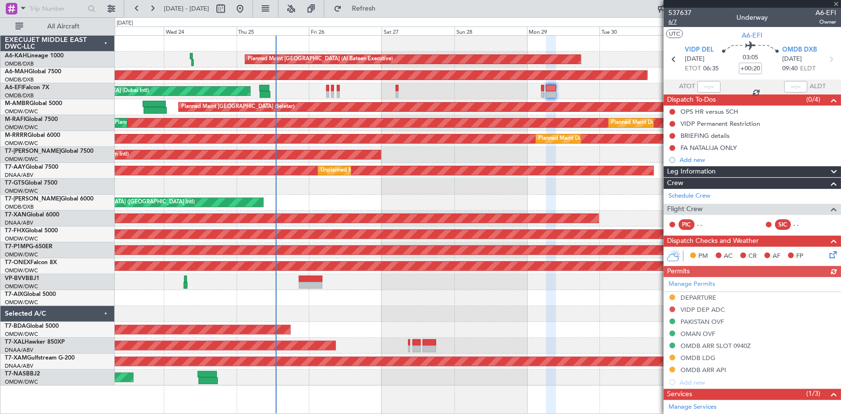
click at [675, 19] on span "6/7" at bounding box center [679, 22] width 23 height 8
click at [677, 21] on span "6/7" at bounding box center [679, 22] width 23 height 8
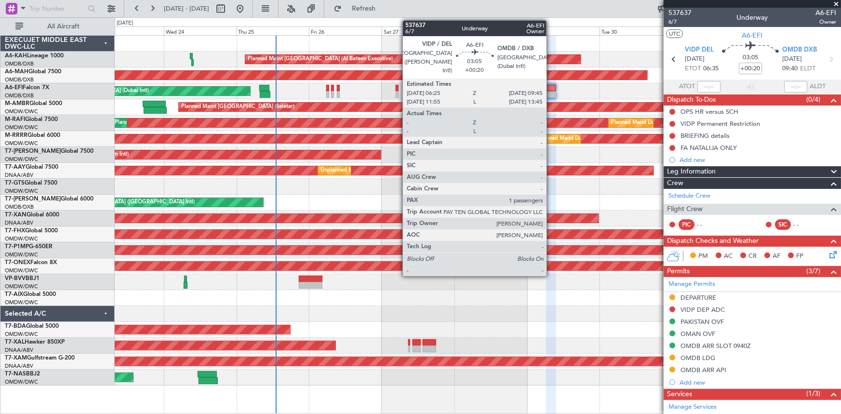
click at [551, 87] on div at bounding box center [551, 88] width 10 height 7
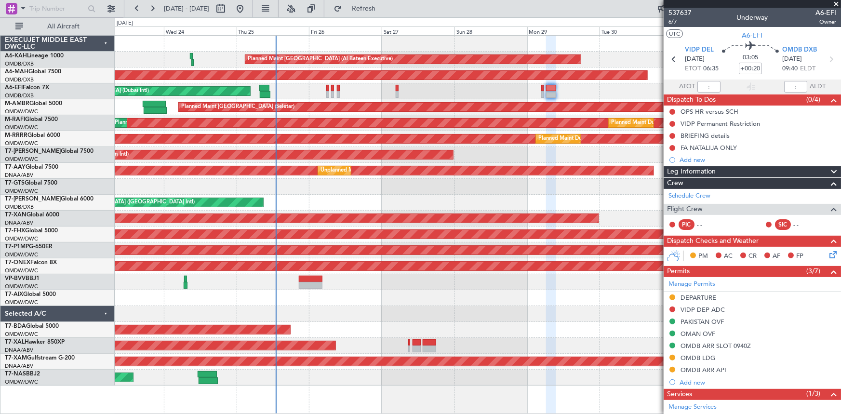
click at [384, 6] on span "Refresh" at bounding box center [364, 8] width 40 height 7
click at [384, 7] on span "Refresh" at bounding box center [364, 8] width 40 height 7
click at [673, 22] on span "6/7" at bounding box center [679, 22] width 23 height 8
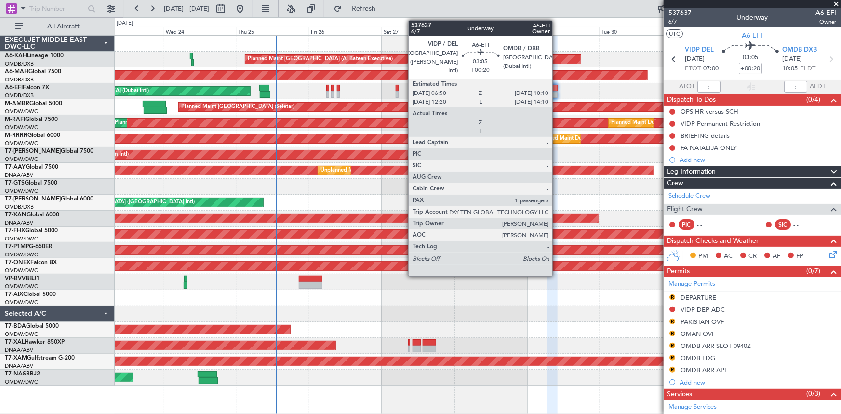
click at [557, 88] on div at bounding box center [552, 88] width 10 height 7
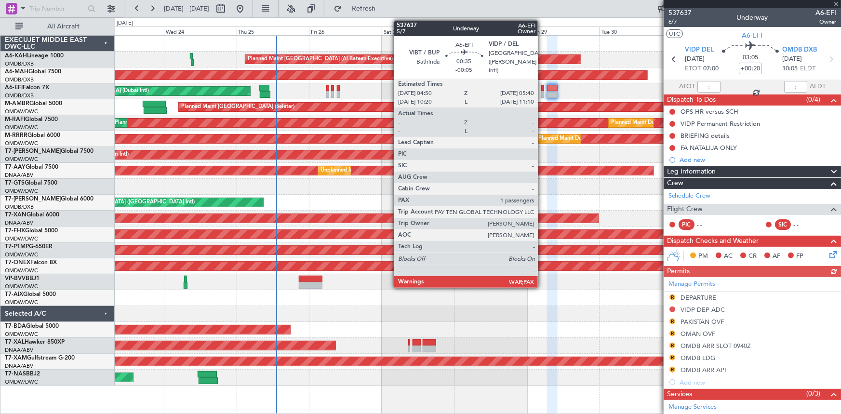
click at [542, 90] on div at bounding box center [542, 88] width 3 height 7
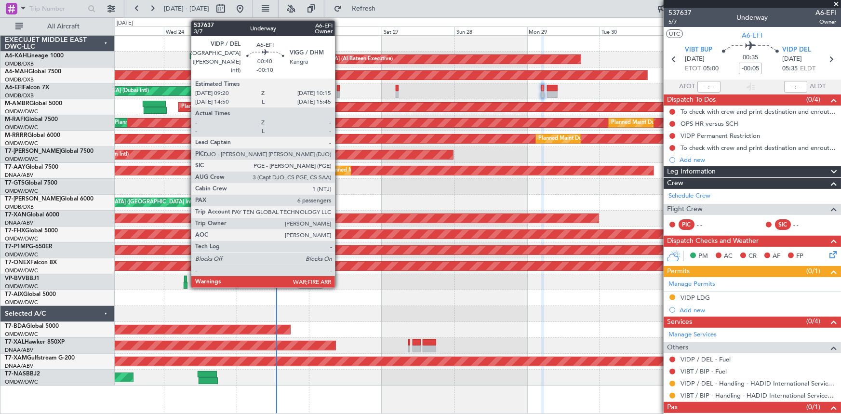
click at [339, 88] on div at bounding box center [338, 88] width 3 height 7
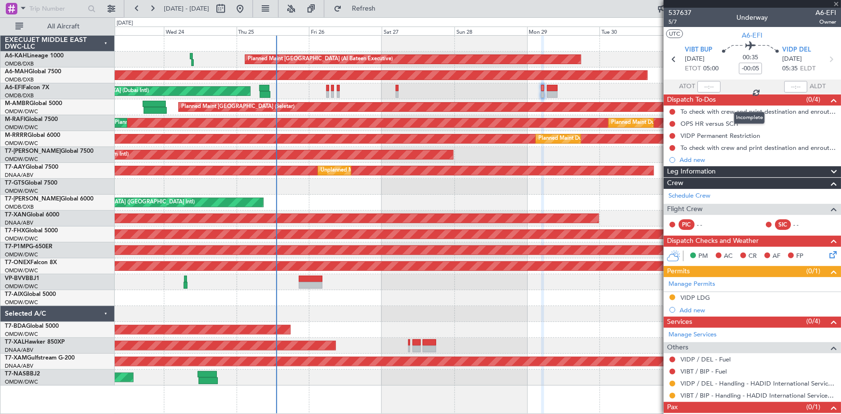
type input "-00:10"
type input "6"
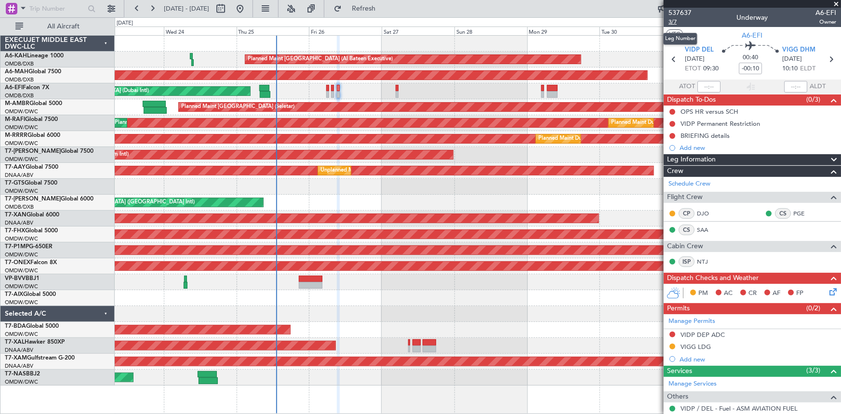
click at [673, 21] on span "3/7" at bounding box center [679, 22] width 23 height 8
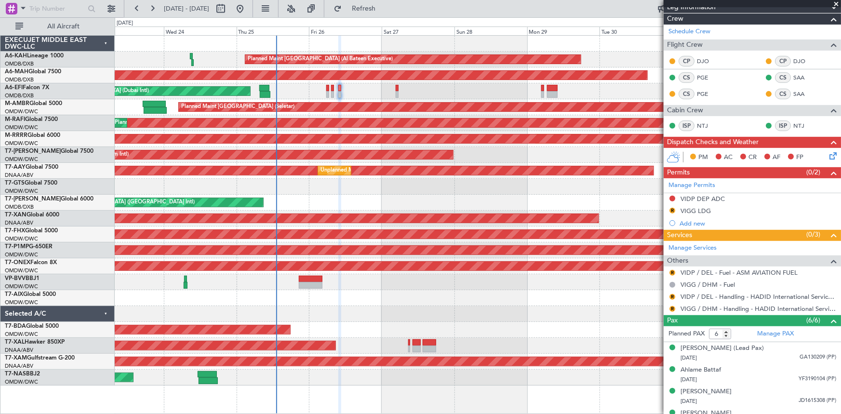
scroll to position [78, 0]
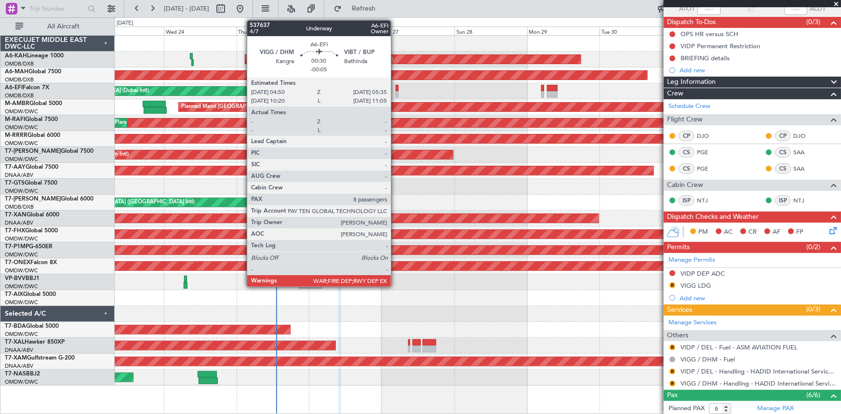
click at [396, 86] on div at bounding box center [397, 88] width 2 height 7
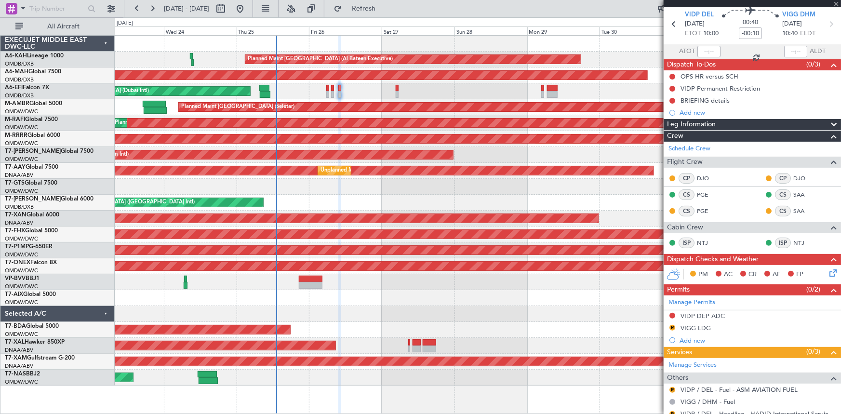
scroll to position [0, 0]
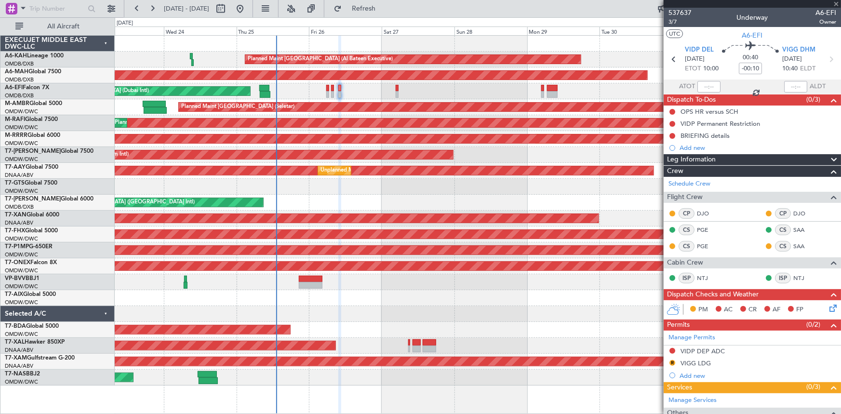
type input "-00:05"
type input "8"
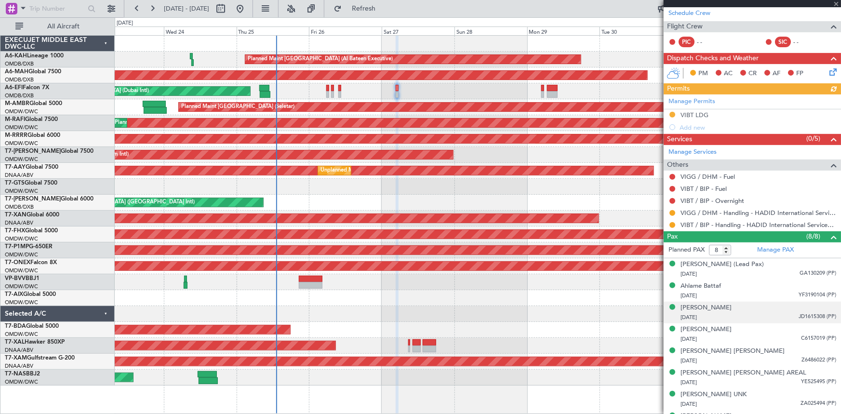
scroll to position [175, 0]
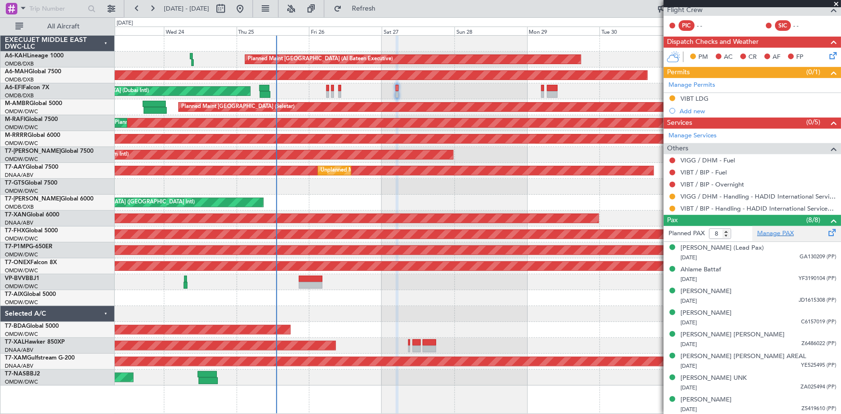
click at [772, 229] on link "Manage PAX" at bounding box center [775, 234] width 37 height 10
click at [380, 6] on span "Refresh" at bounding box center [364, 8] width 40 height 7
click at [559, 88] on div "AOG Maint [GEOGRAPHIC_DATA] (Dubai Intl) AOG Maint" at bounding box center [478, 91] width 726 height 16
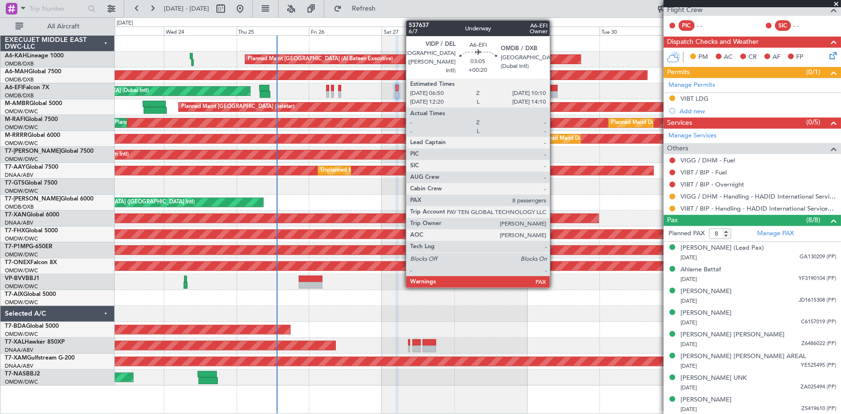
click at [554, 88] on div at bounding box center [552, 88] width 10 height 7
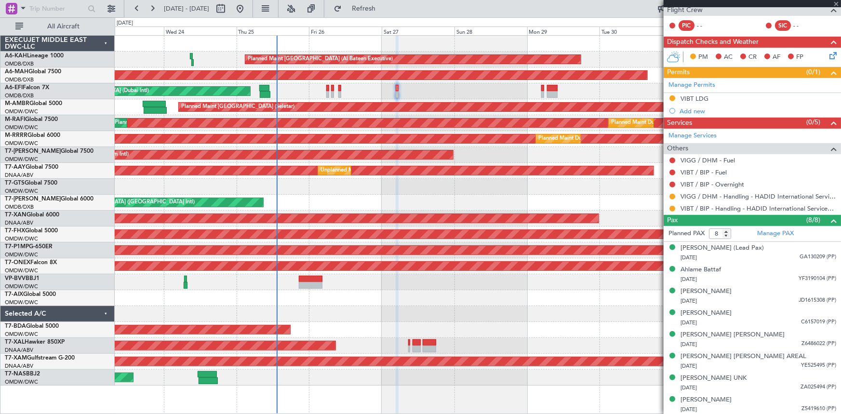
type input "+00:20"
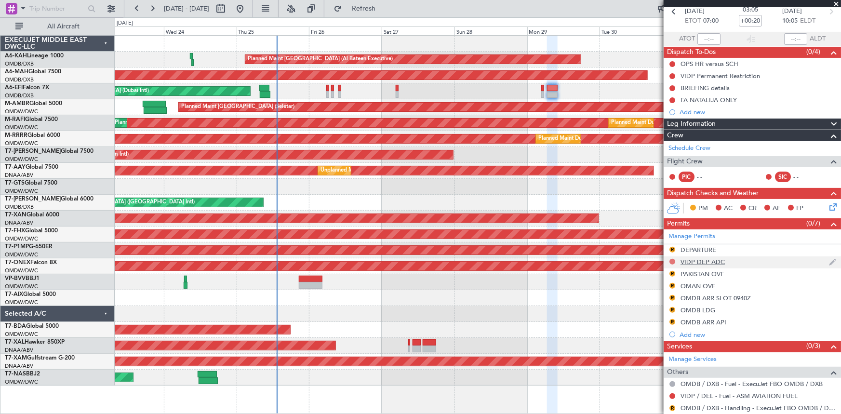
scroll to position [43, 0]
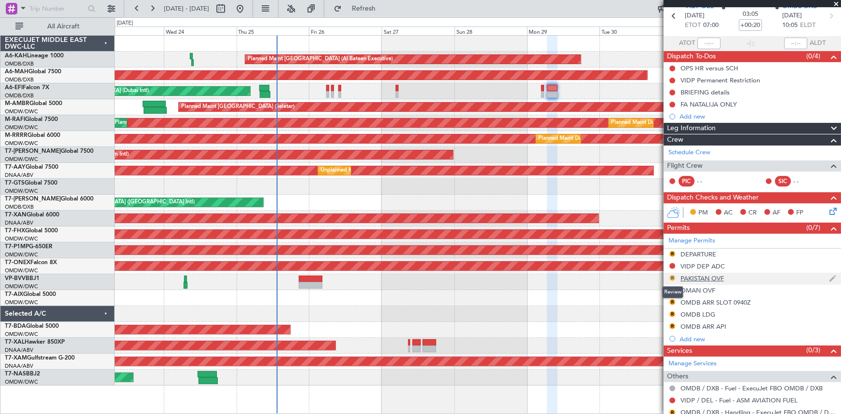
click at [671, 275] on button "R" at bounding box center [672, 278] width 6 height 6
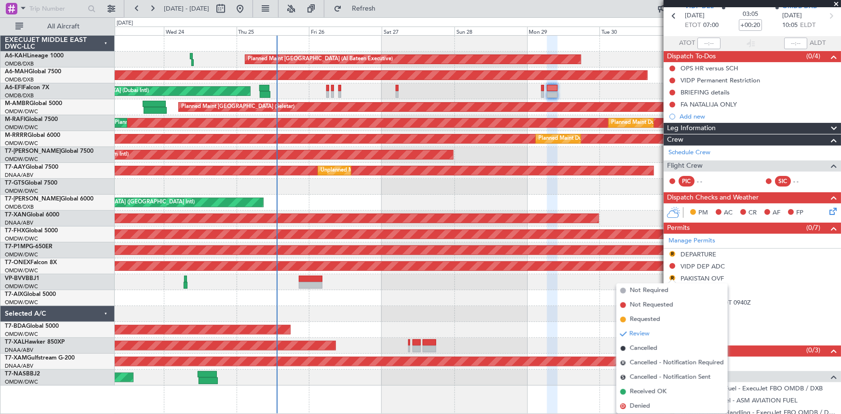
drag, startPoint x: 649, startPoint y: 390, endPoint x: 655, endPoint y: 364, distance: 27.2
click at [650, 390] on span "Received OK" at bounding box center [648, 392] width 37 height 10
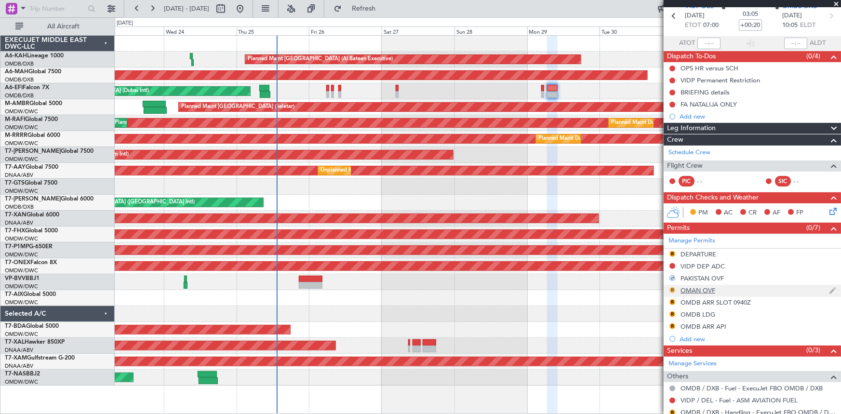
click at [671, 289] on button "R" at bounding box center [672, 290] width 6 height 6
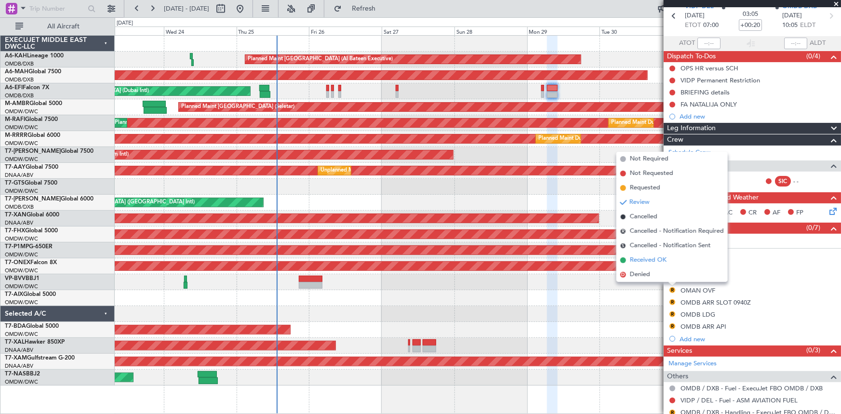
click at [640, 260] on span "Received OK" at bounding box center [648, 260] width 37 height 10
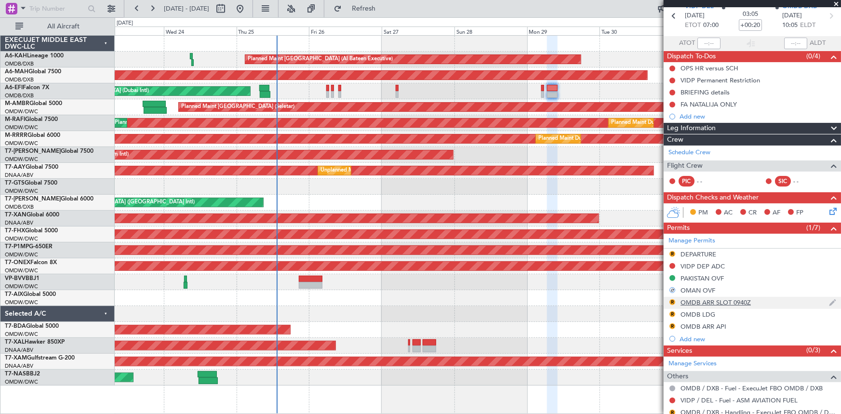
click at [701, 300] on div "OMDB ARR SLOT 0940Z" at bounding box center [715, 302] width 70 height 8
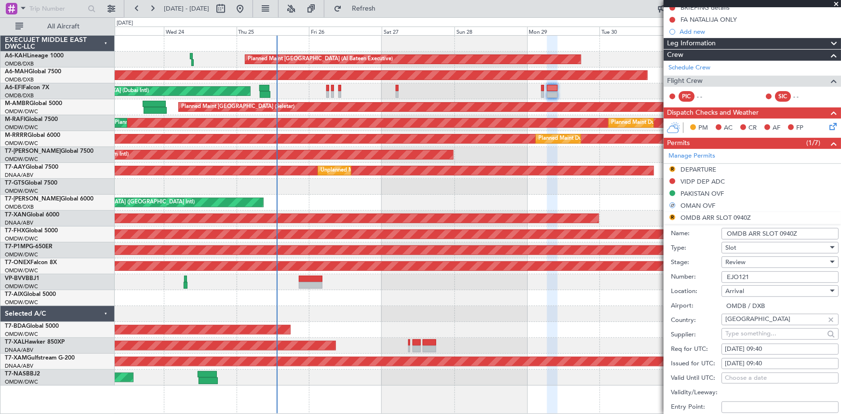
scroll to position [175, 0]
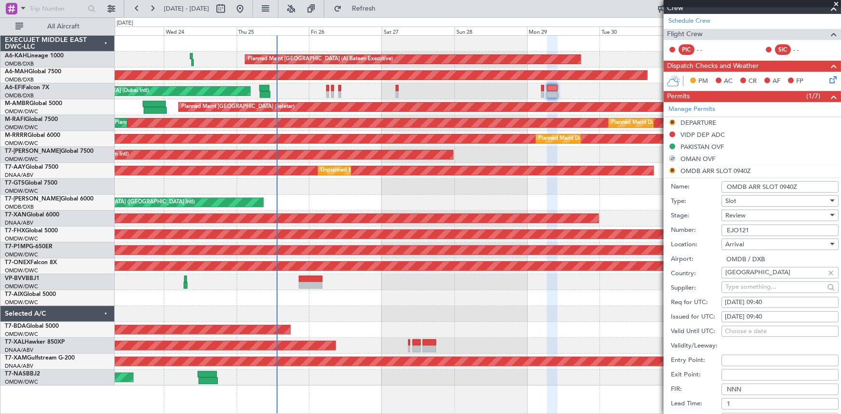
drag, startPoint x: 780, startPoint y: 186, endPoint x: 840, endPoint y: 188, distance: 60.3
click at [840, 188] on article "537637 6/7 Underway A6-EFI Owner UTC A6-EFI VIDP DEL 29/09/2025 ETOT 07:00 03:0…" at bounding box center [752, 211] width 177 height 406
type input "OMDB ARR SLOT 1005"
click at [695, 185] on label "Name:" at bounding box center [696, 187] width 51 height 10
click at [721, 185] on input "OMDB ARR SLOT 1005" at bounding box center [779, 187] width 117 height 12
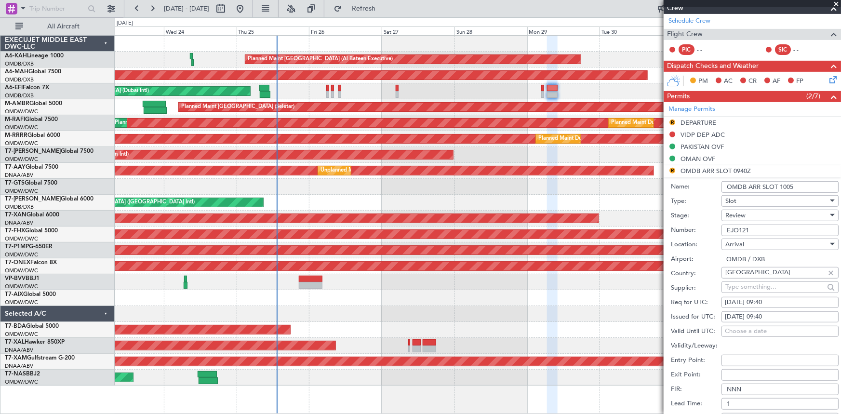
click at [754, 212] on div "Review" at bounding box center [776, 215] width 103 height 14
click at [774, 292] on span "Received OK" at bounding box center [777, 292] width 102 height 14
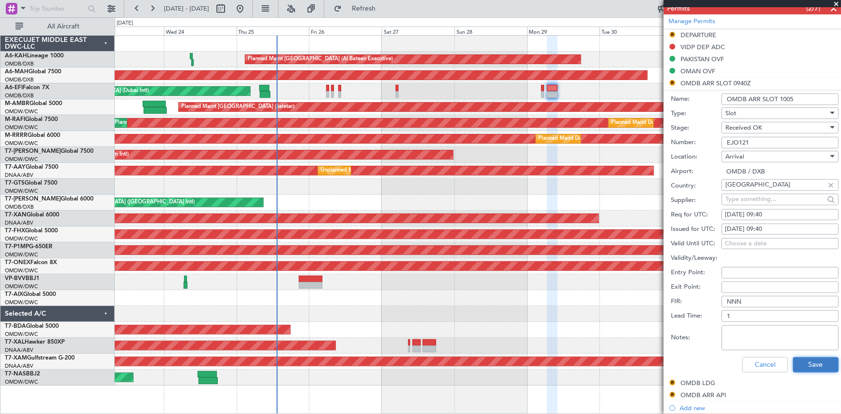
click at [805, 362] on button "Save" at bounding box center [816, 364] width 46 height 15
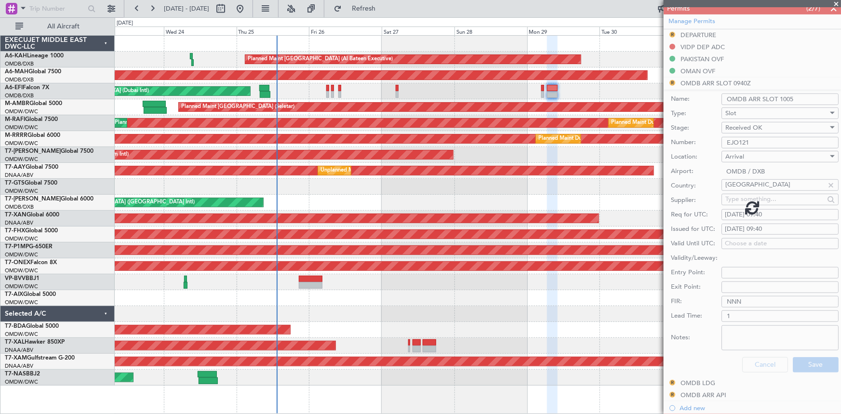
scroll to position [260, 0]
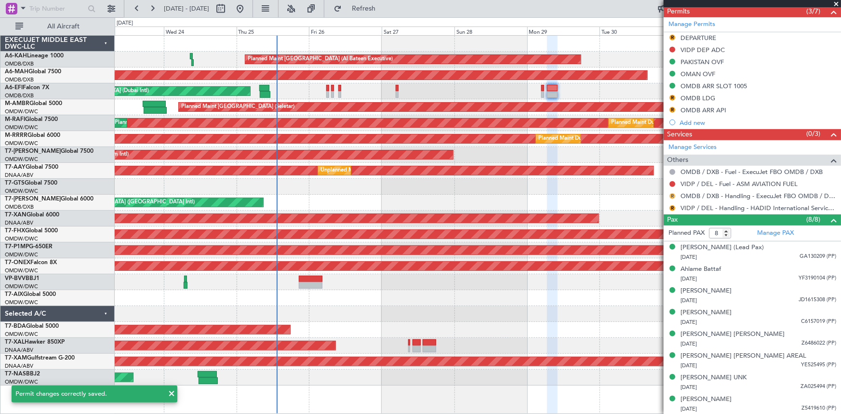
click at [673, 193] on button "R" at bounding box center [672, 196] width 6 height 6
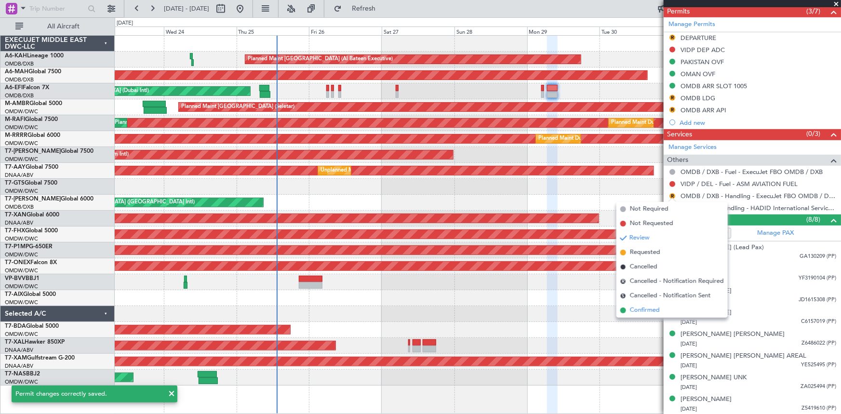
click at [639, 310] on span "Confirmed" at bounding box center [645, 311] width 30 height 10
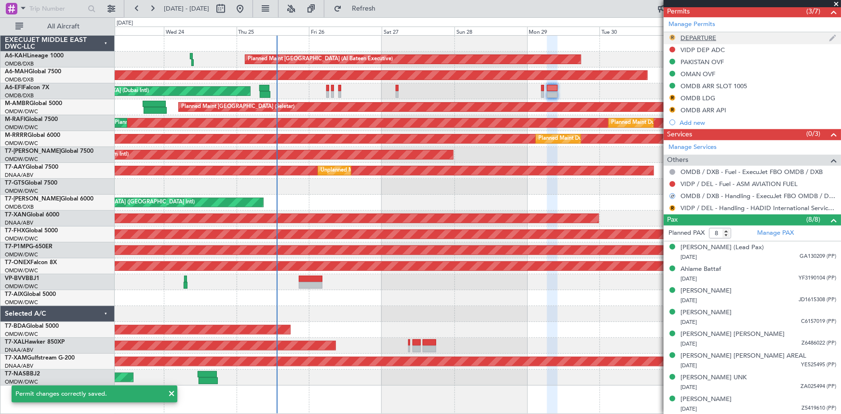
click at [673, 36] on button "R" at bounding box center [672, 38] width 6 height 6
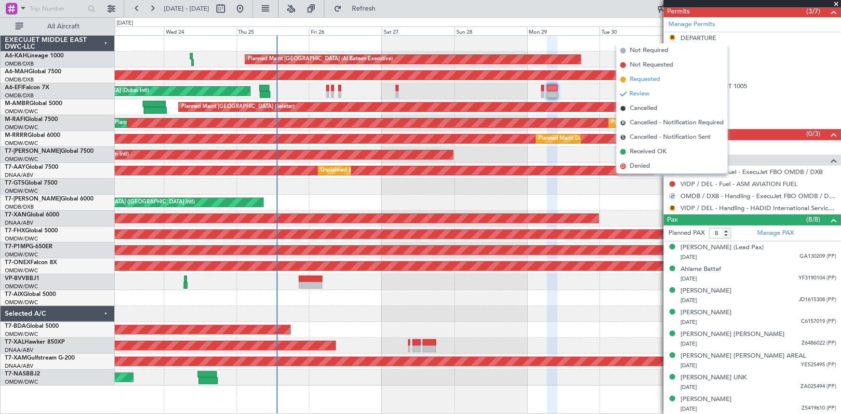
click at [637, 80] on span "Requested" at bounding box center [645, 80] width 30 height 10
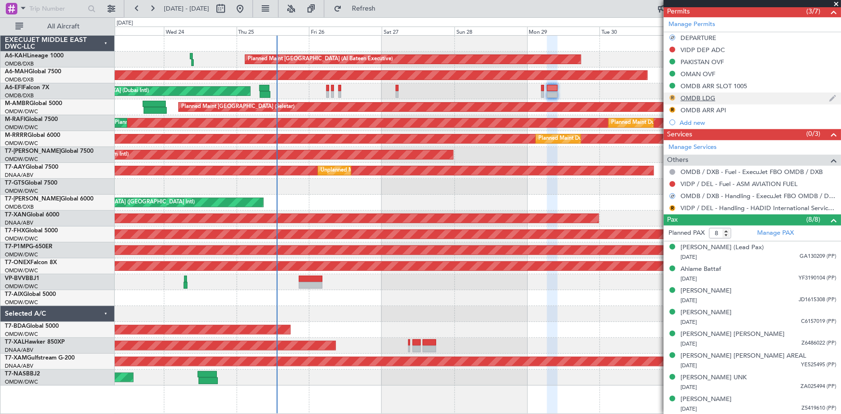
click at [669, 97] on button "R" at bounding box center [672, 98] width 6 height 6
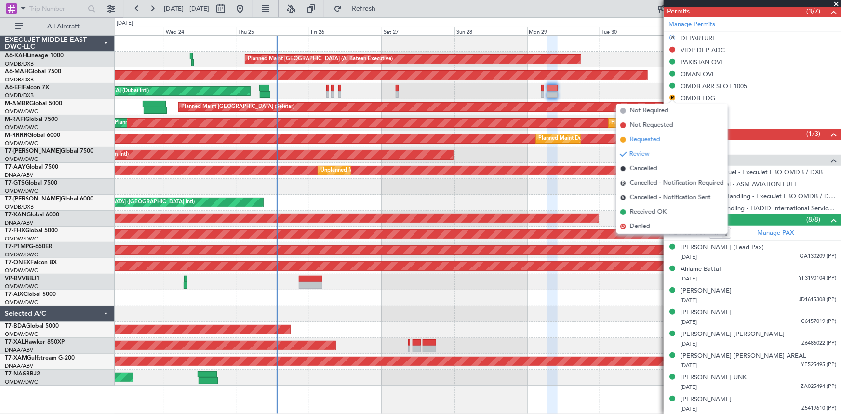
drag, startPoint x: 648, startPoint y: 136, endPoint x: 653, endPoint y: 136, distance: 5.3
click at [650, 136] on span "Requested" at bounding box center [645, 140] width 30 height 10
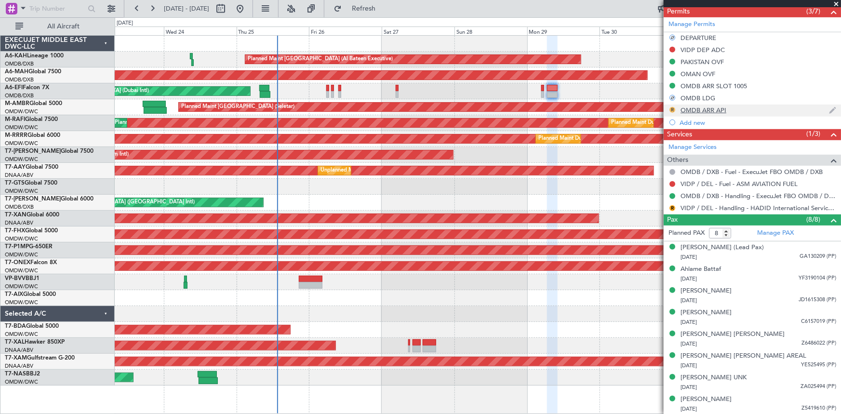
click at [675, 110] on button "R" at bounding box center [672, 110] width 6 height 6
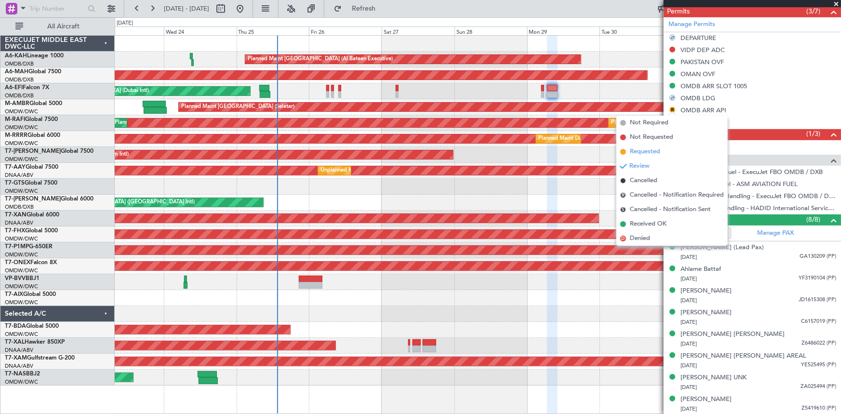
click at [646, 145] on li "Requested" at bounding box center [671, 152] width 111 height 14
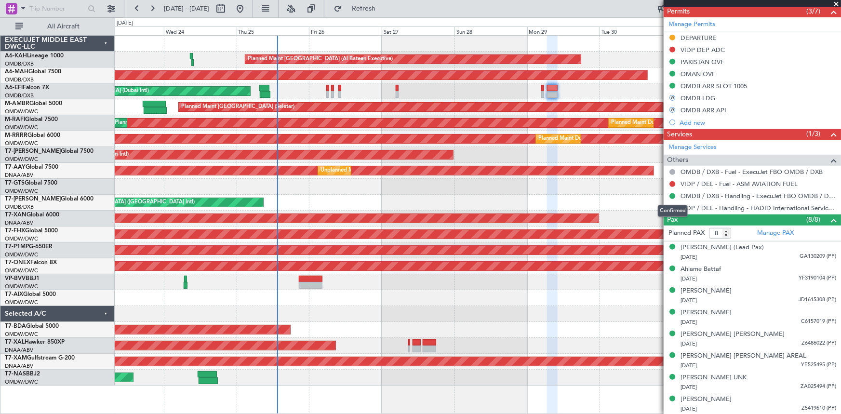
click at [670, 208] on div "Confirmed" at bounding box center [673, 211] width 30 height 12
click at [671, 208] on button "R" at bounding box center [672, 208] width 6 height 6
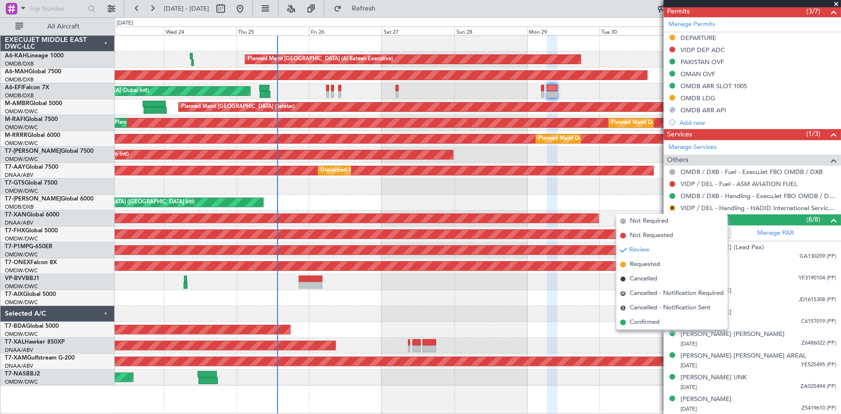
drag, startPoint x: 644, startPoint y: 268, endPoint x: 742, endPoint y: 188, distance: 126.7
click at [645, 268] on span "Requested" at bounding box center [645, 265] width 30 height 10
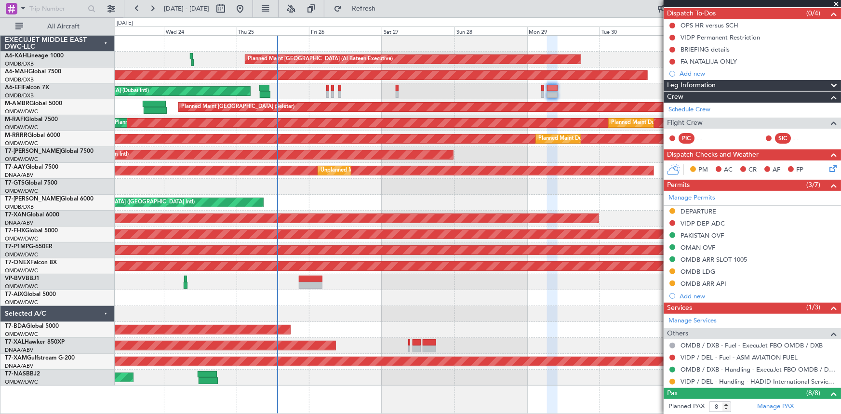
scroll to position [0, 0]
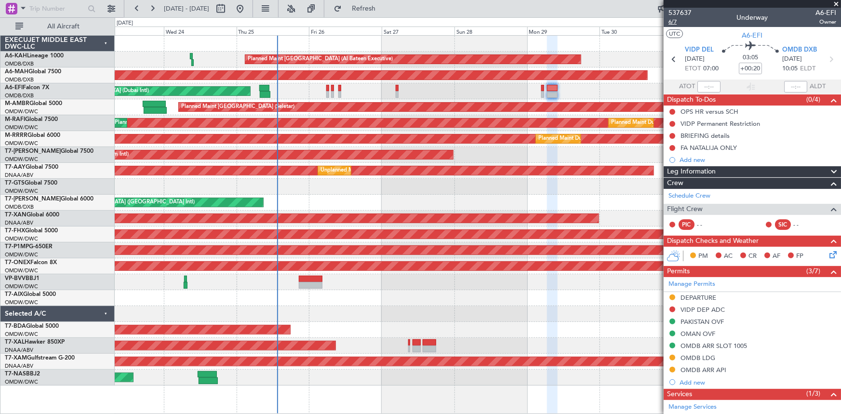
click at [675, 24] on span "6/7" at bounding box center [679, 22] width 23 height 8
